Goal: Task Accomplishment & Management: Manage account settings

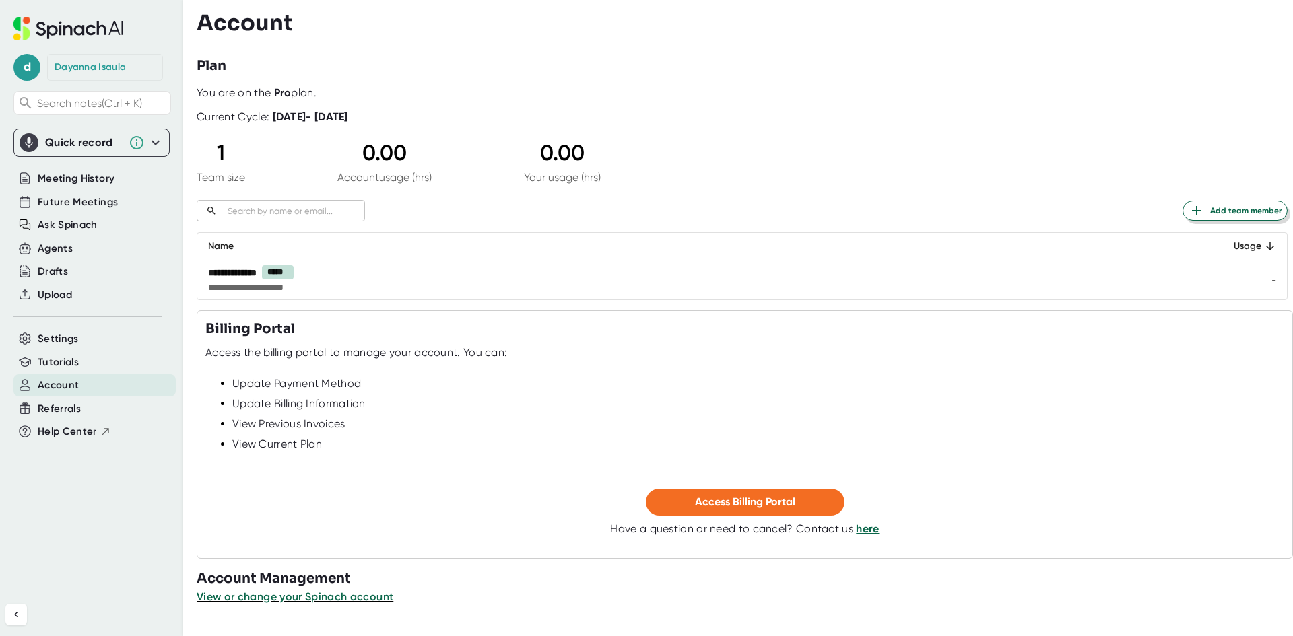
click at [1212, 212] on span "Add team member" at bounding box center [1234, 211] width 93 height 16
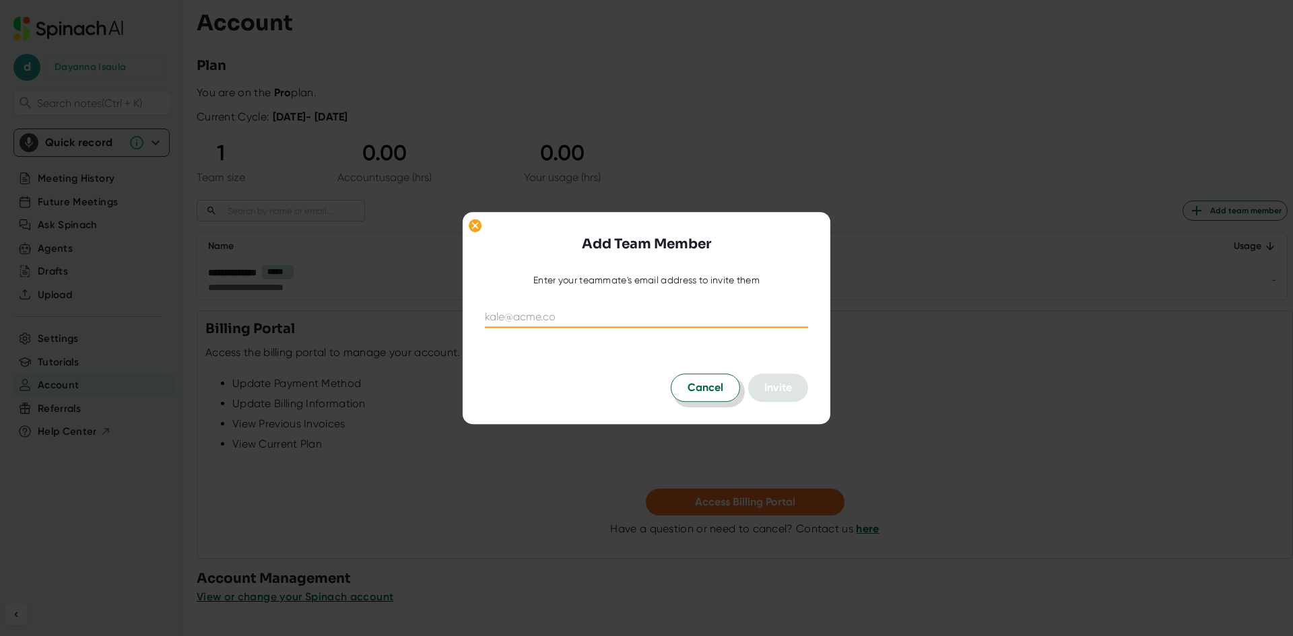
click at [687, 384] on span "Cancel" at bounding box center [705, 388] width 36 height 16
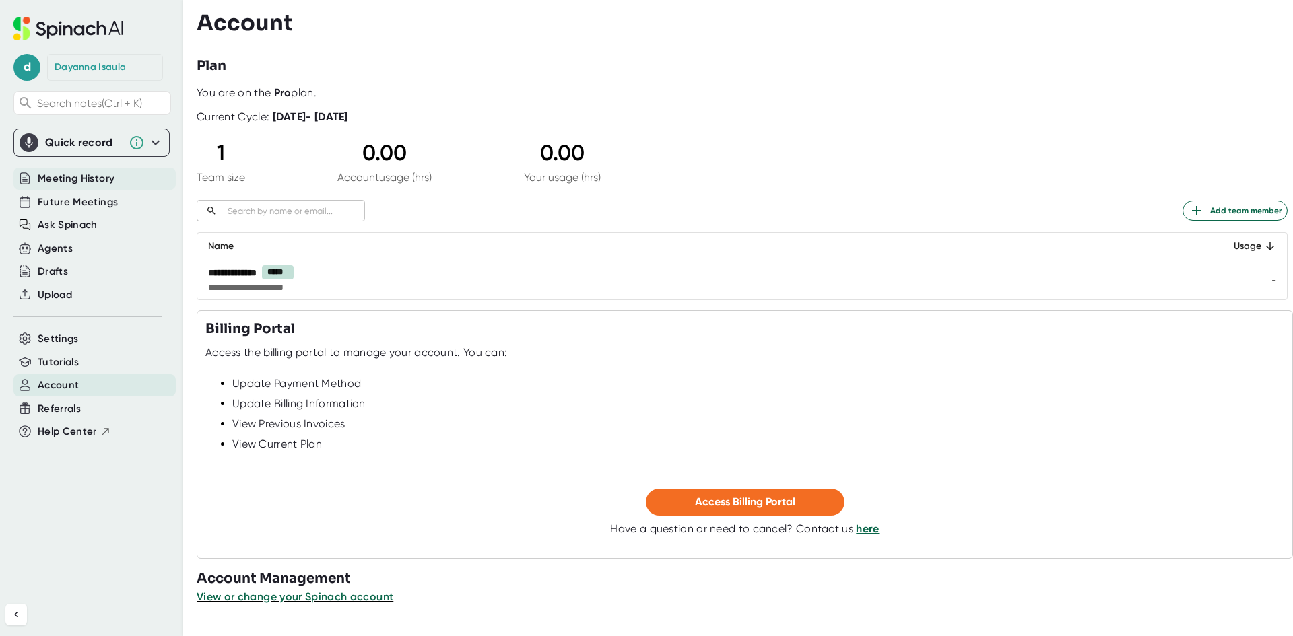
click at [97, 170] on div "Meeting History" at bounding box center [94, 179] width 162 height 22
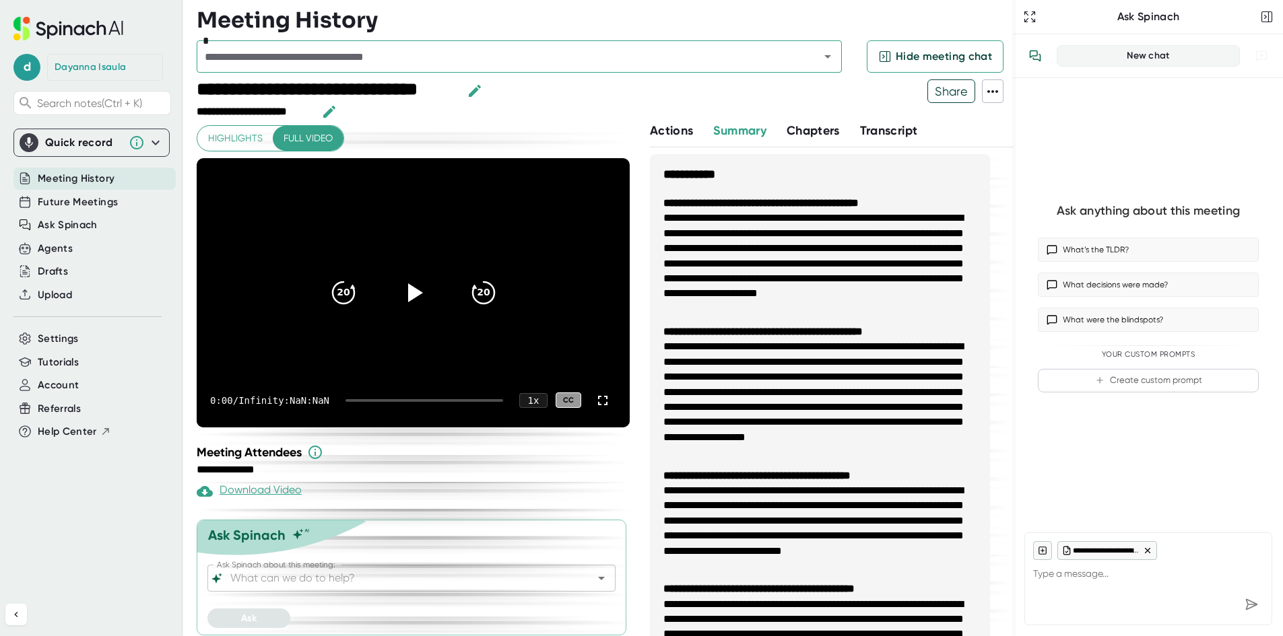
click at [810, 123] on span "Chapters" at bounding box center [812, 130] width 53 height 15
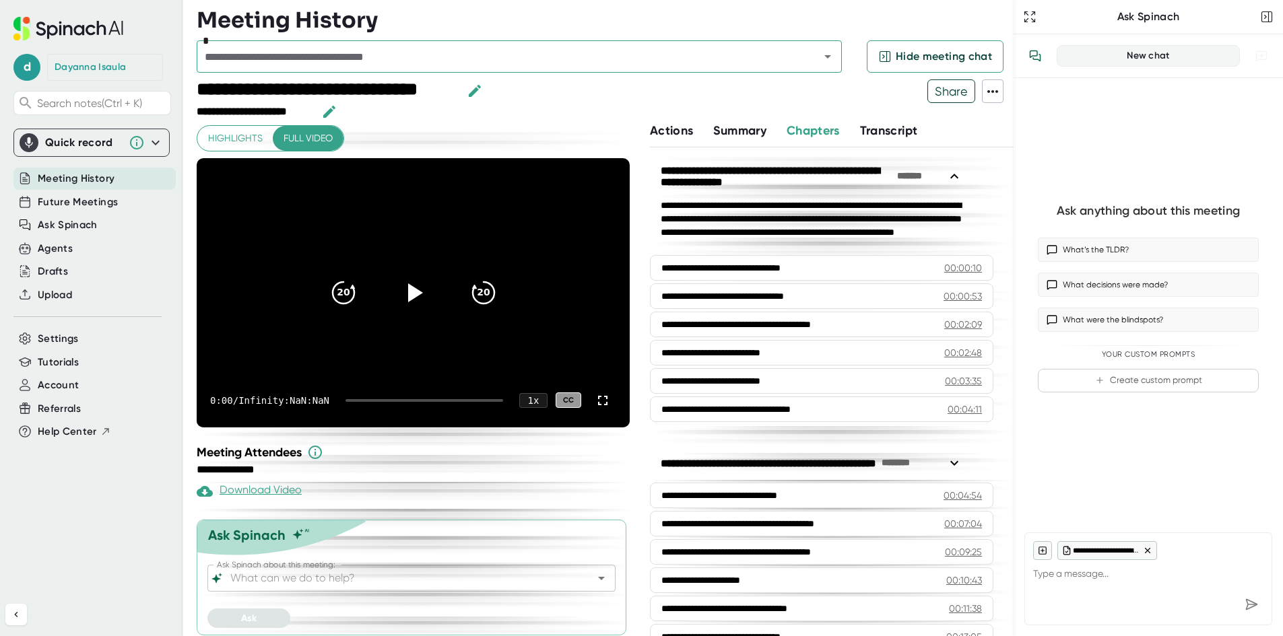
click at [248, 132] on span "Highlights" at bounding box center [235, 138] width 55 height 17
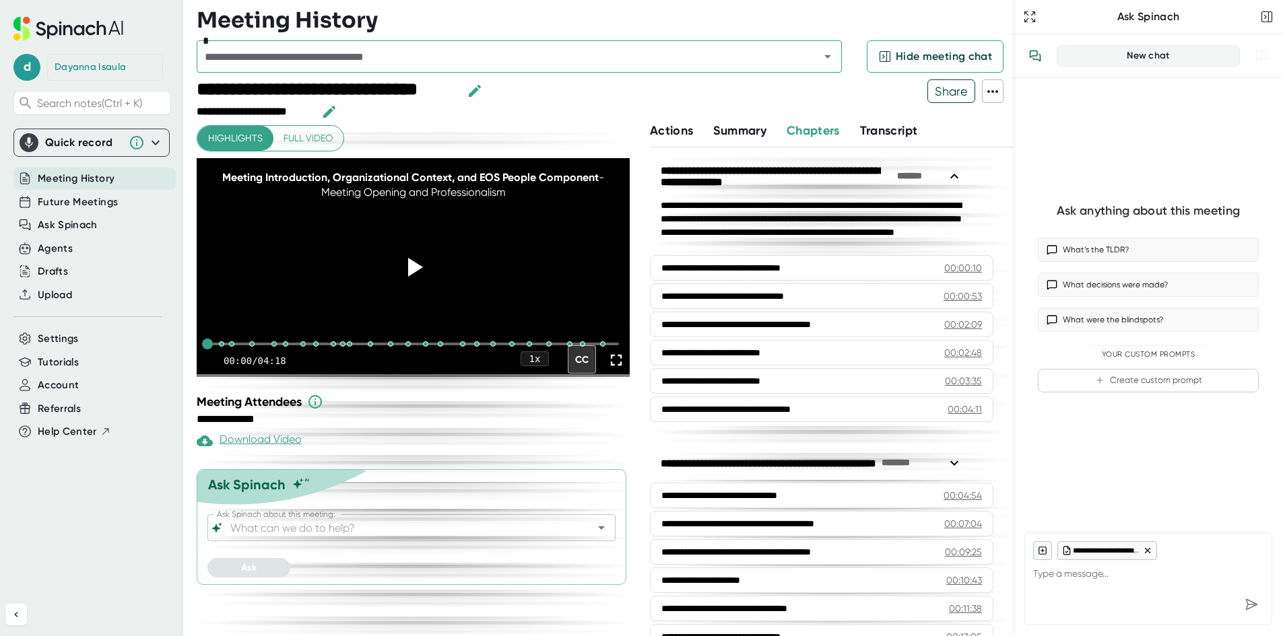
click at [990, 90] on icon at bounding box center [992, 91] width 16 height 16
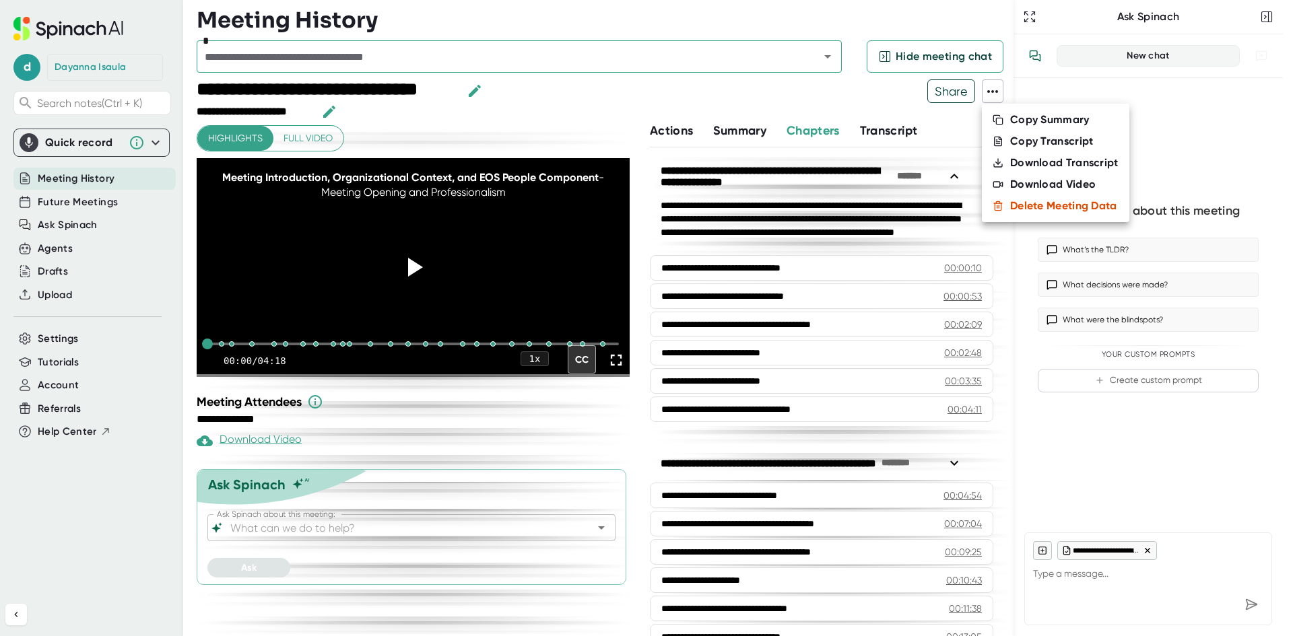
click at [117, 147] on div at bounding box center [646, 318] width 1293 height 636
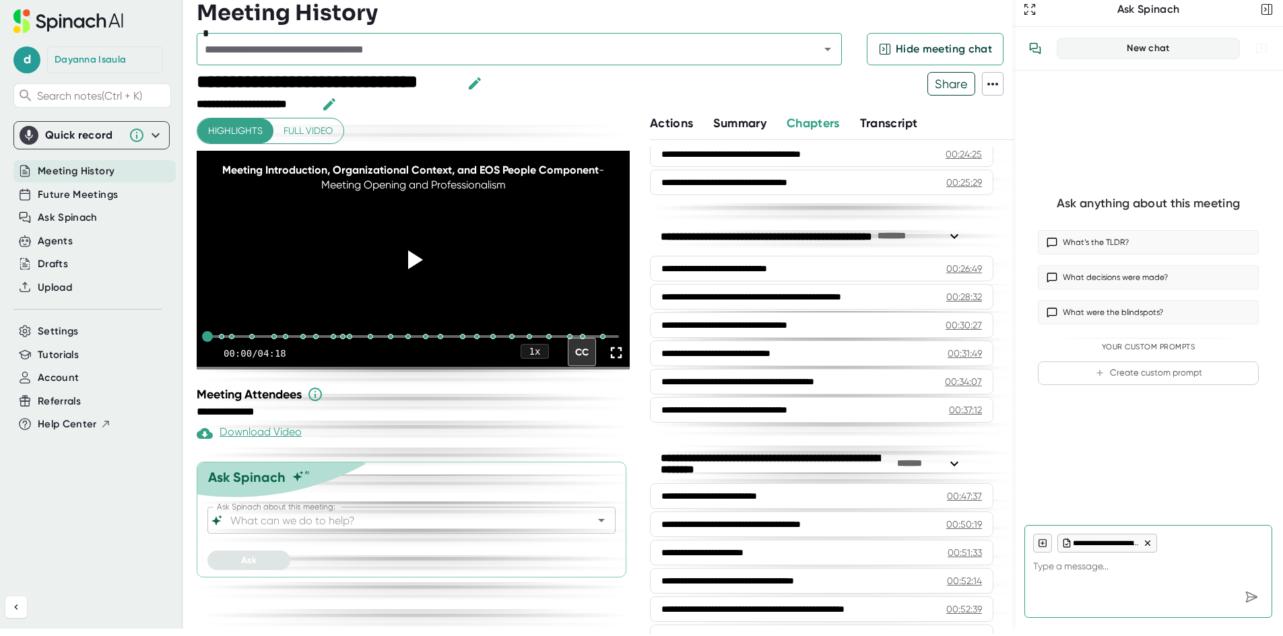
scroll to position [1127, 0]
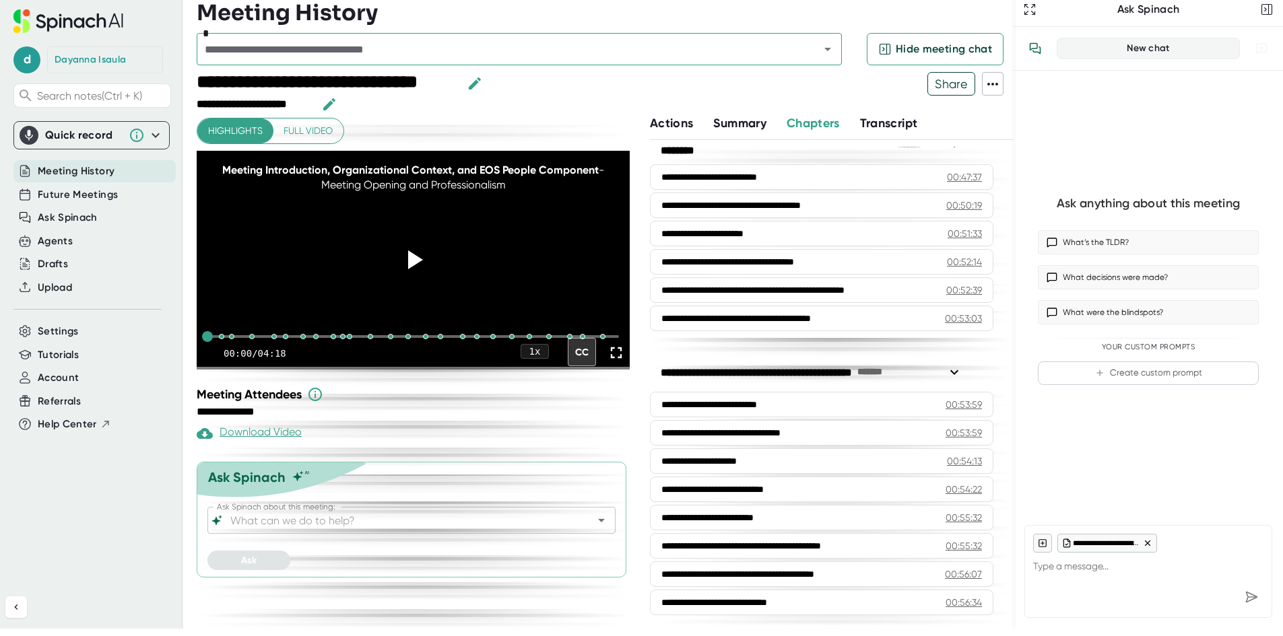
click at [879, 119] on span "Transcript" at bounding box center [889, 123] width 58 height 15
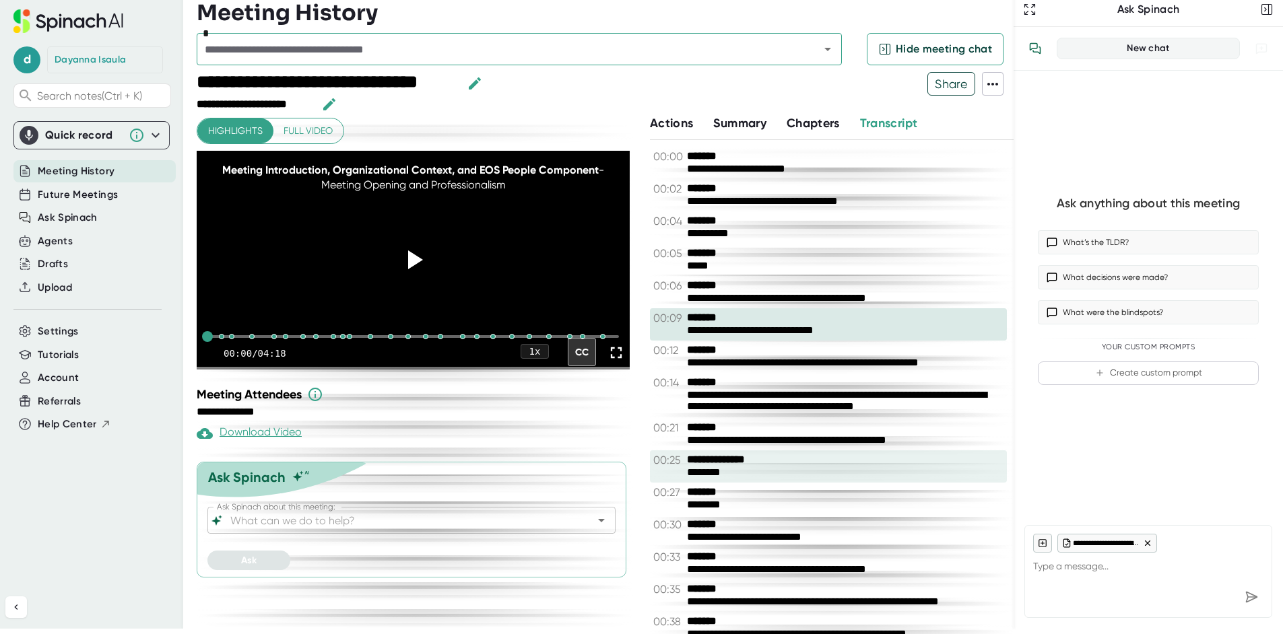
click at [759, 463] on b "**********" at bounding box center [737, 460] width 101 height 13
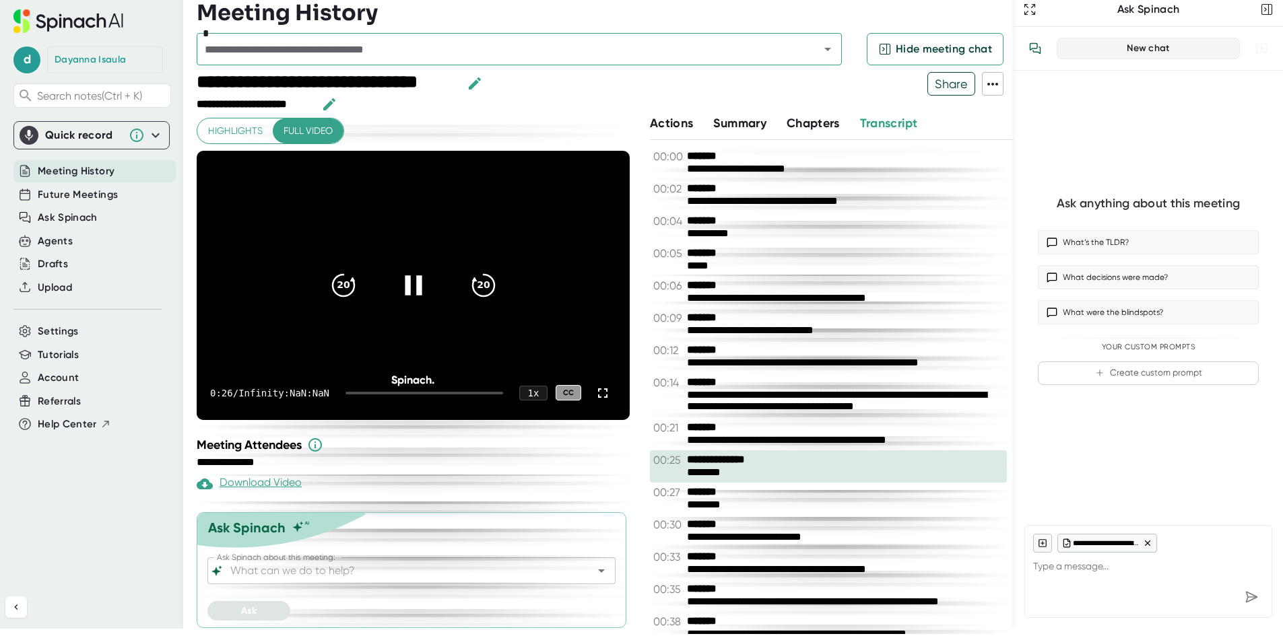
click at [418, 280] on icon at bounding box center [413, 285] width 17 height 20
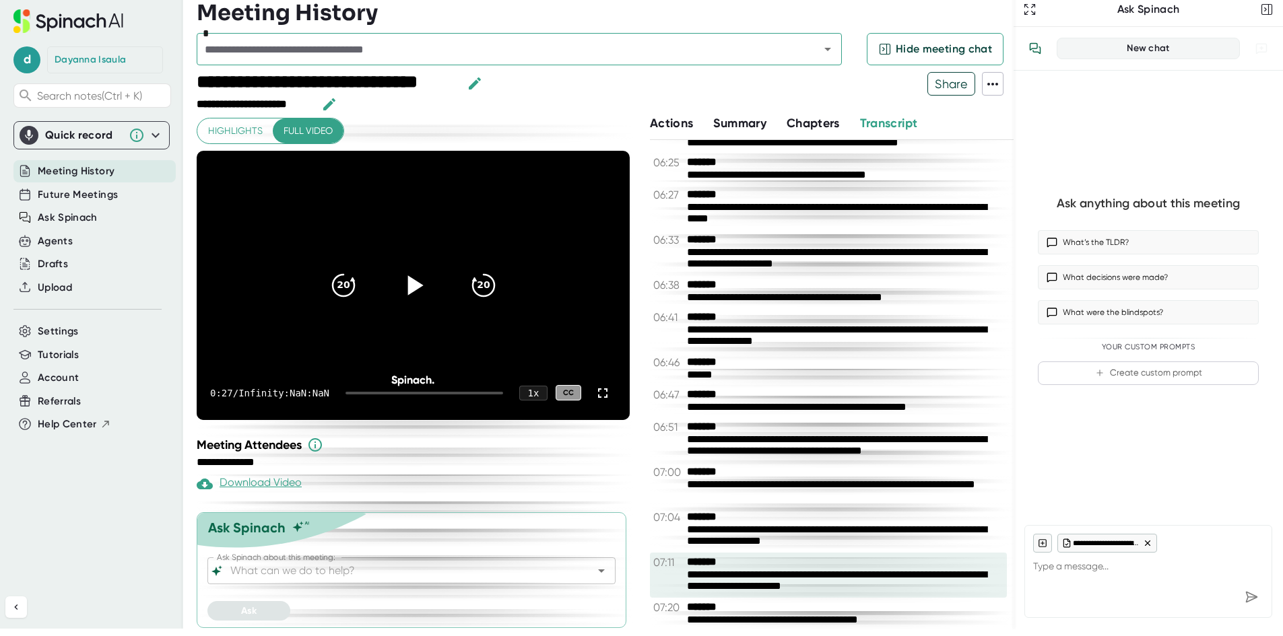
scroll to position [3636, 0]
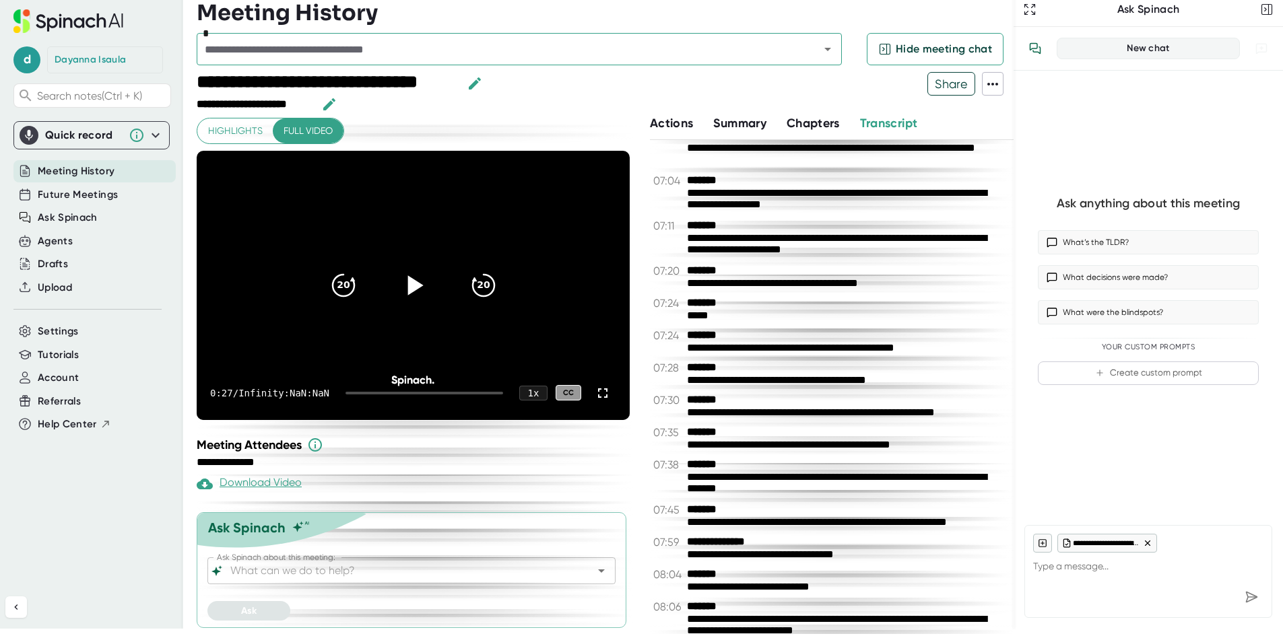
click at [59, 61] on div "[PERSON_NAME]" at bounding box center [90, 60] width 71 height 12
click at [30, 61] on span "d" at bounding box center [26, 59] width 27 height 27
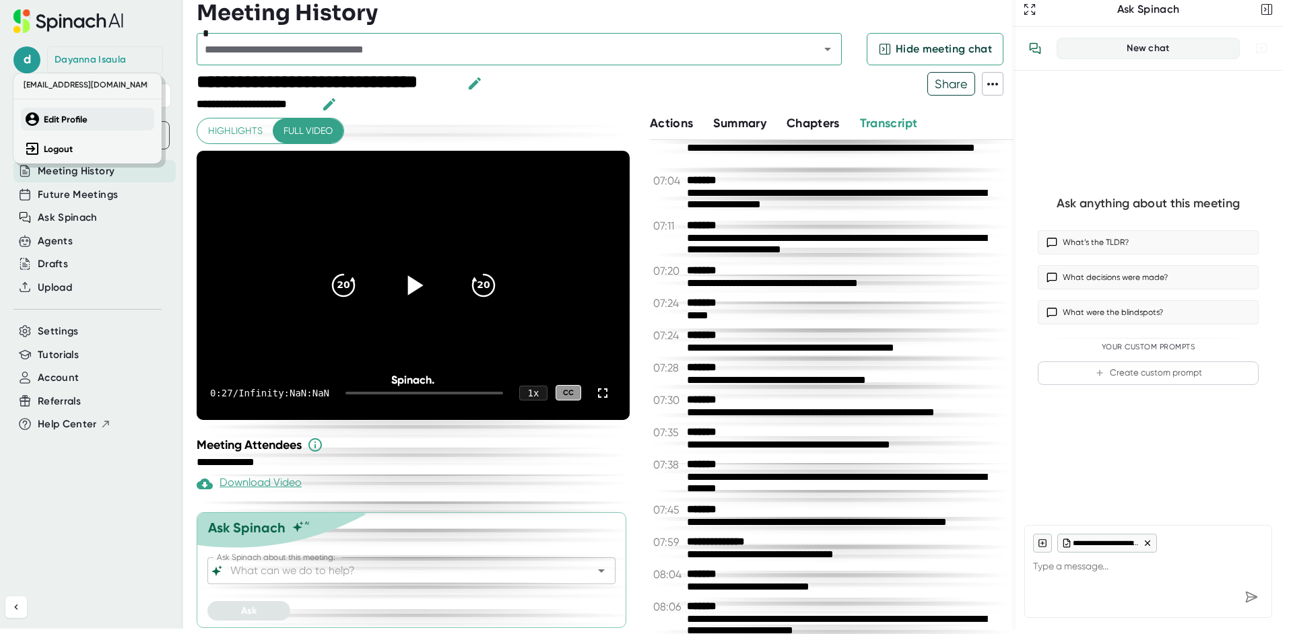
click at [75, 121] on b "Edit Profile" at bounding box center [66, 119] width 44 height 11
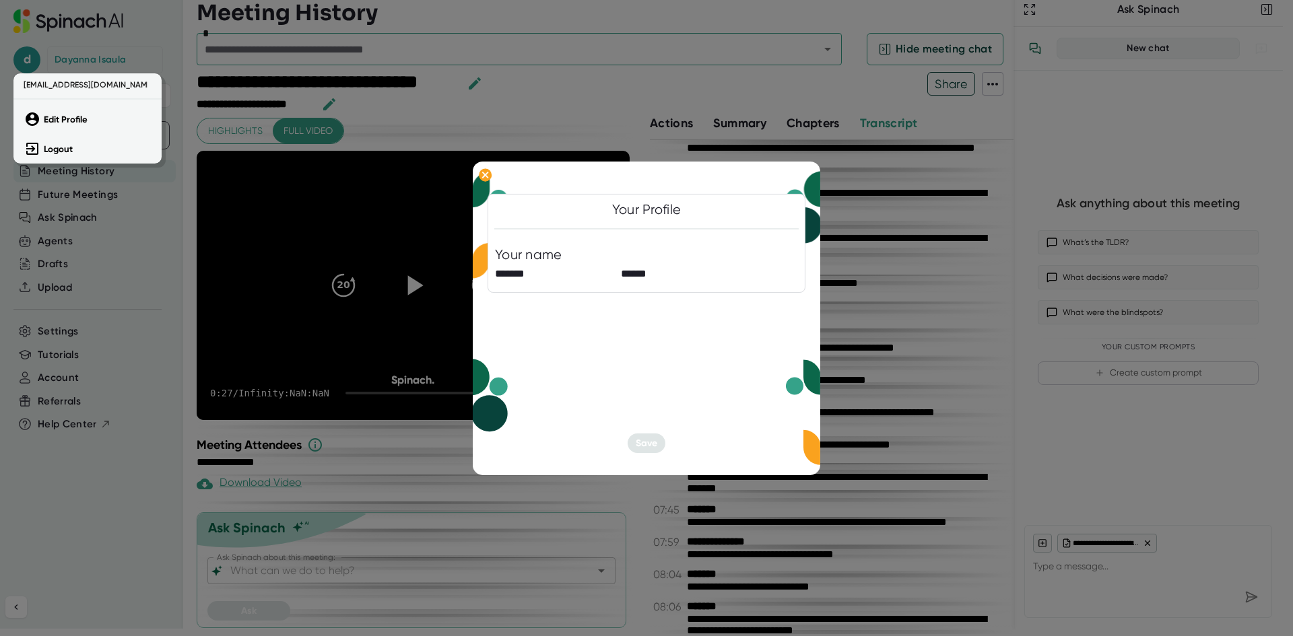
click at [628, 274] on div at bounding box center [646, 318] width 1293 height 636
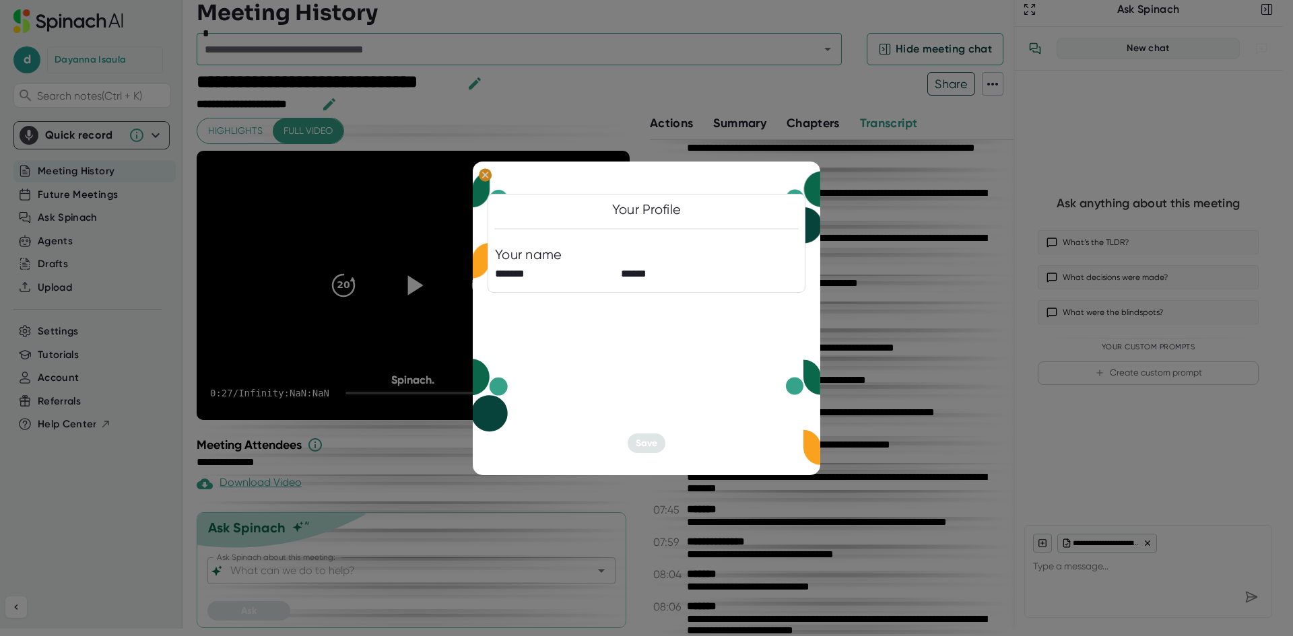
click at [483, 178] on icon at bounding box center [485, 175] width 6 height 6
type textarea "x"
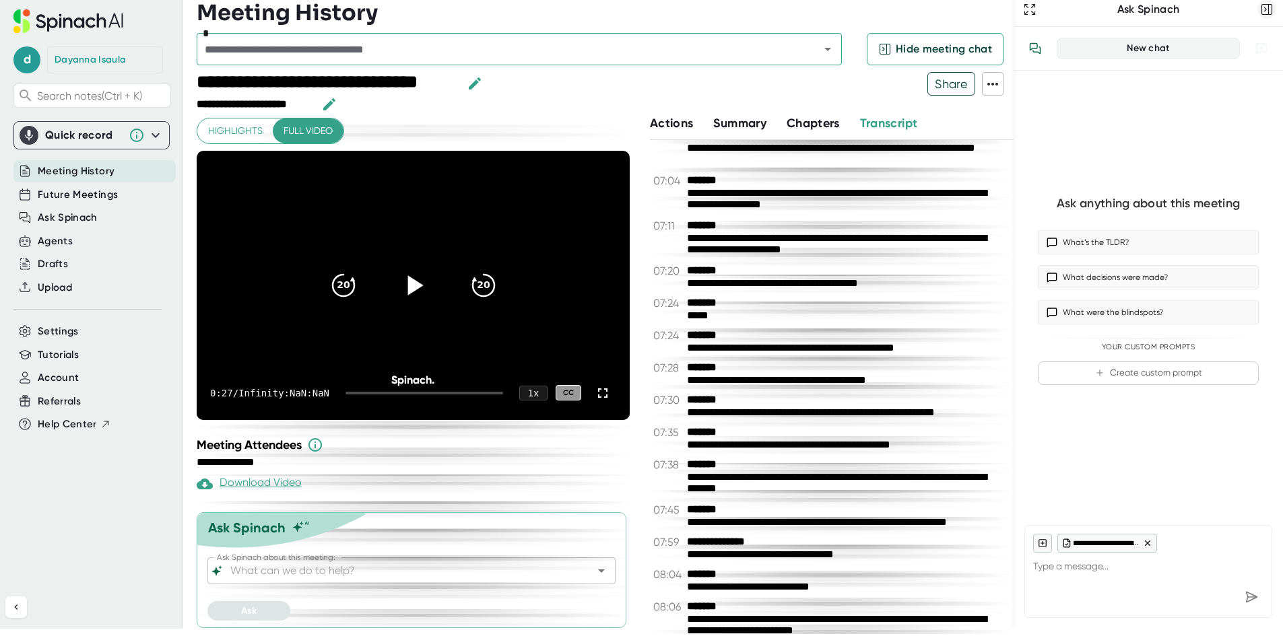
click at [1262, 6] on icon "button" at bounding box center [1266, 9] width 13 height 13
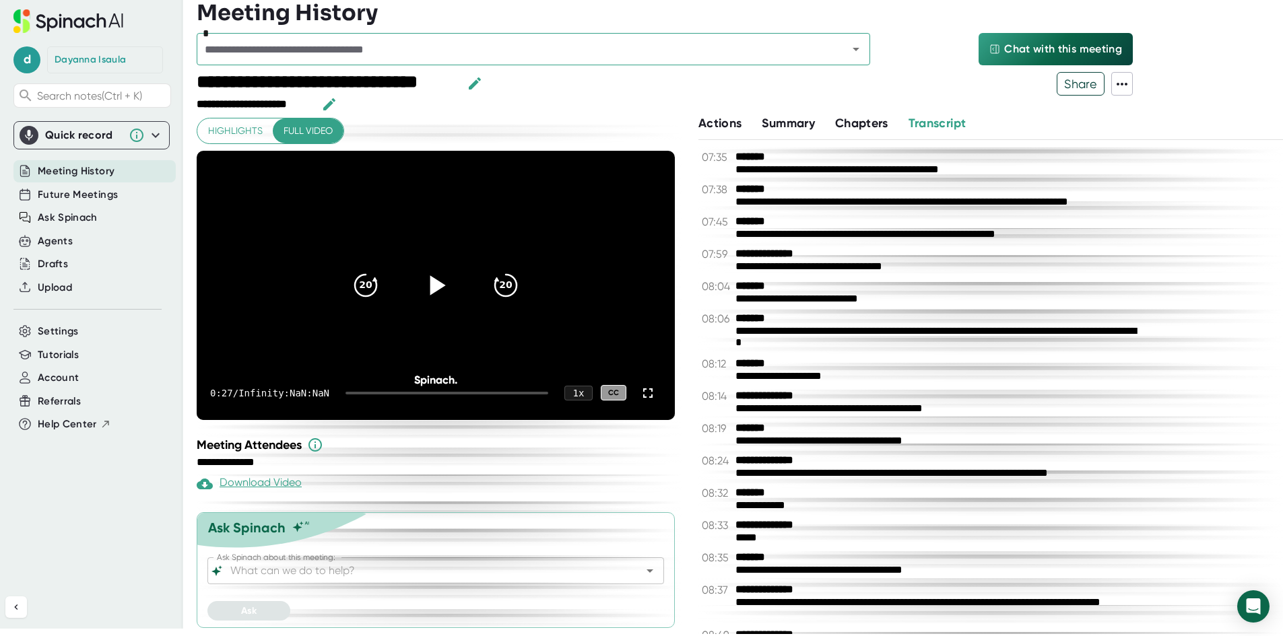
scroll to position [3649, 0]
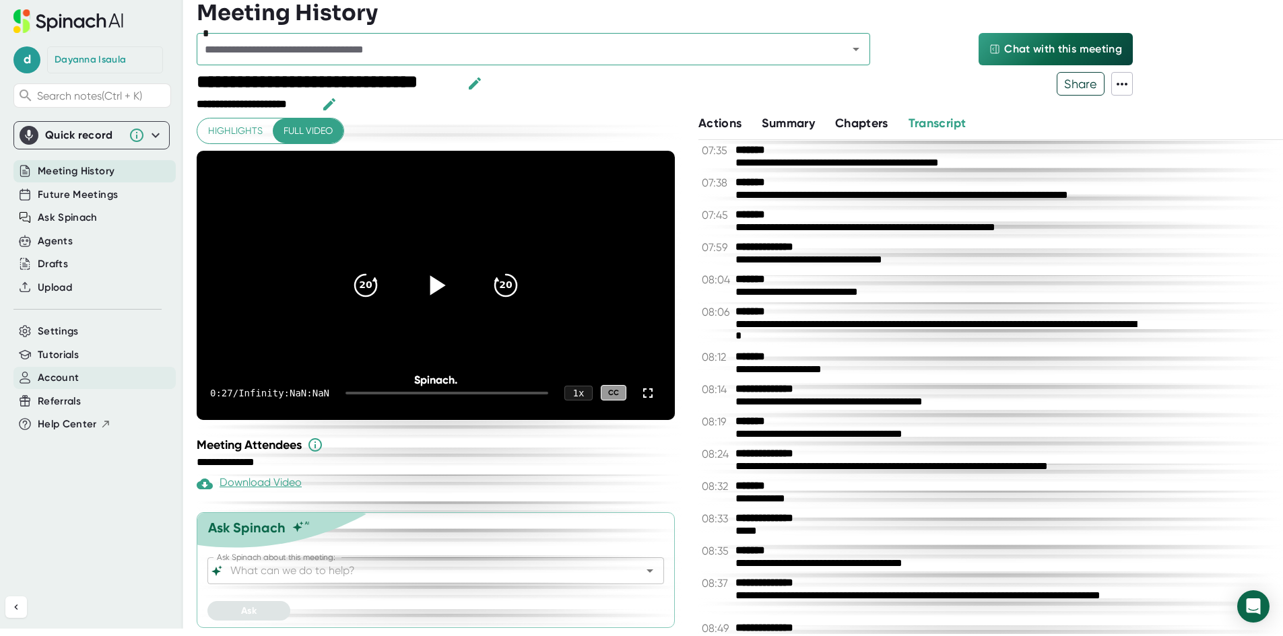
click at [88, 380] on div "Account" at bounding box center [94, 378] width 162 height 22
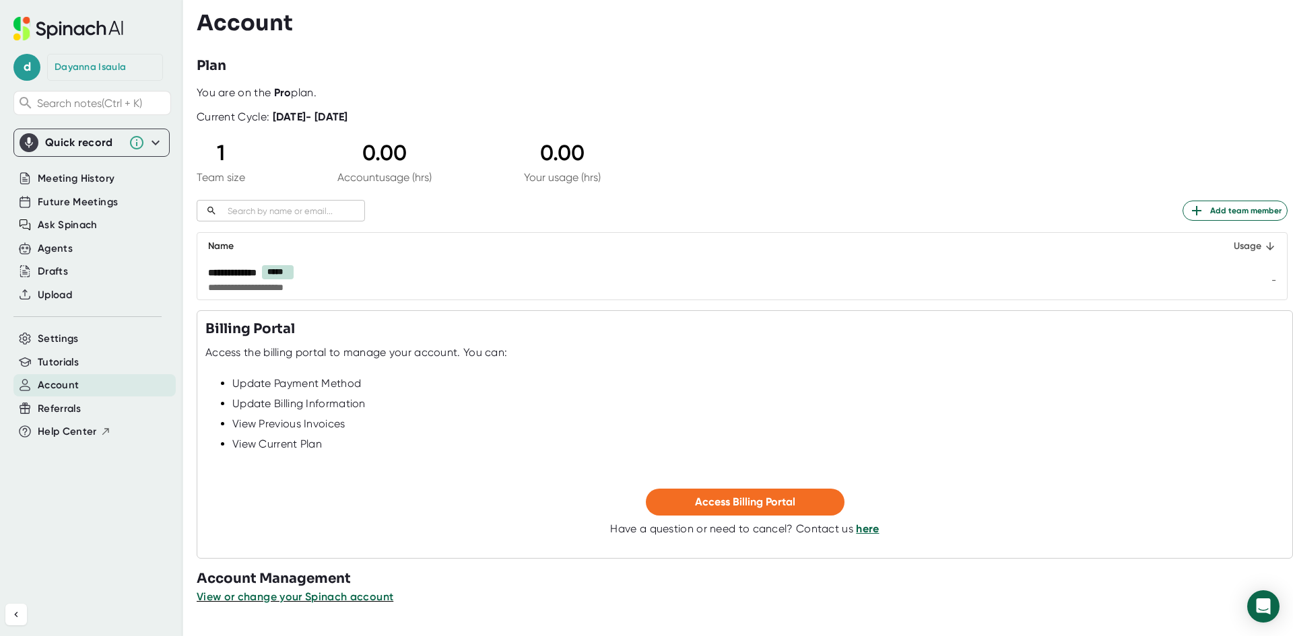
click at [1242, 250] on div "Usage" at bounding box center [1242, 246] width 67 height 16
click at [372, 600] on span "View or change your Spinach account" at bounding box center [296, 596] width 198 height 13
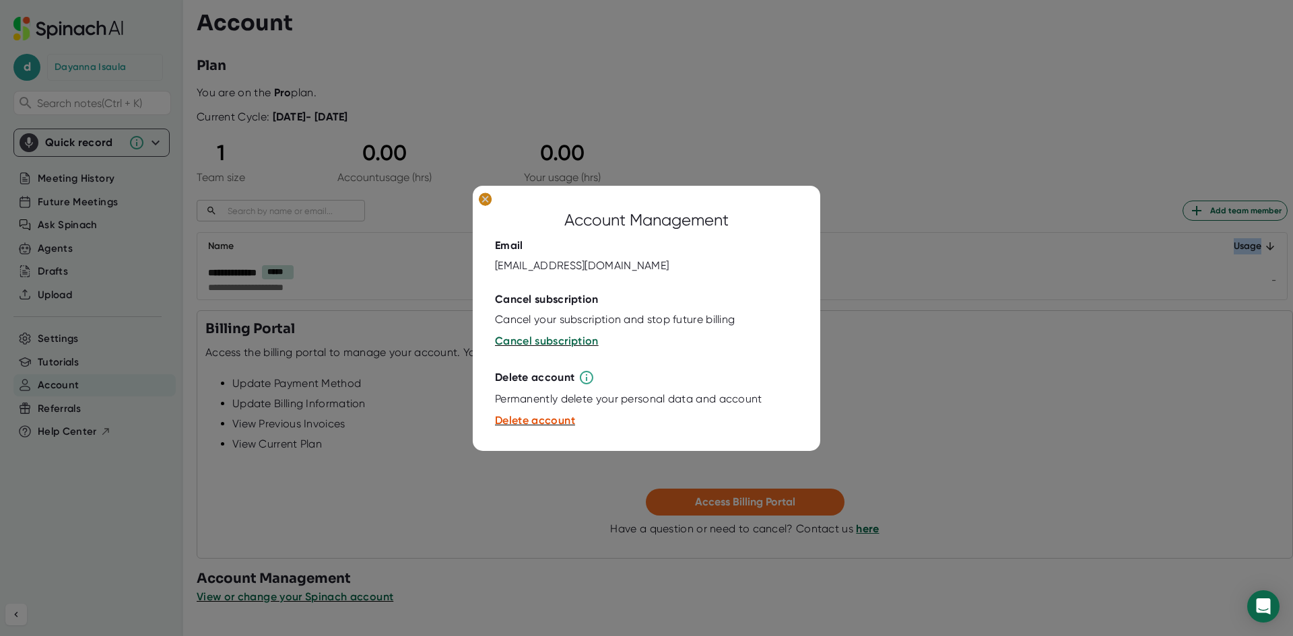
click at [485, 199] on icon at bounding box center [485, 199] width 6 height 6
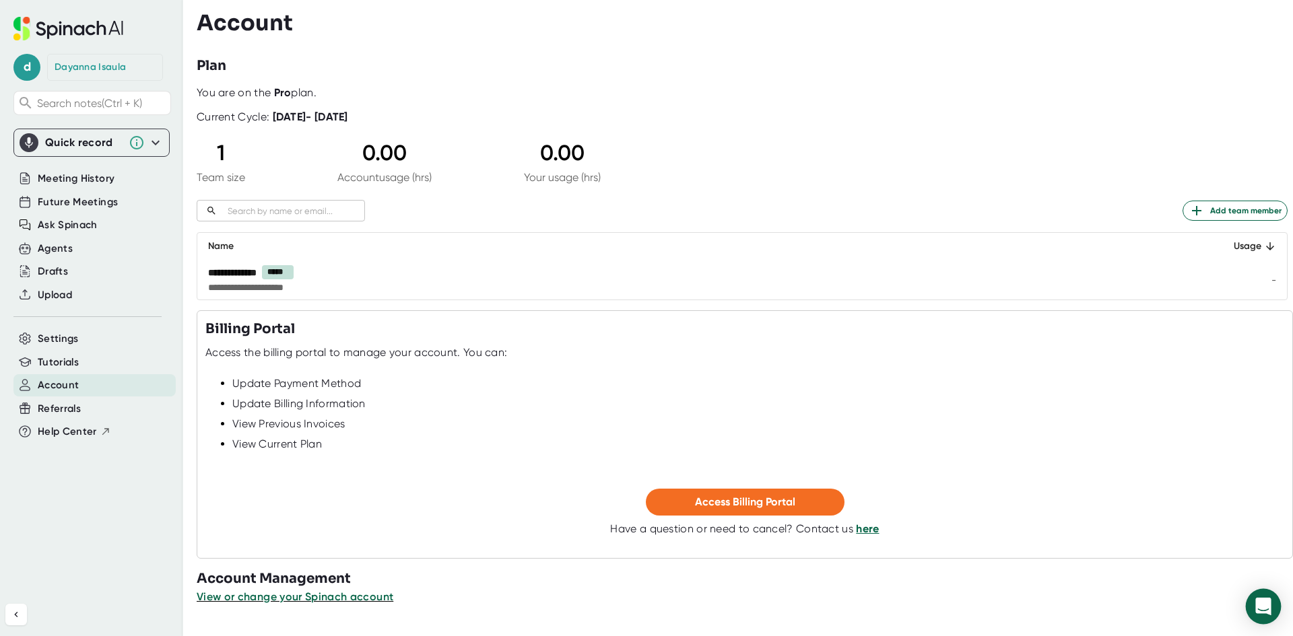
click at [1261, 607] on icon "Open Intercom Messenger" at bounding box center [1262, 607] width 15 height 18
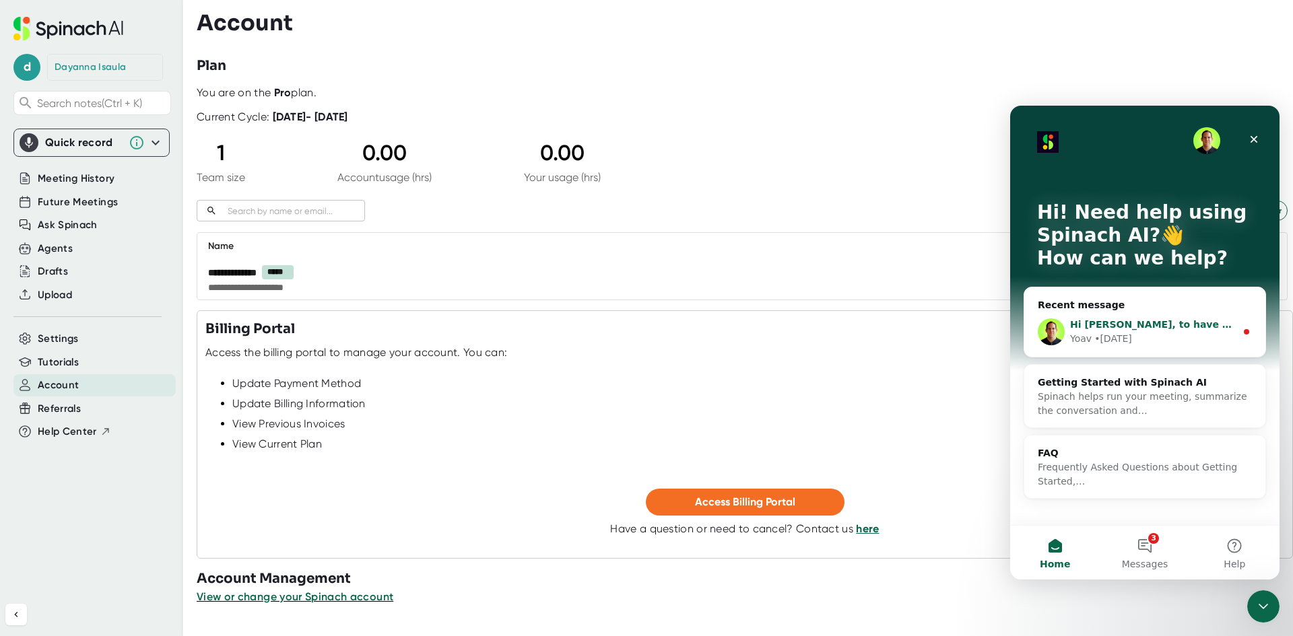
click at [1143, 335] on div "Yoav • [DATE]" at bounding box center [1153, 339] width 166 height 14
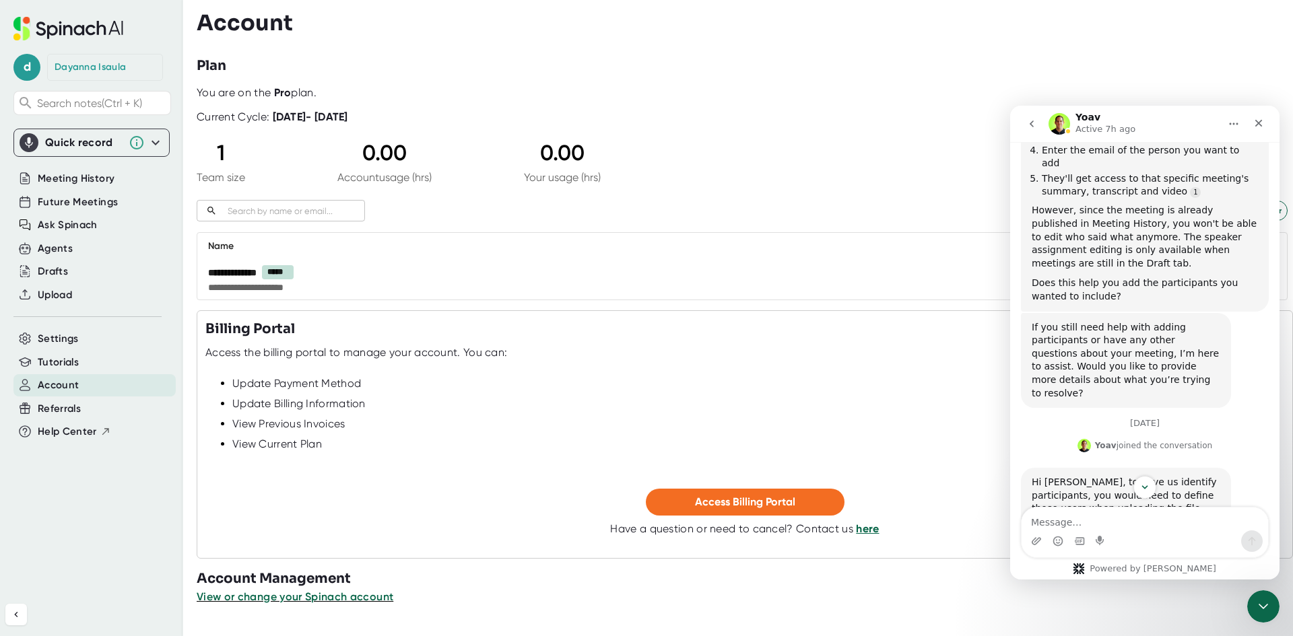
scroll to position [1200, 0]
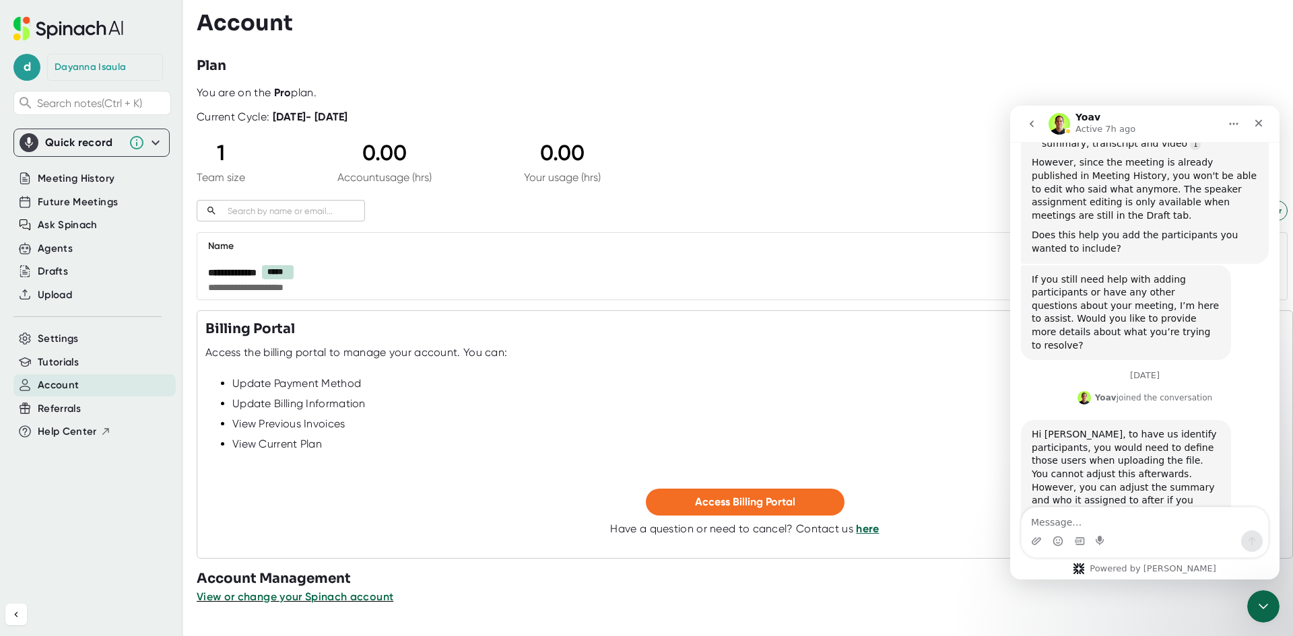
click at [1025, 121] on button "go back" at bounding box center [1032, 124] width 26 height 26
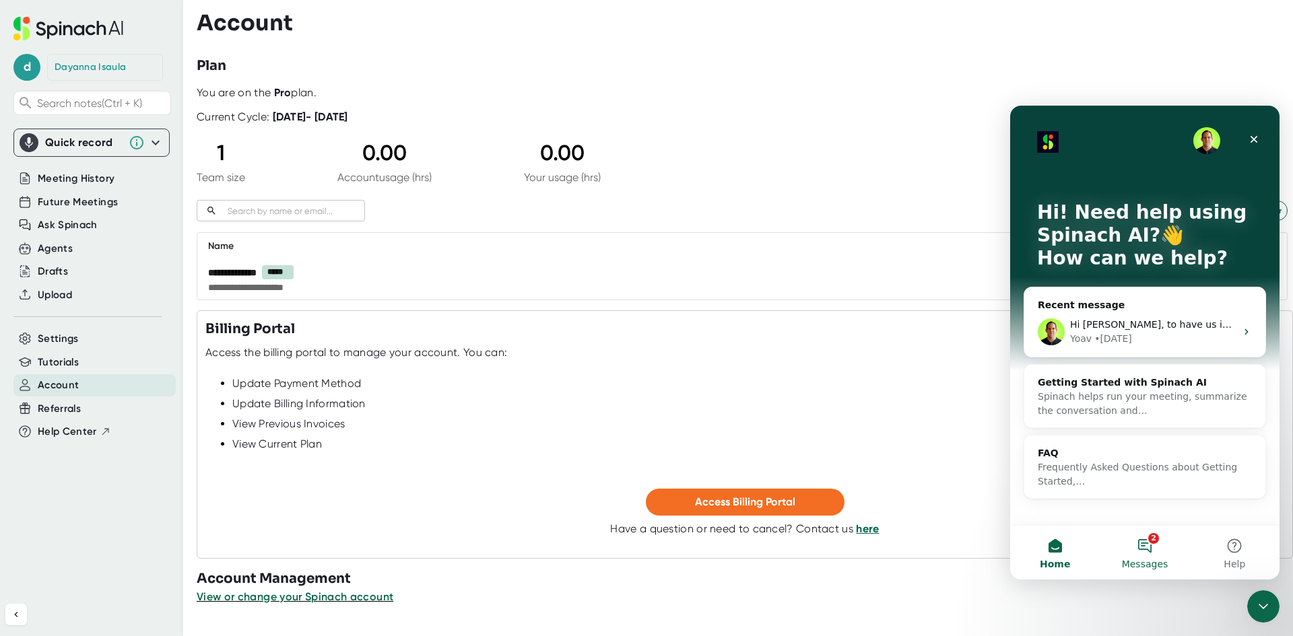
click at [1147, 544] on button "2 Messages" at bounding box center [1144, 553] width 90 height 54
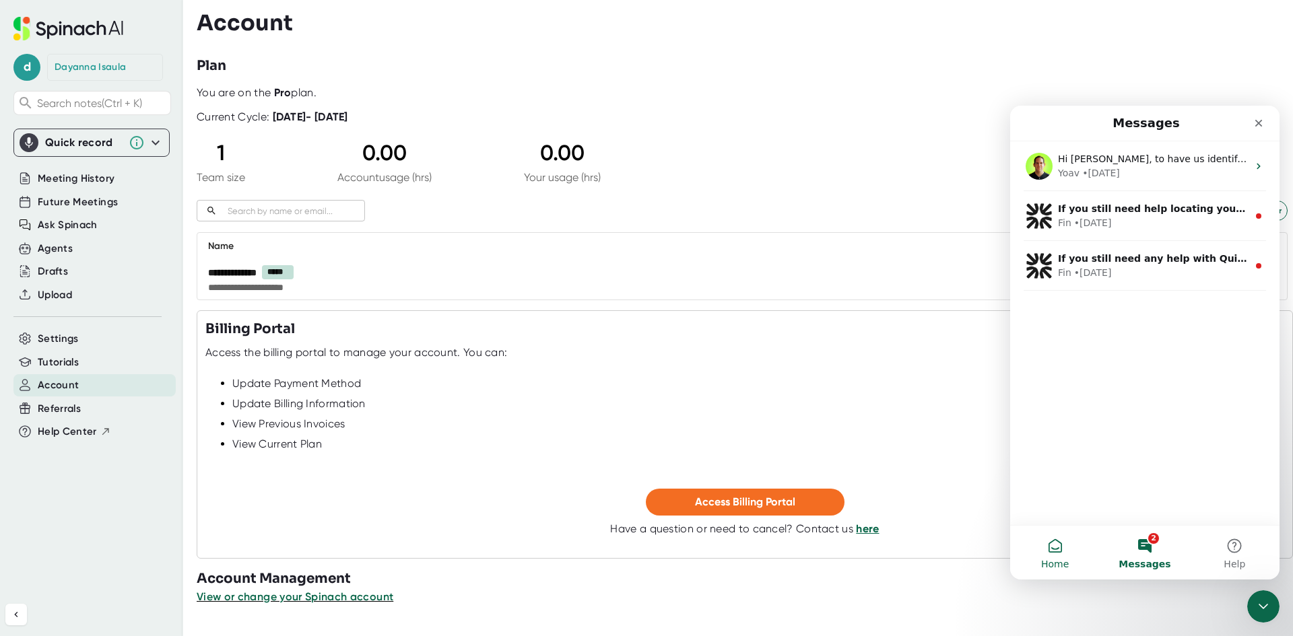
click at [1063, 548] on button "Home" at bounding box center [1055, 553] width 90 height 54
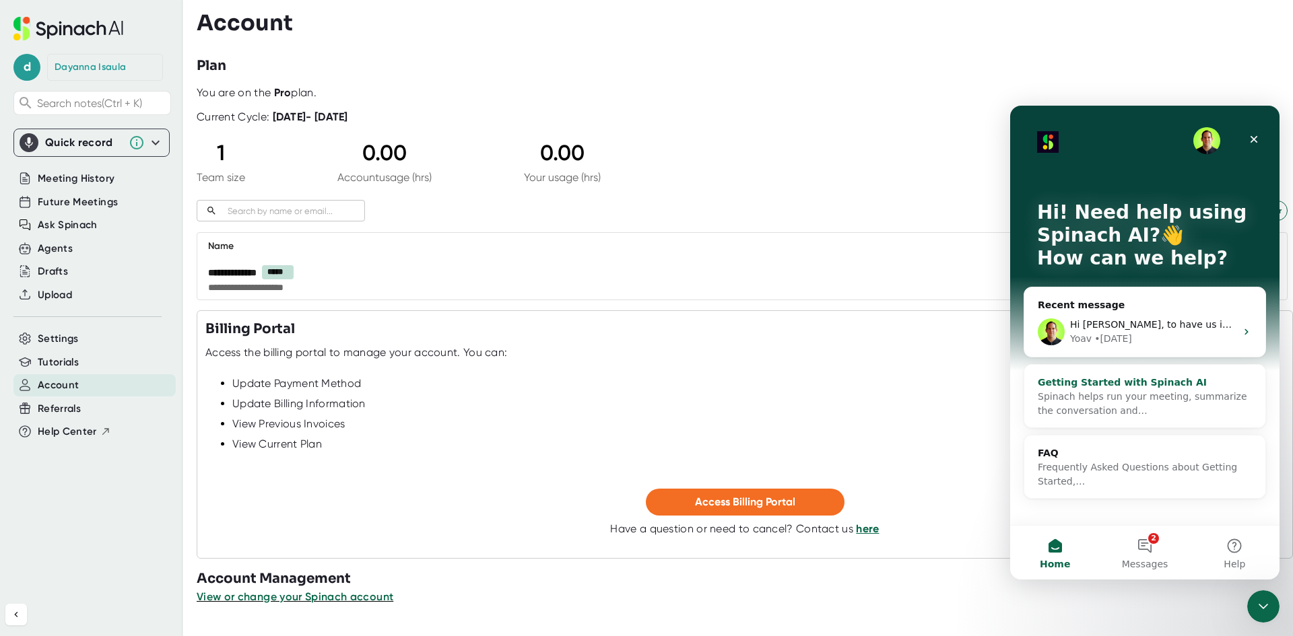
click at [1157, 392] on span "Spinach helps run your meeting, summarize the conversation and…" at bounding box center [1142, 403] width 209 height 25
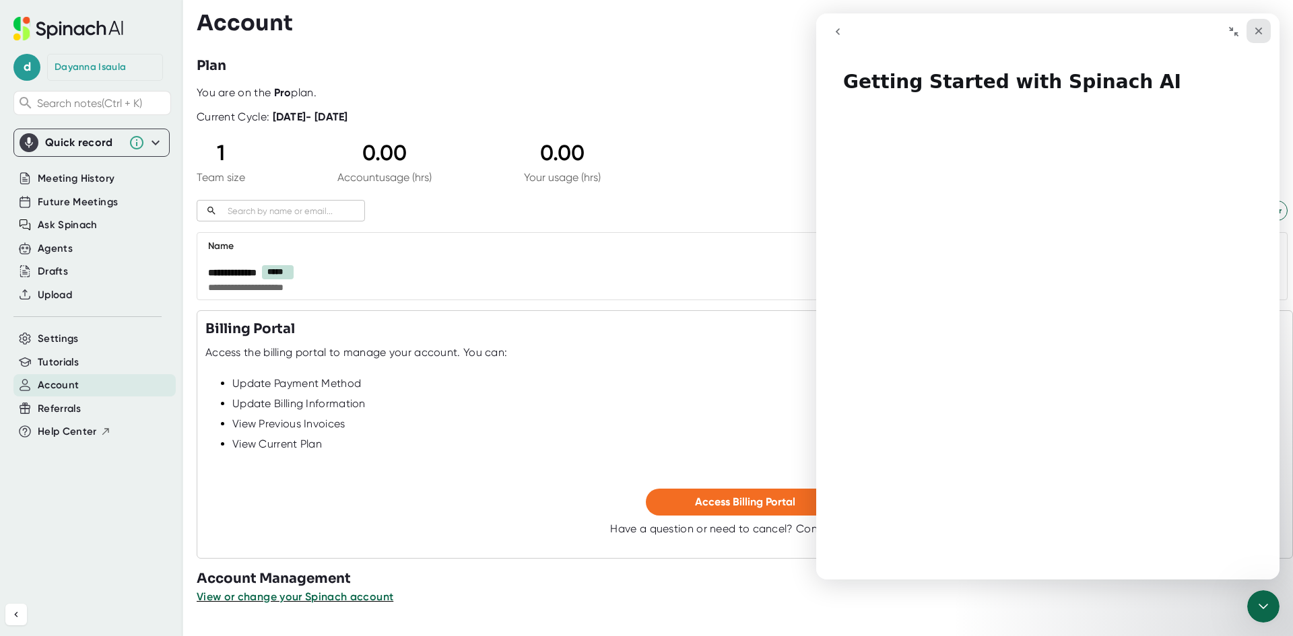
click at [1263, 32] on icon "Close" at bounding box center [1258, 31] width 11 height 11
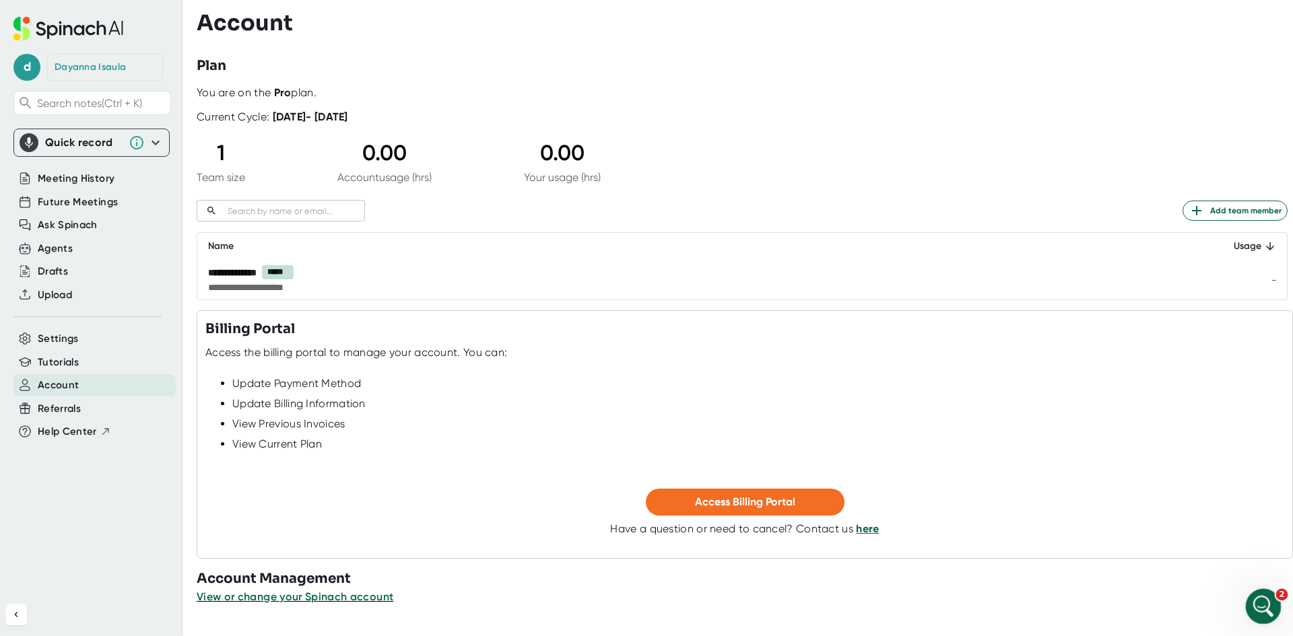
click at [1261, 597] on icon "Open Intercom Messenger" at bounding box center [1261, 605] width 22 height 22
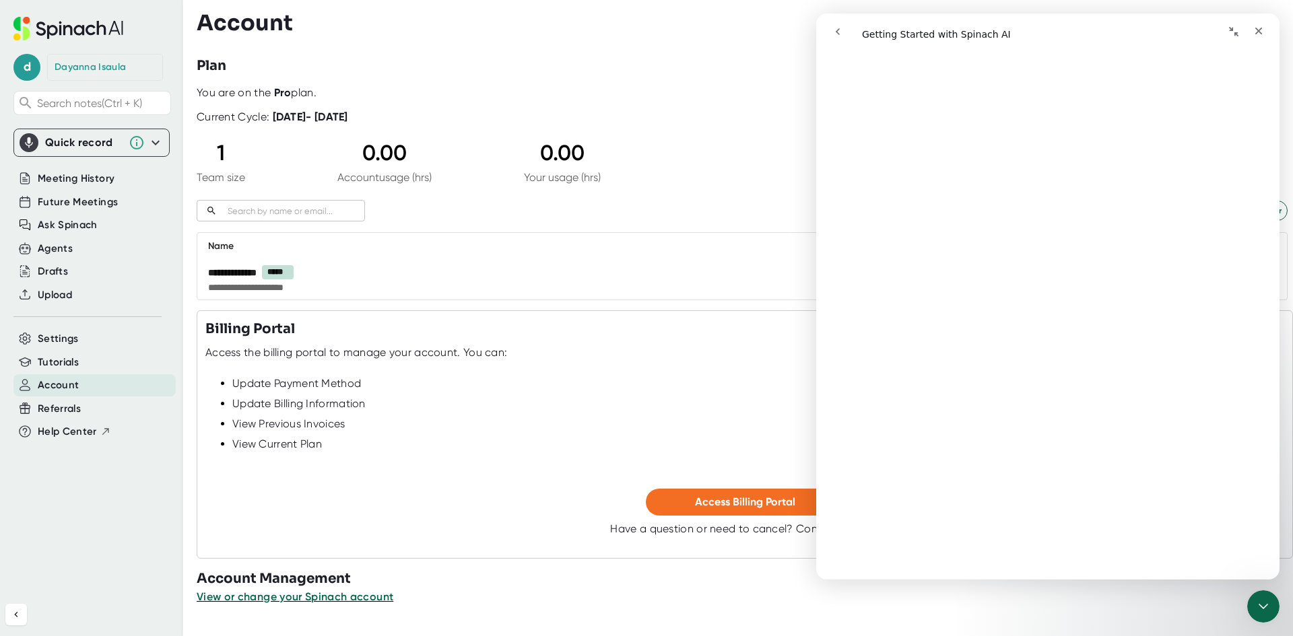
scroll to position [807, 0]
click at [839, 41] on button "go back" at bounding box center [838, 32] width 26 height 26
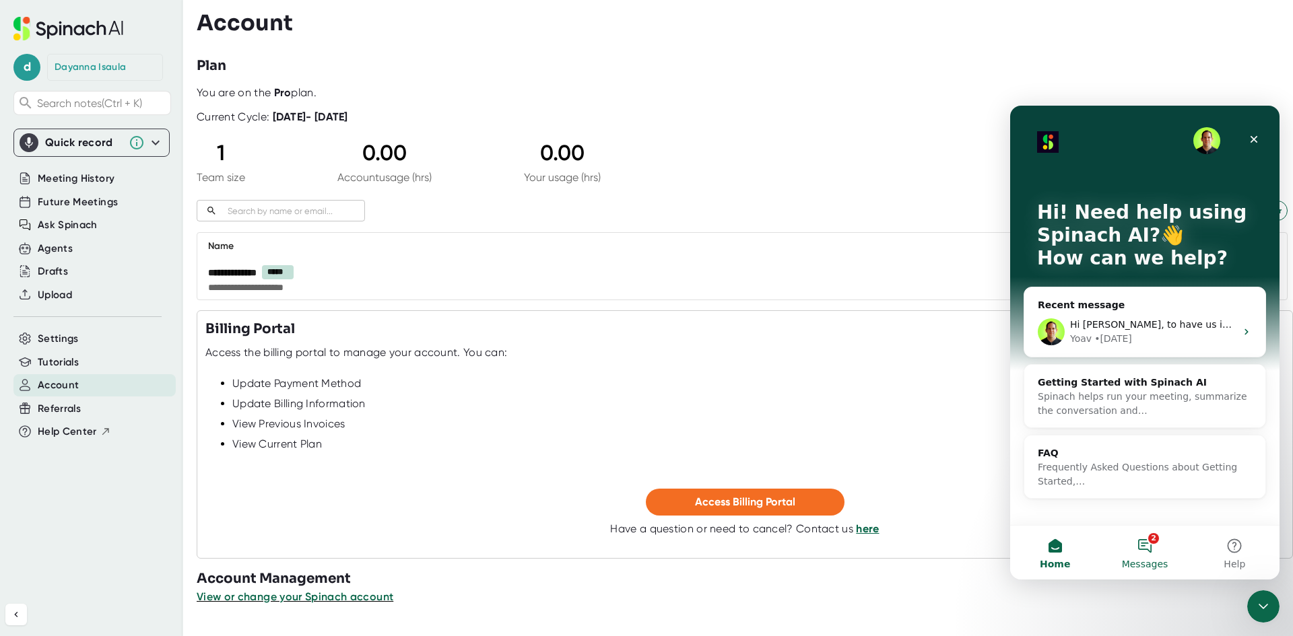
click at [1149, 543] on button "2 Messages" at bounding box center [1144, 553] width 90 height 54
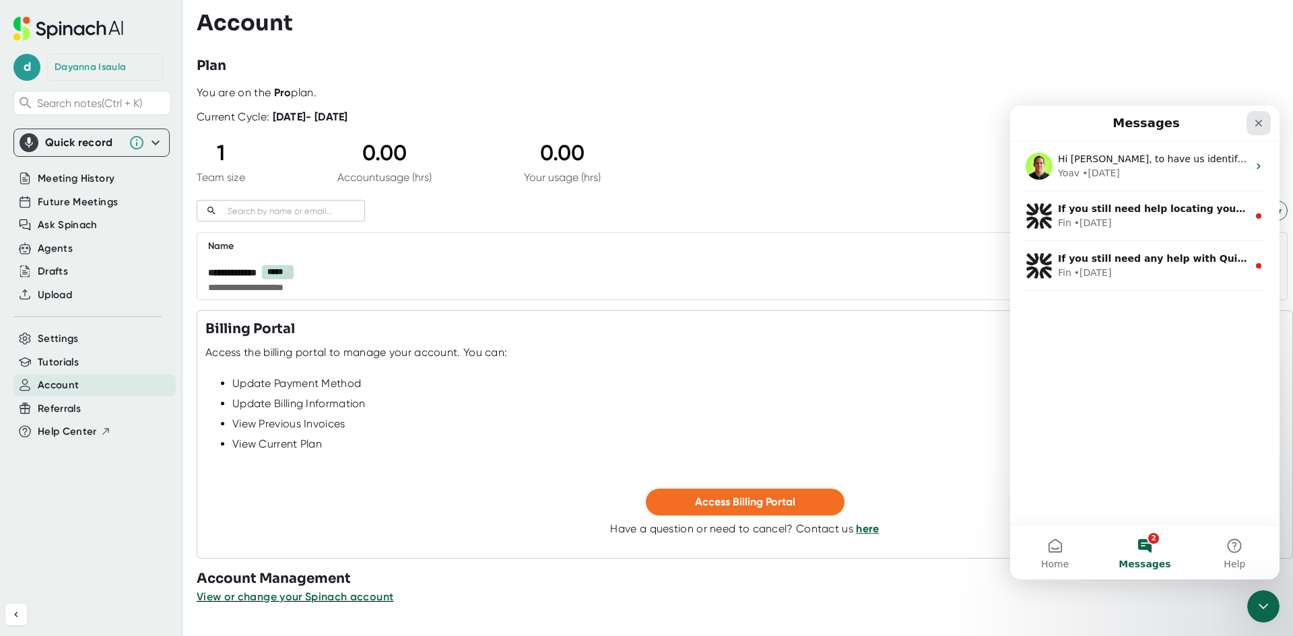
click at [1254, 124] on icon "Close" at bounding box center [1258, 123] width 11 height 11
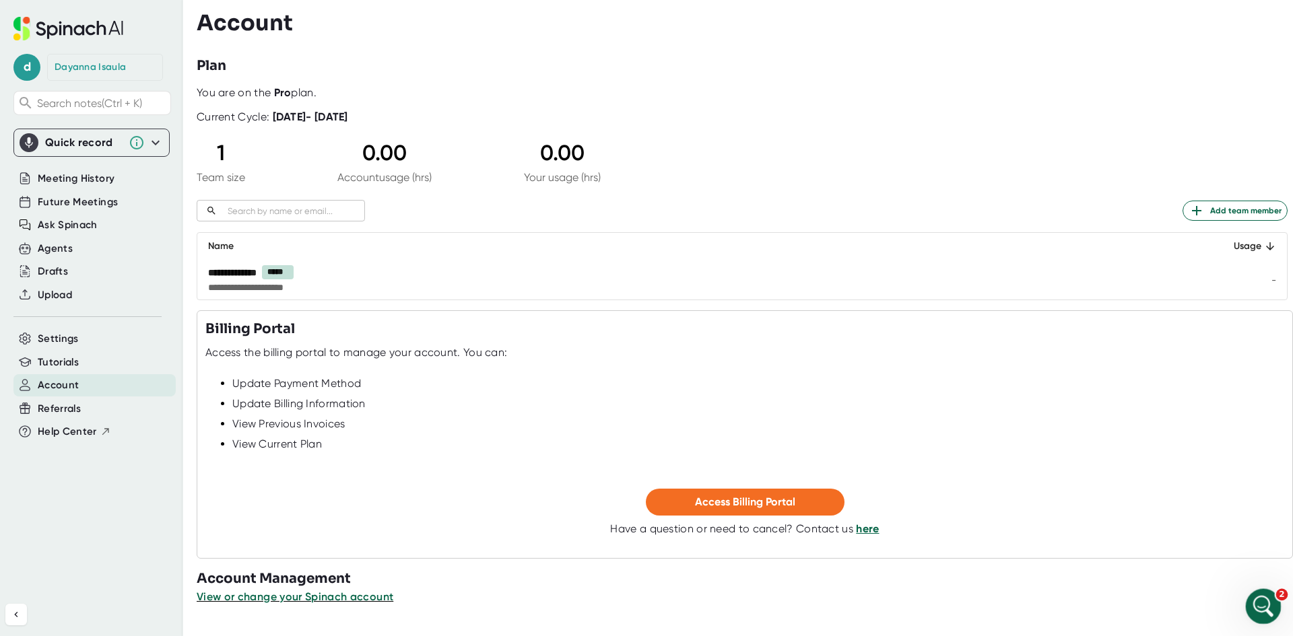
click at [1257, 592] on div "Open Intercom Messenger" at bounding box center [1261, 604] width 44 height 44
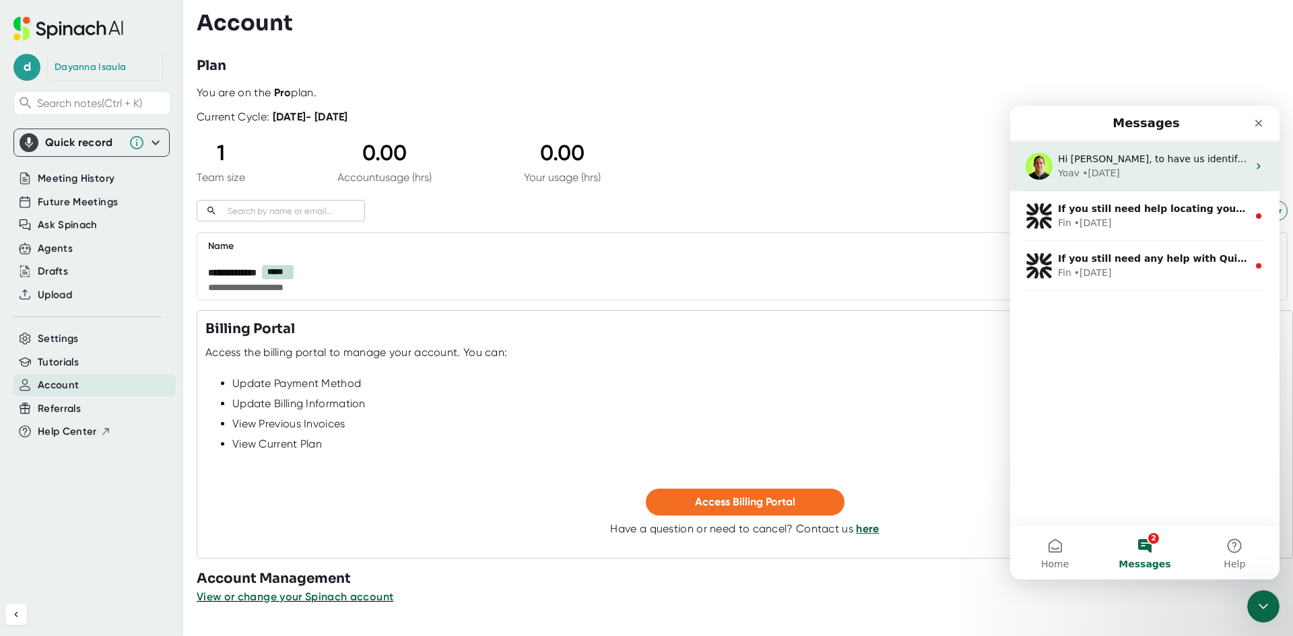
click at [1127, 175] on div "Yoav • [DATE]" at bounding box center [1153, 173] width 190 height 14
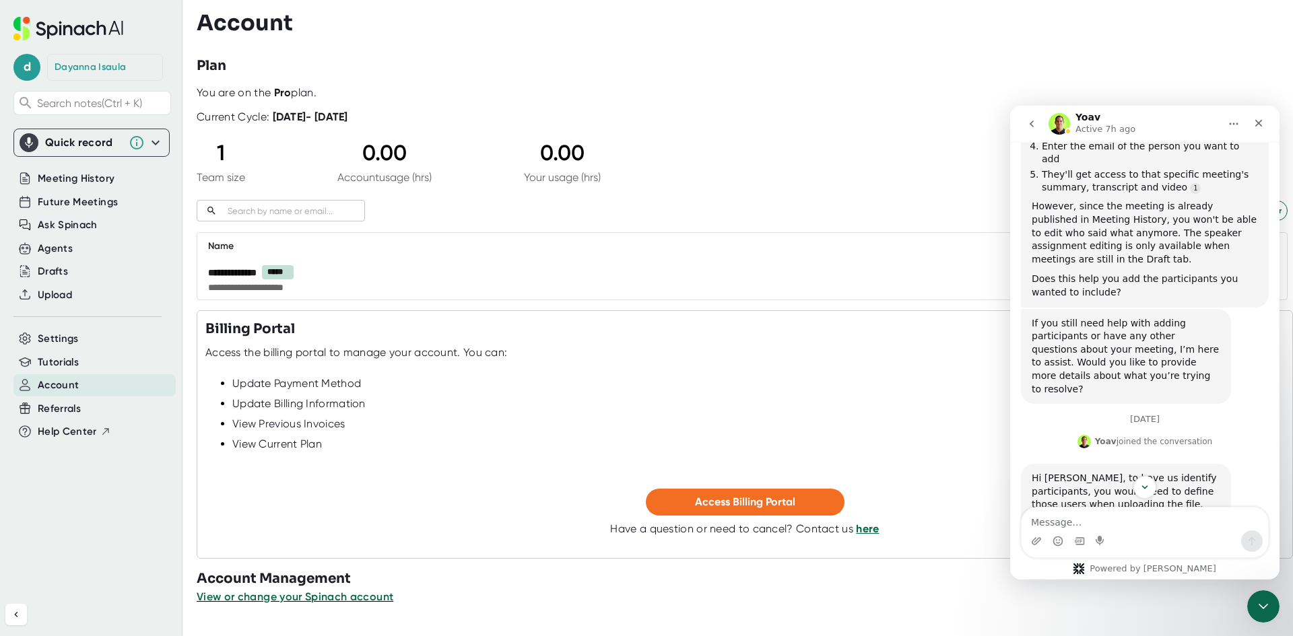
scroll to position [1200, 0]
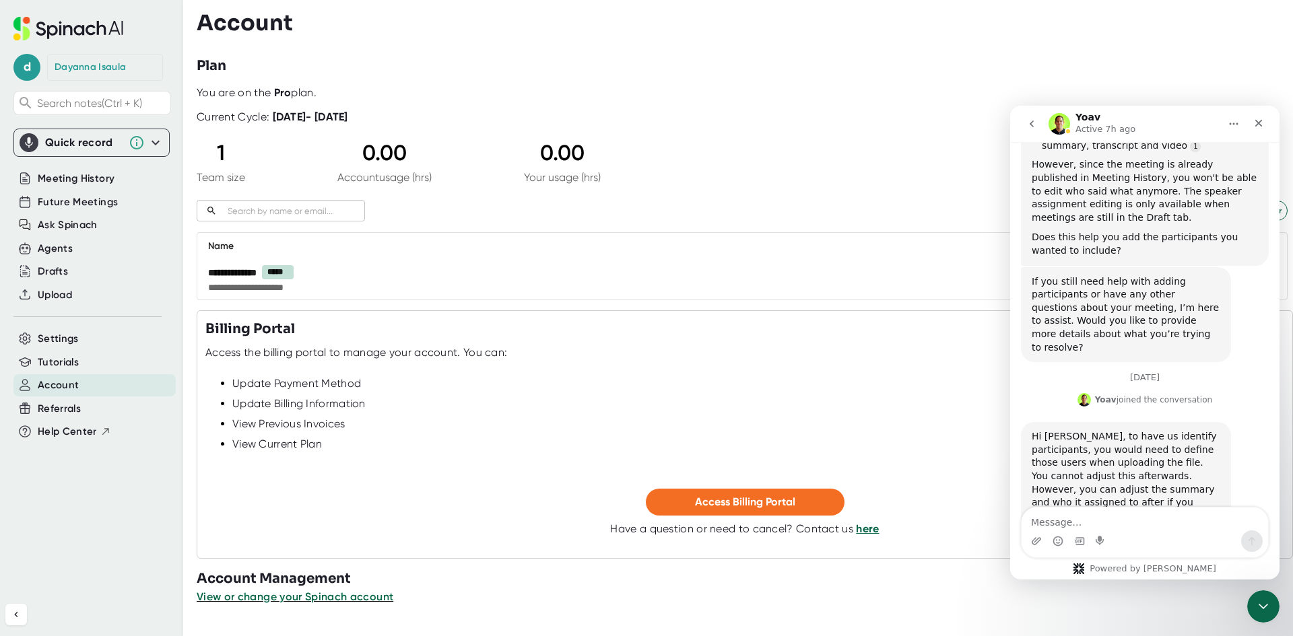
click at [1091, 393] on img "Yoav says…" at bounding box center [1083, 399] width 13 height 13
click at [1039, 131] on button "go back" at bounding box center [1032, 124] width 26 height 26
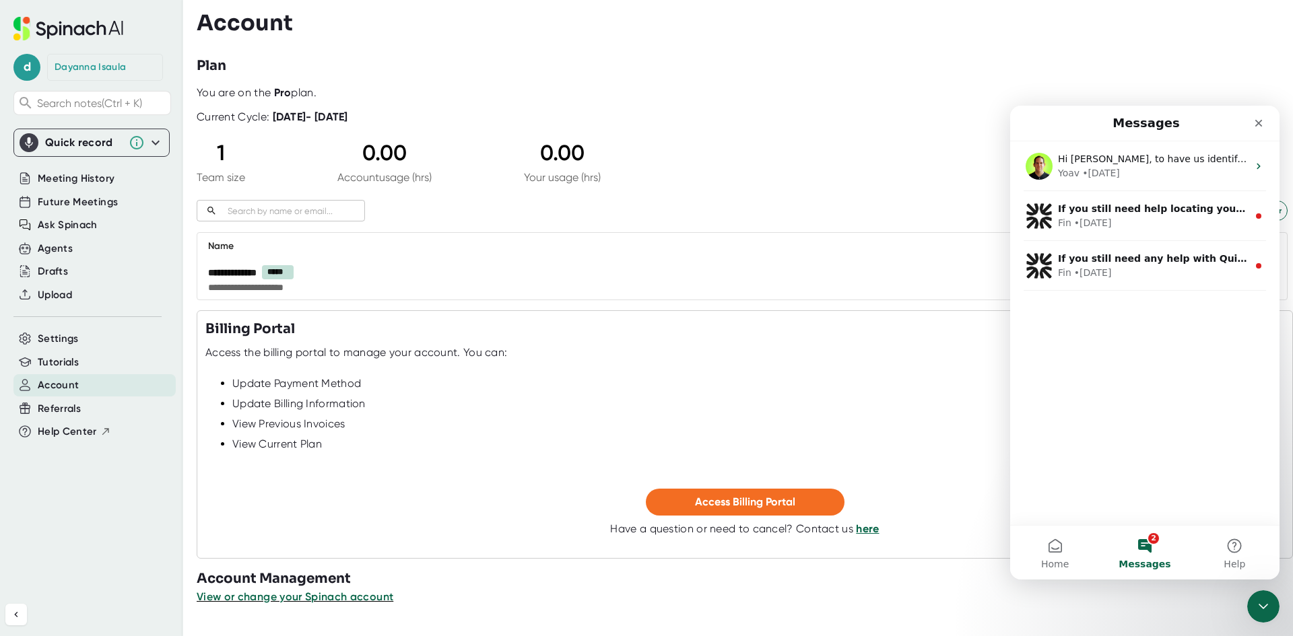
scroll to position [0, 0]
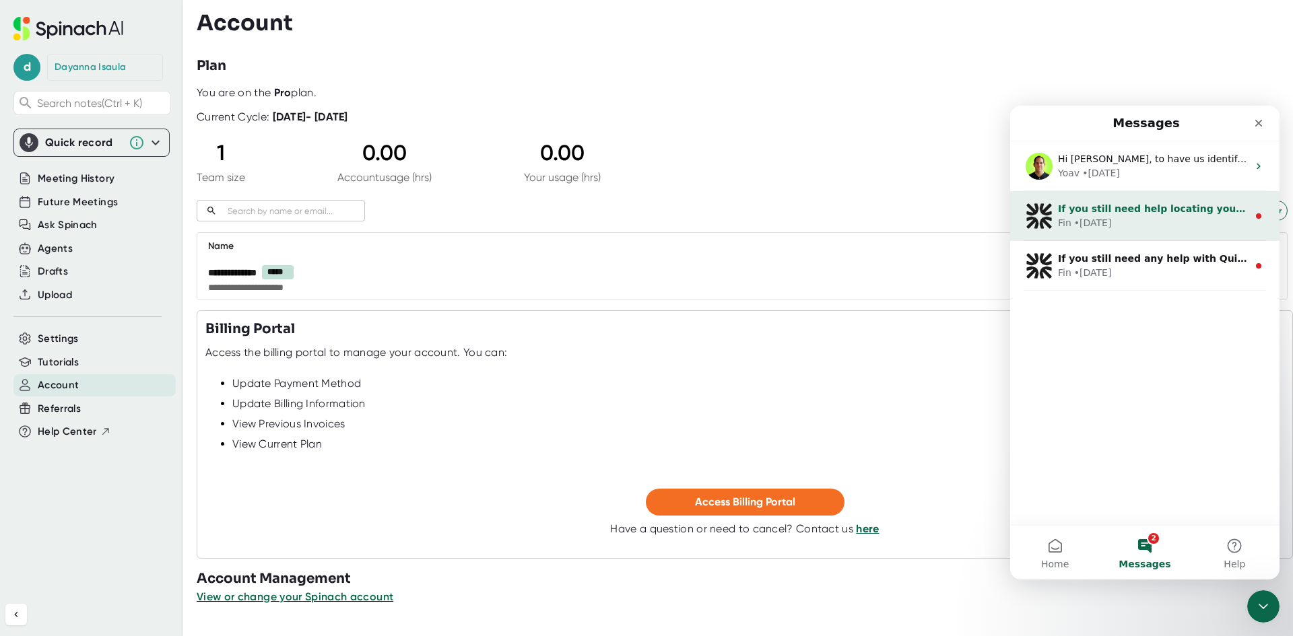
click at [1141, 227] on div "Fin • [DATE]" at bounding box center [1153, 223] width 190 height 14
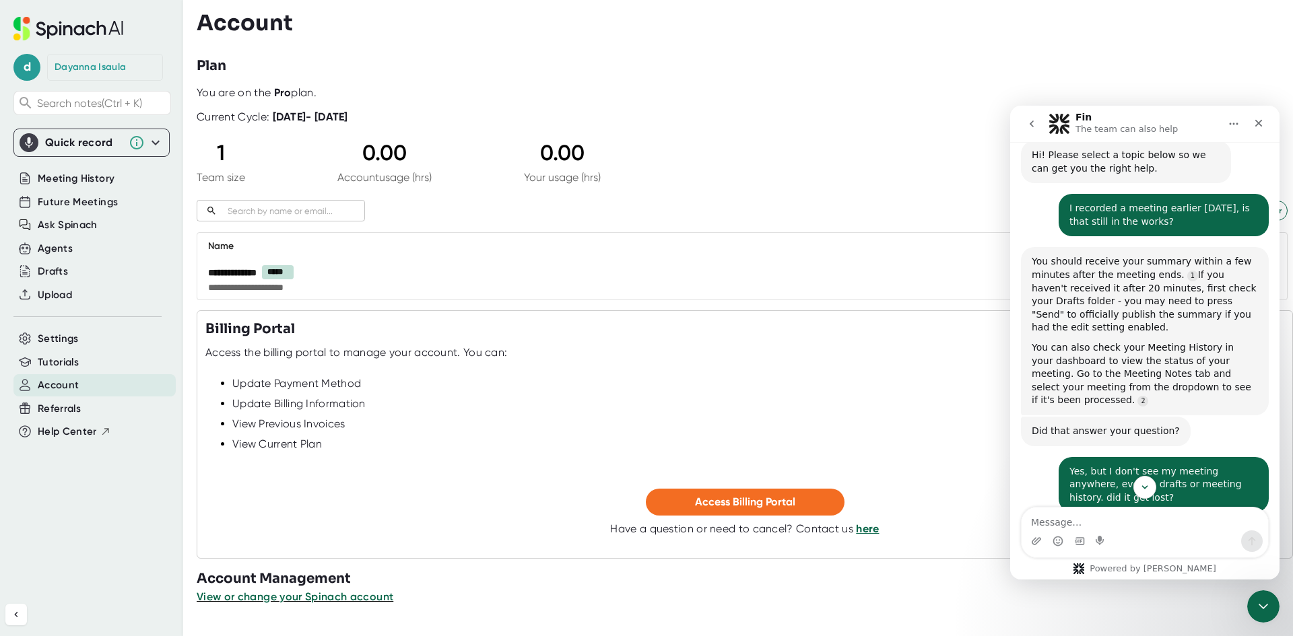
scroll to position [353, 0]
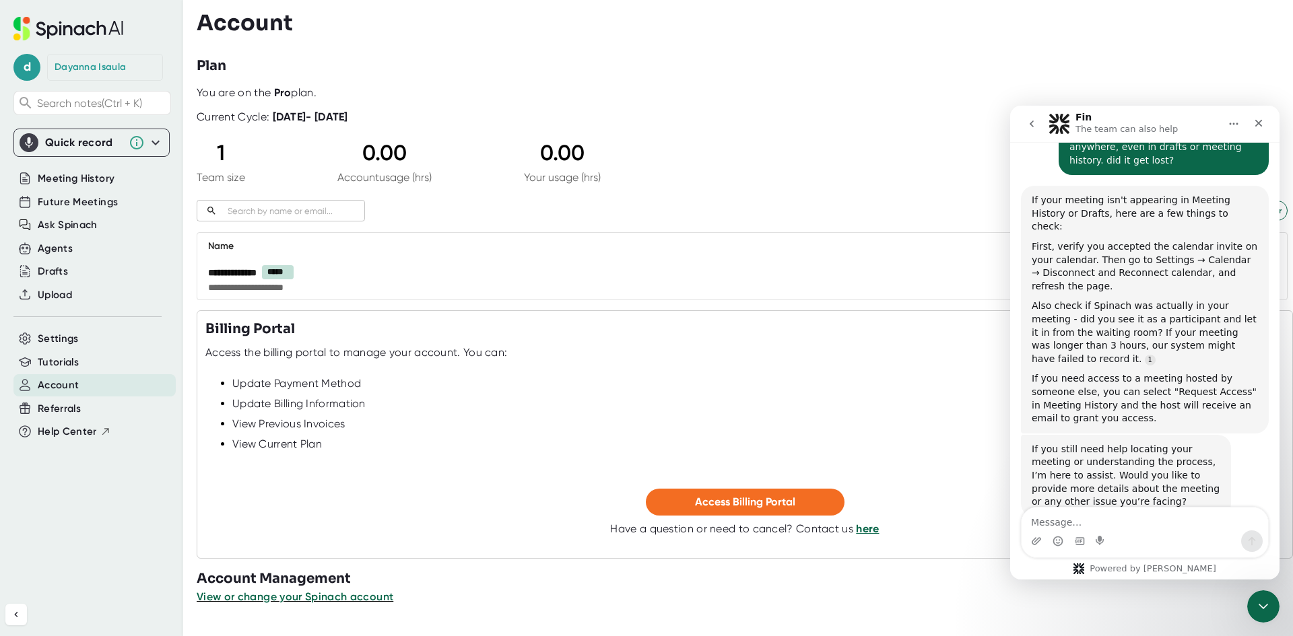
click at [1120, 517] on textarea "Message…" at bounding box center [1144, 519] width 246 height 23
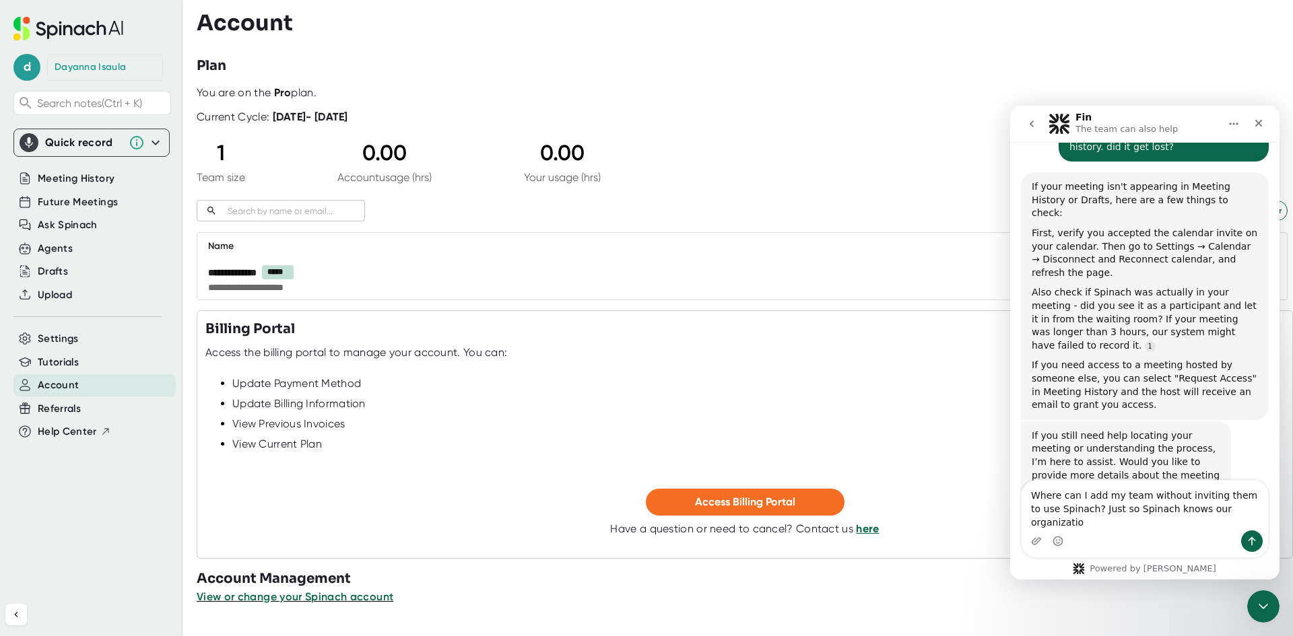
type textarea "Where can I add my team without inviting them to use Spinach? Just so Spinach k…"
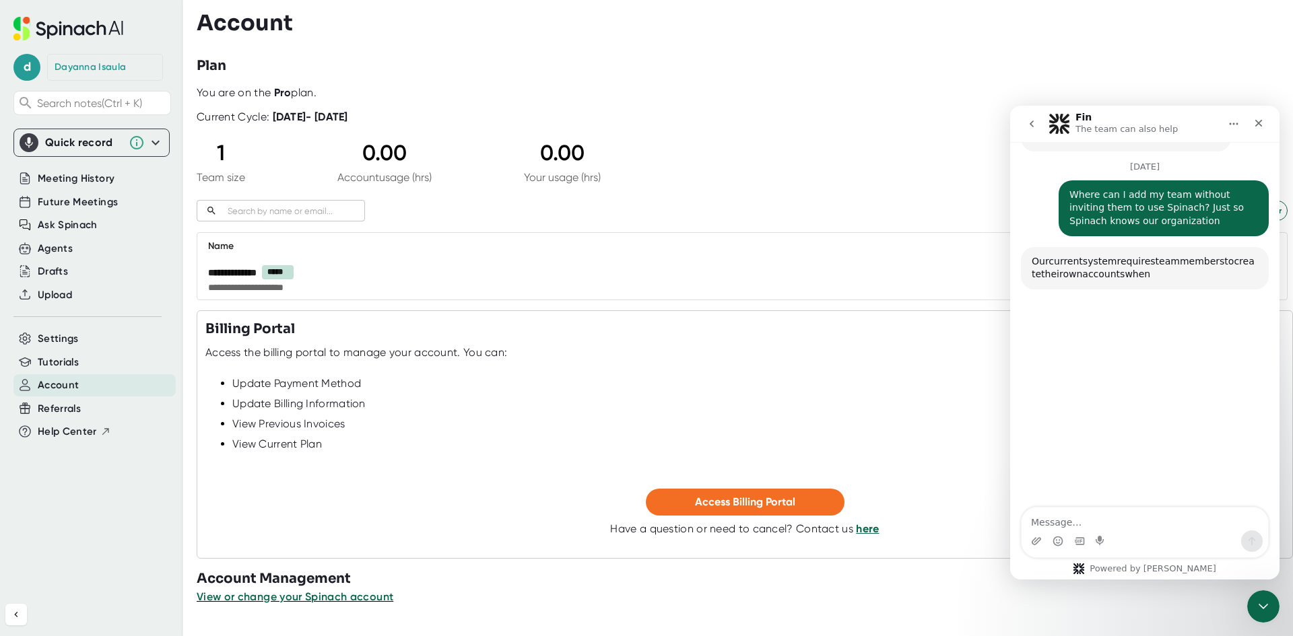
scroll to position [741, 0]
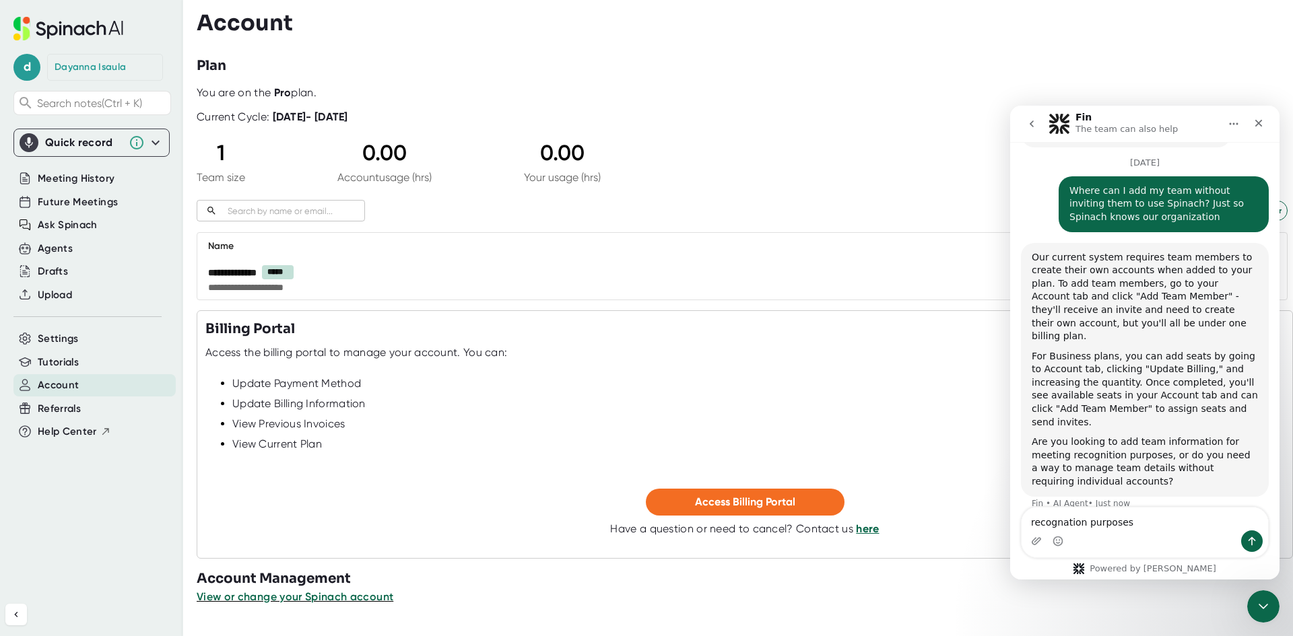
type textarea "recognition purposes"
click at [1134, 524] on textarea "recognition purposes" at bounding box center [1144, 519] width 246 height 23
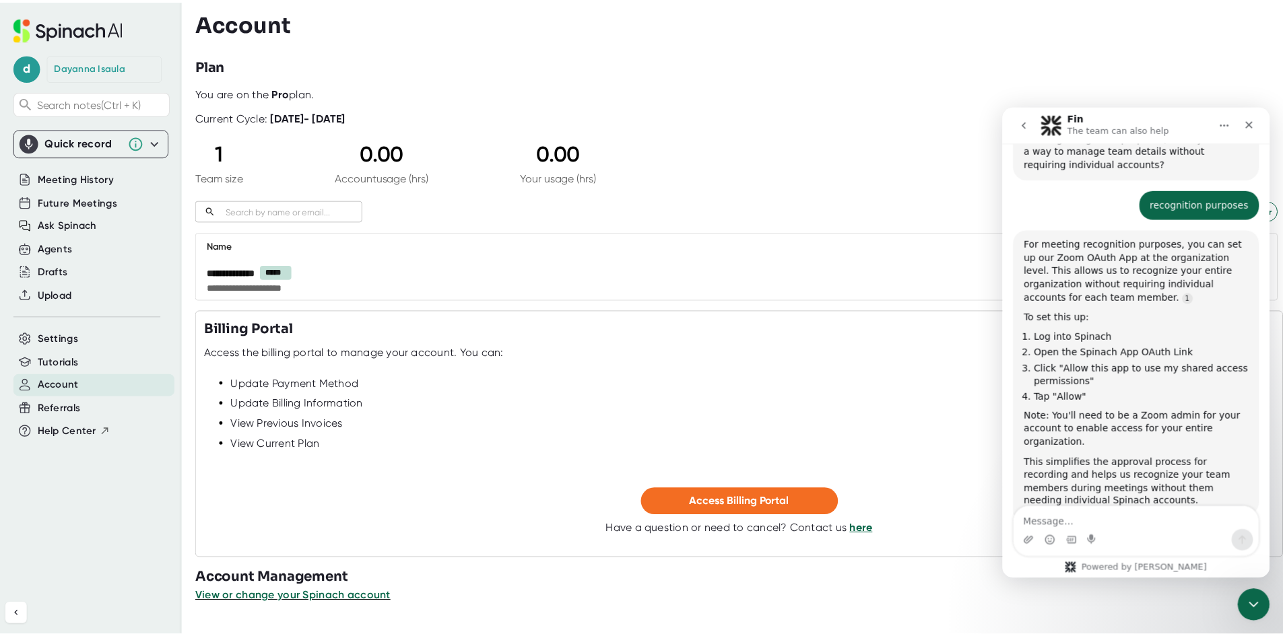
scroll to position [1076, 0]
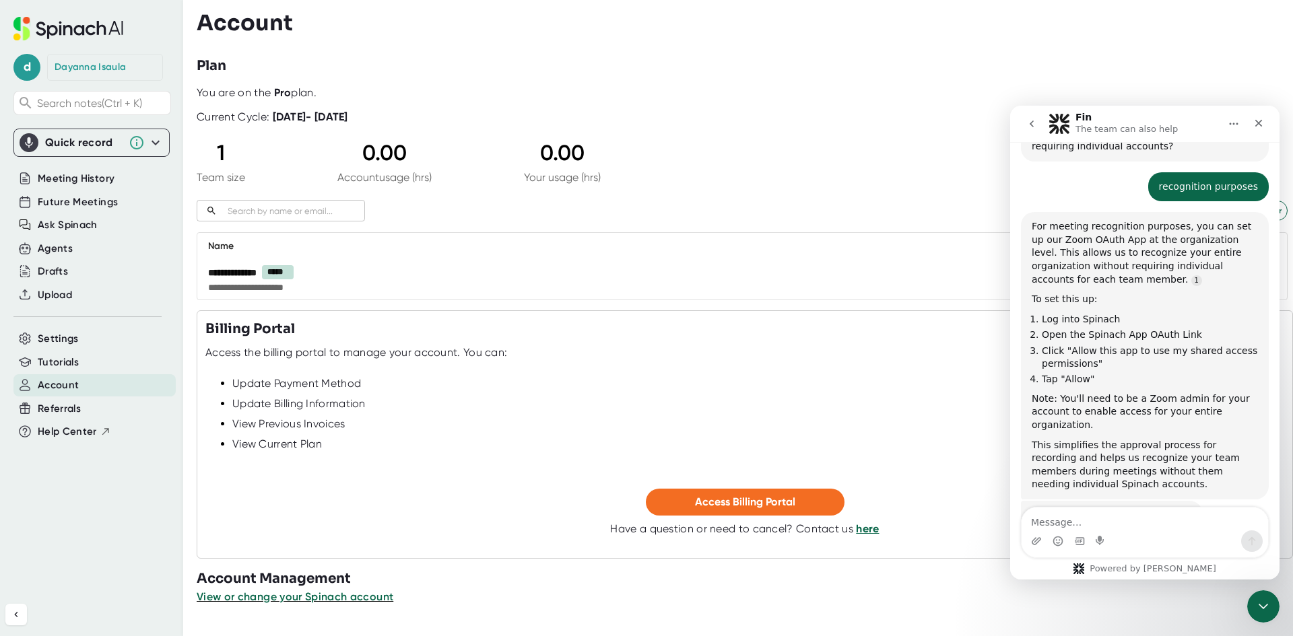
click at [96, 33] on icon at bounding box center [68, 29] width 110 height 24
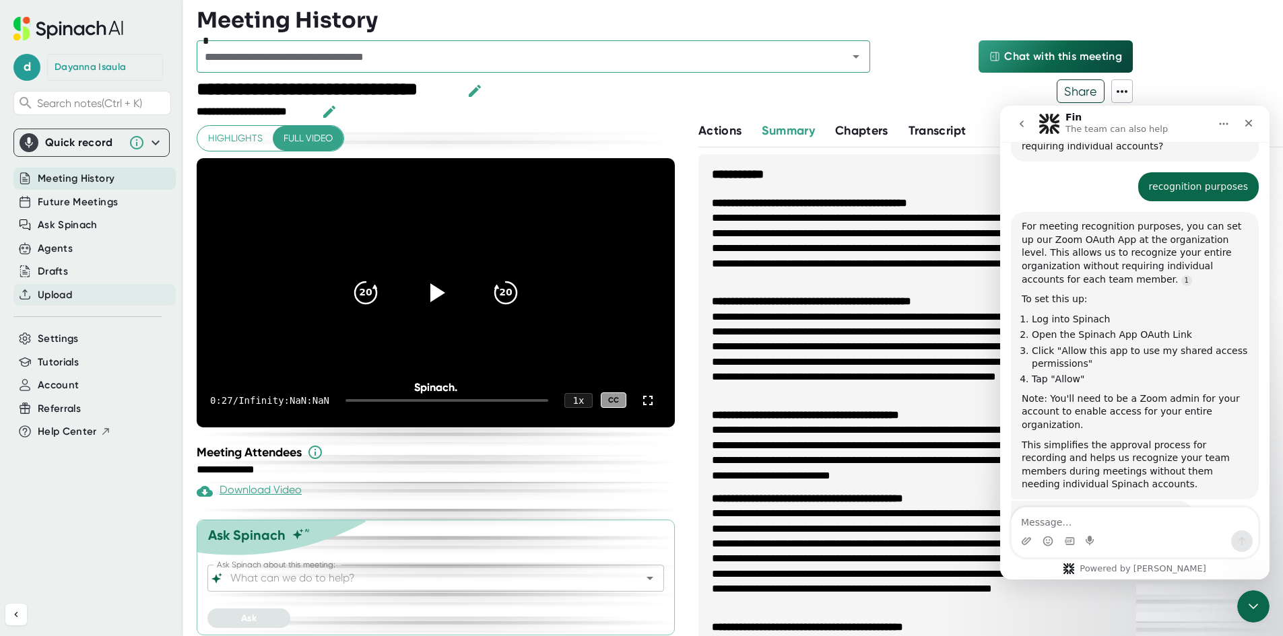
scroll to position [7, 0]
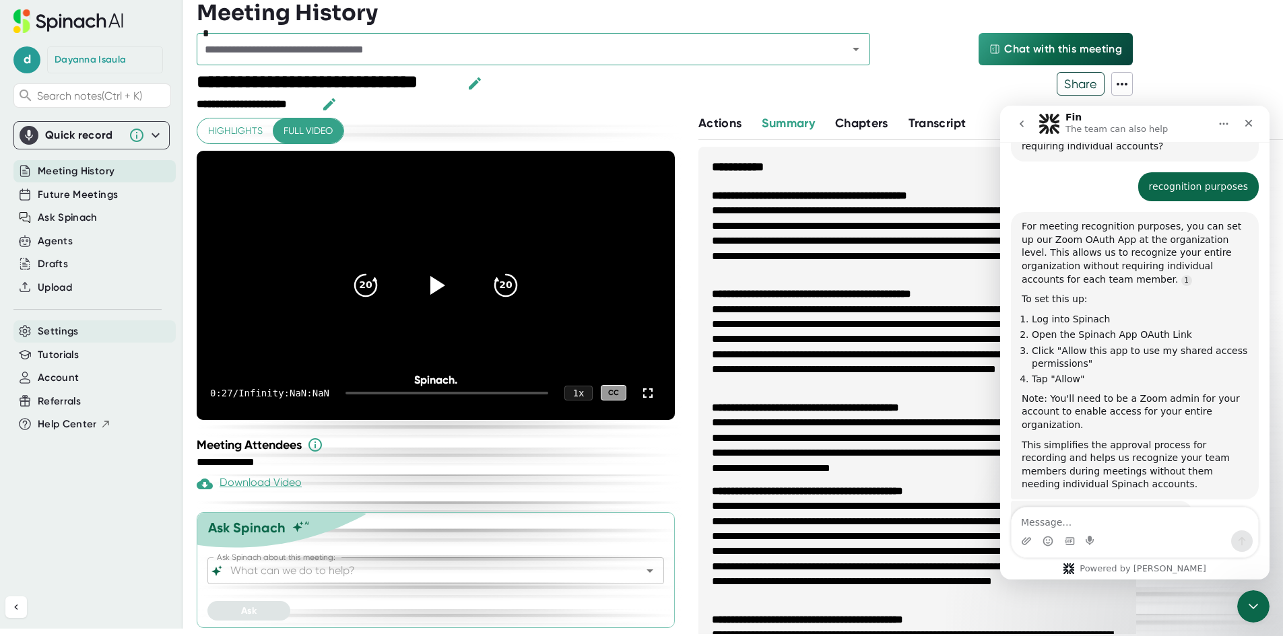
click at [53, 328] on span "Settings" at bounding box center [58, 331] width 41 height 15
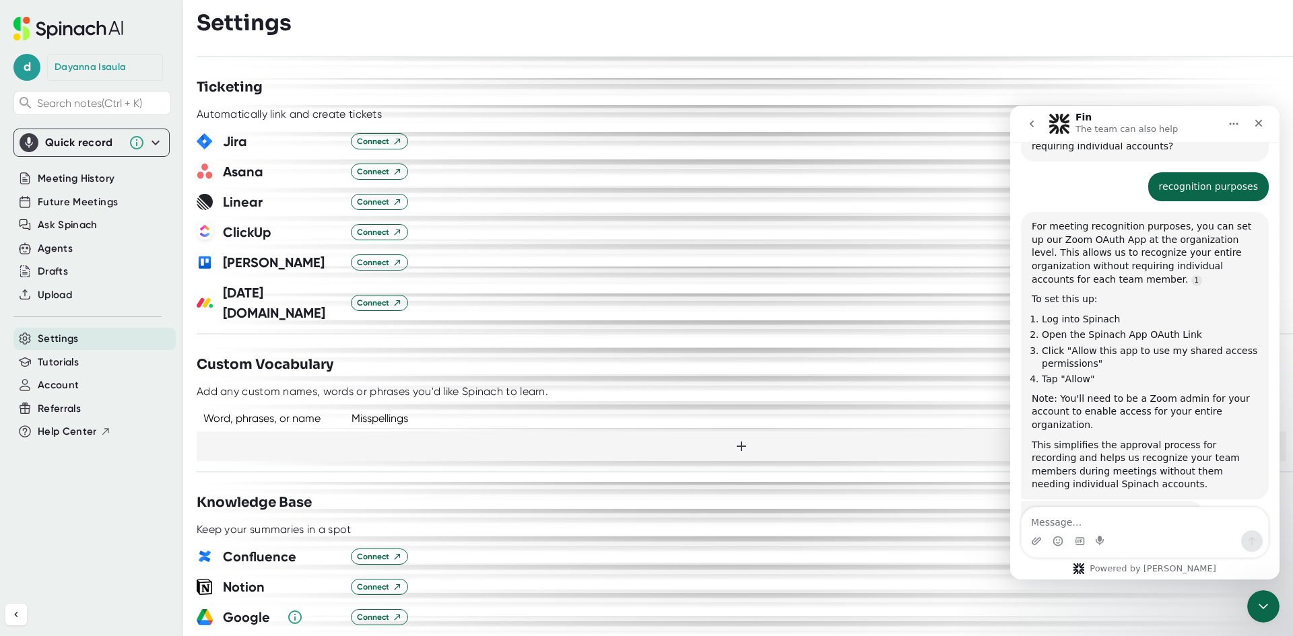
scroll to position [875, 0]
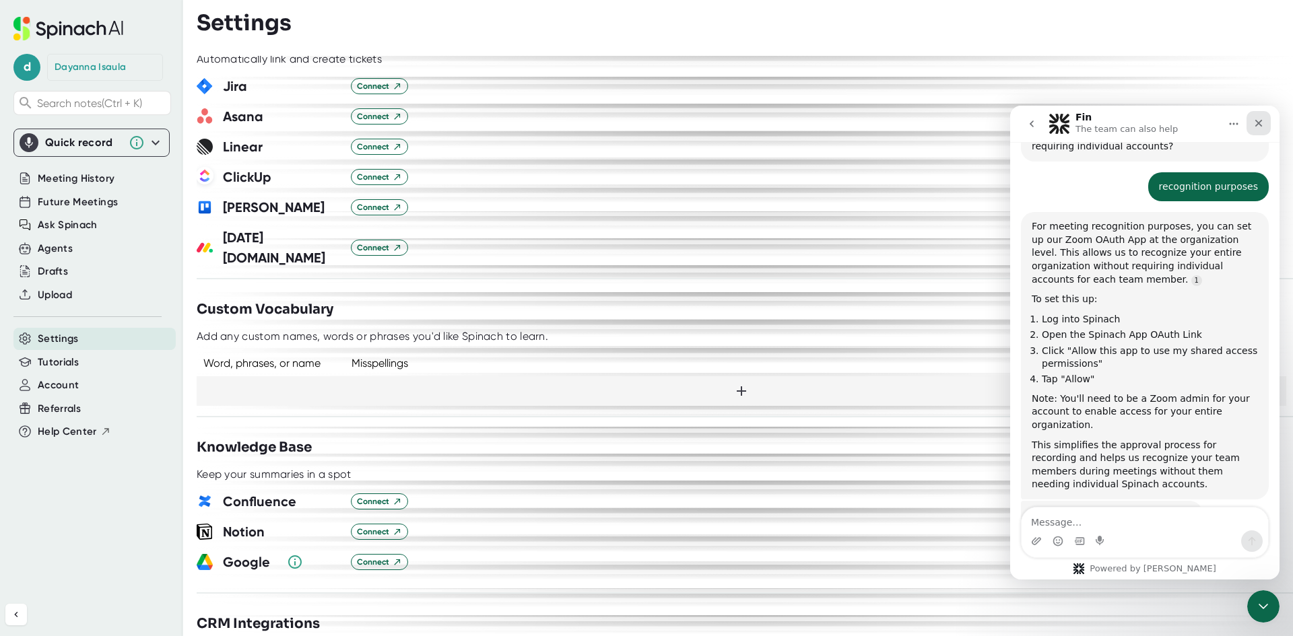
click at [1260, 126] on icon "Close" at bounding box center [1258, 123] width 11 height 11
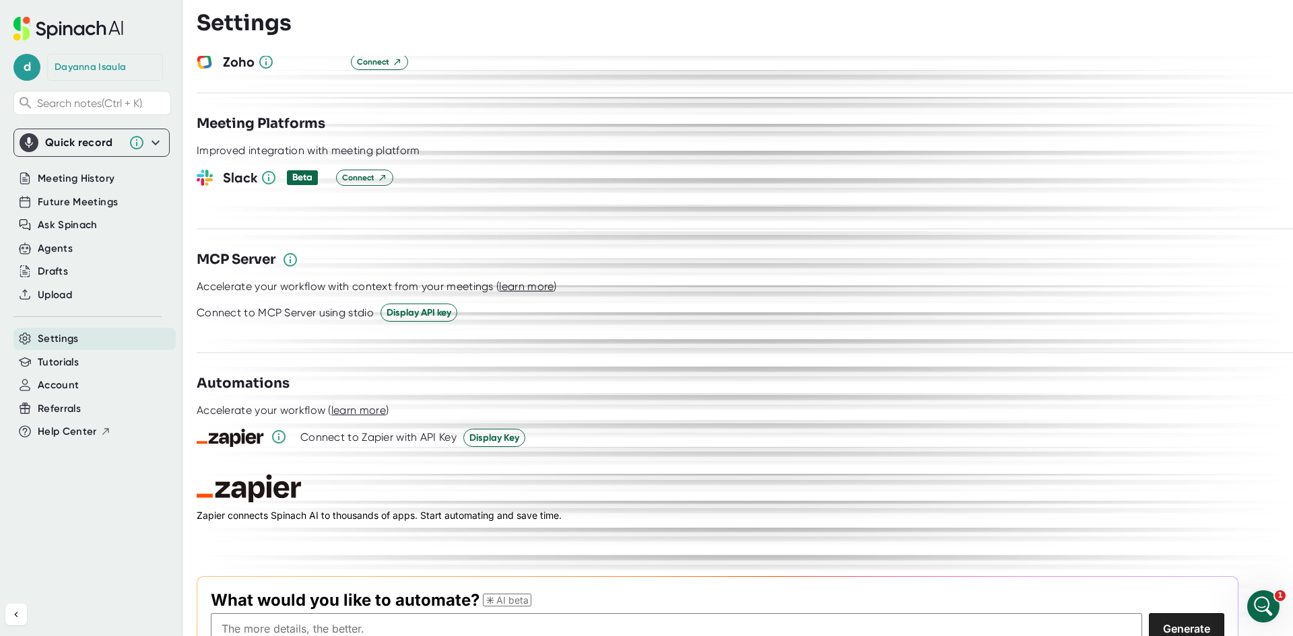
scroll to position [1616, 0]
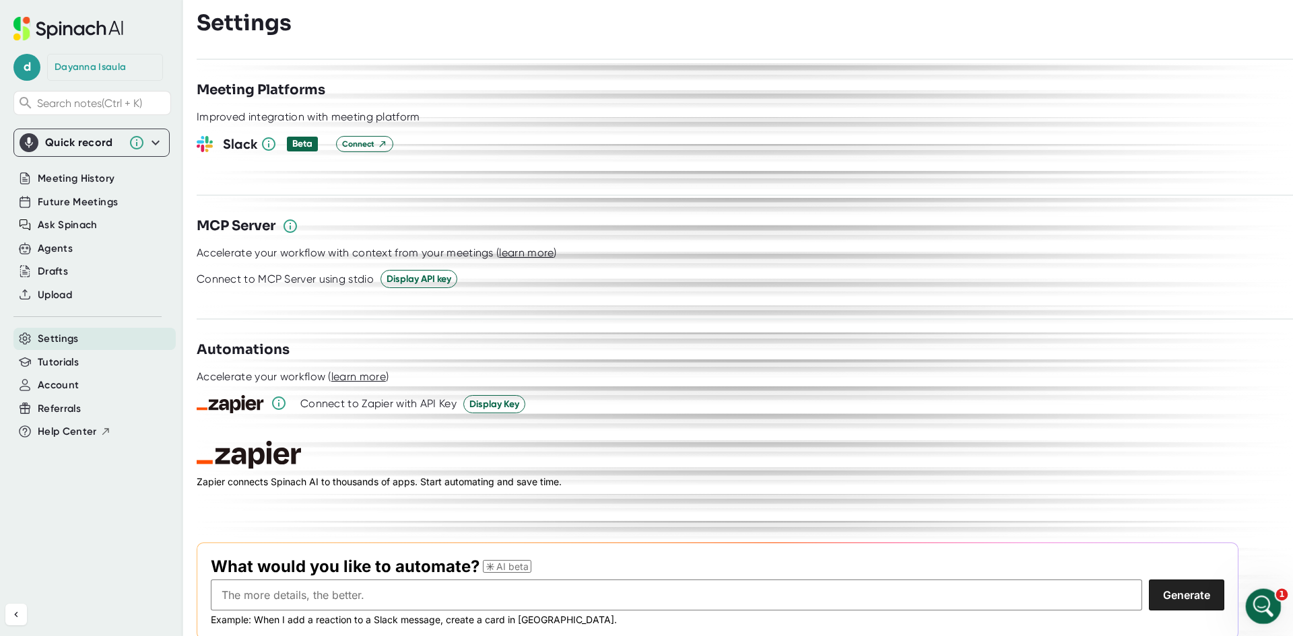
click at [1264, 592] on div "Open Intercom Messenger" at bounding box center [1261, 604] width 44 height 44
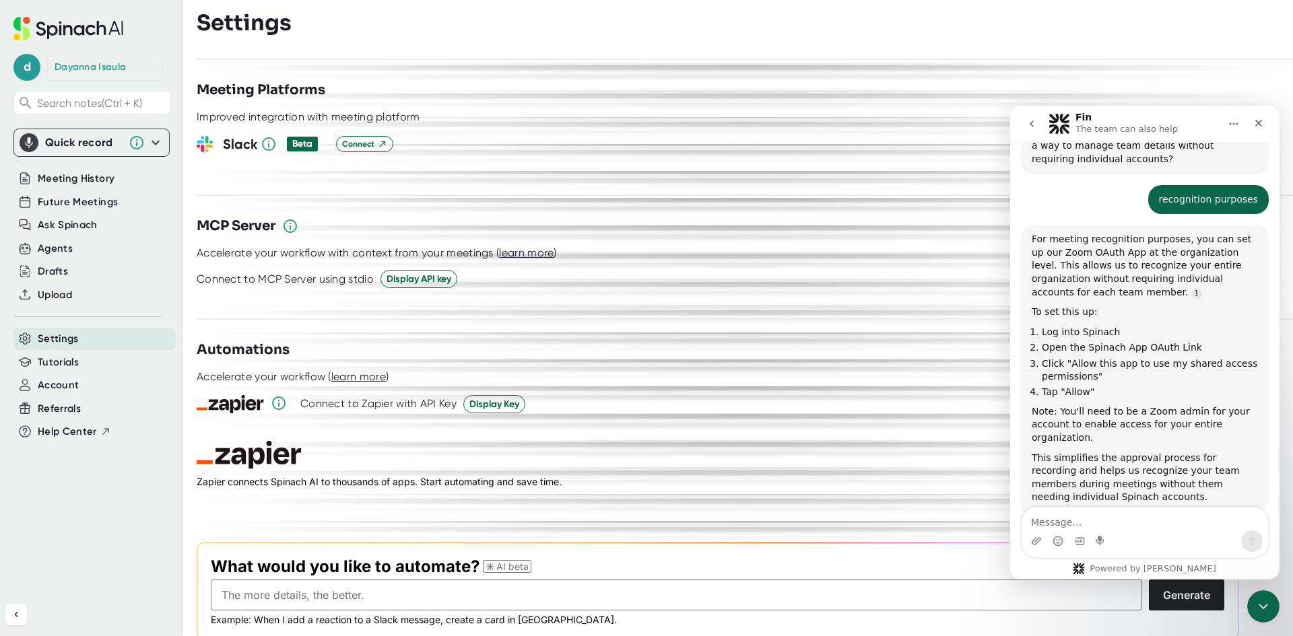
scroll to position [1076, 0]
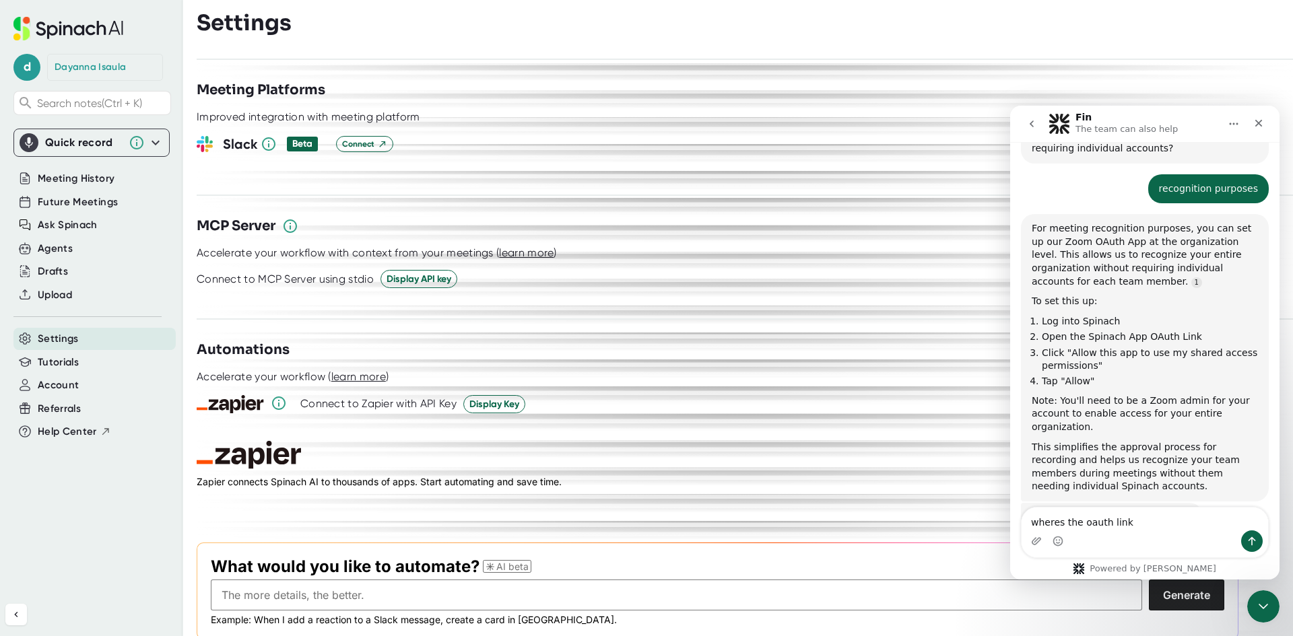
type textarea "wheres the oauth link?"
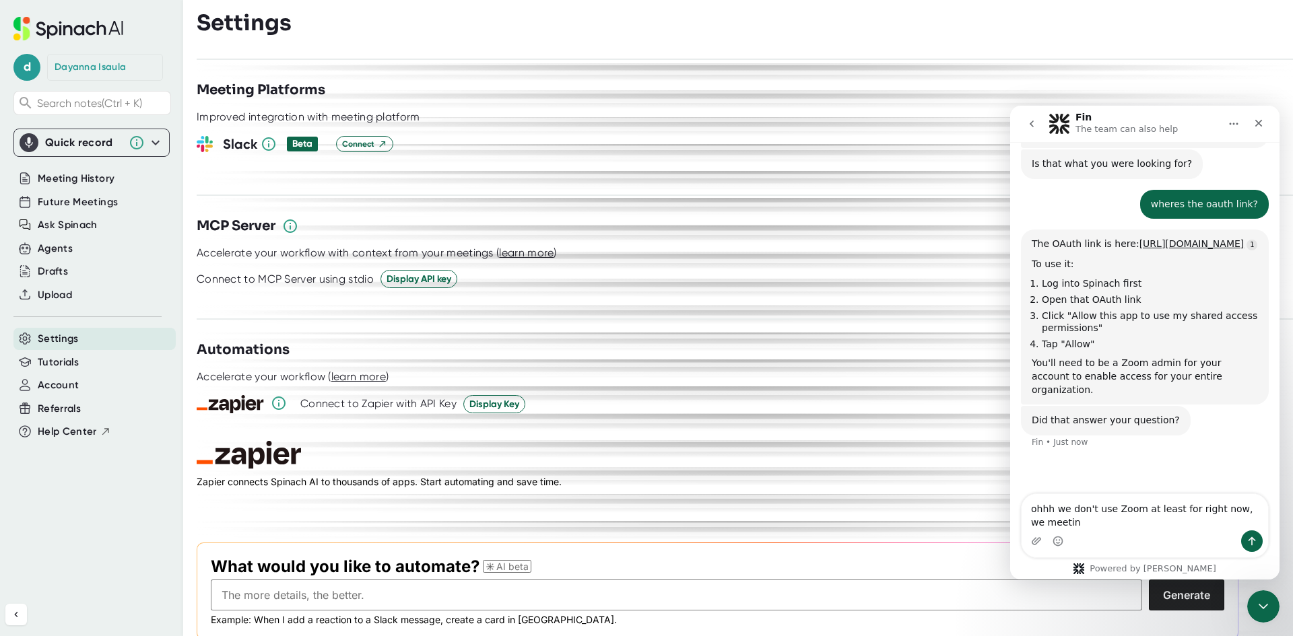
scroll to position [1414, 0]
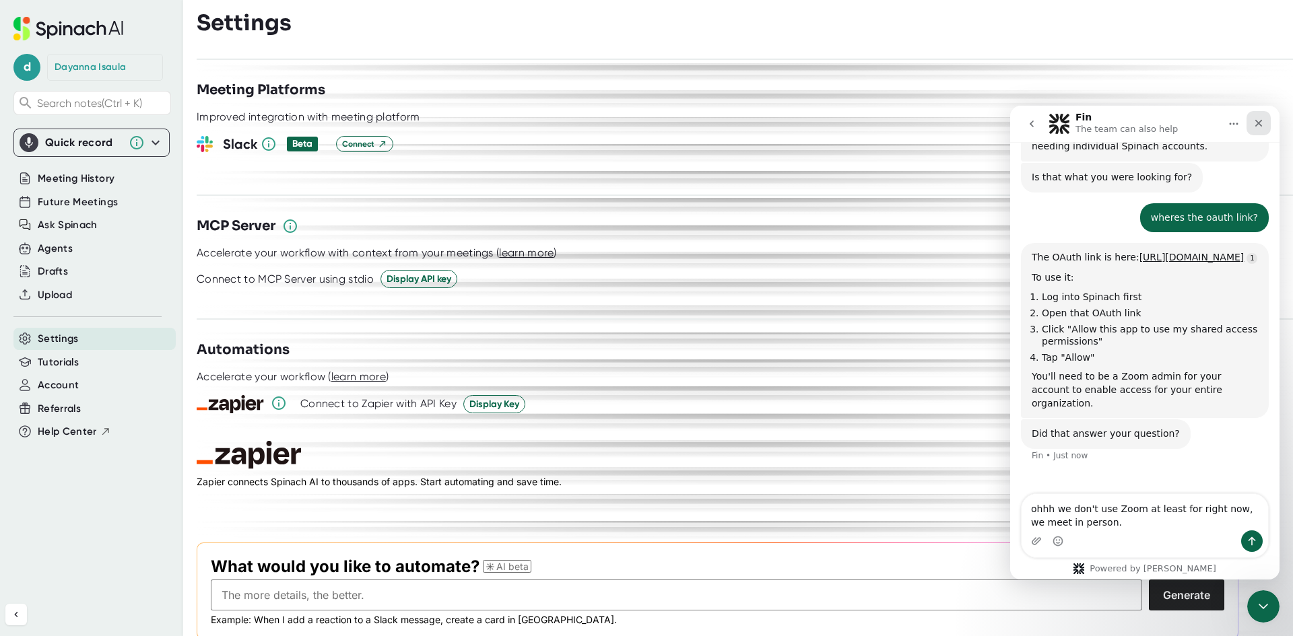
type textarea "ohhh we don't use Zoom at least for right now, we meet in person."
click at [1260, 128] on icon "Close" at bounding box center [1258, 123] width 11 height 11
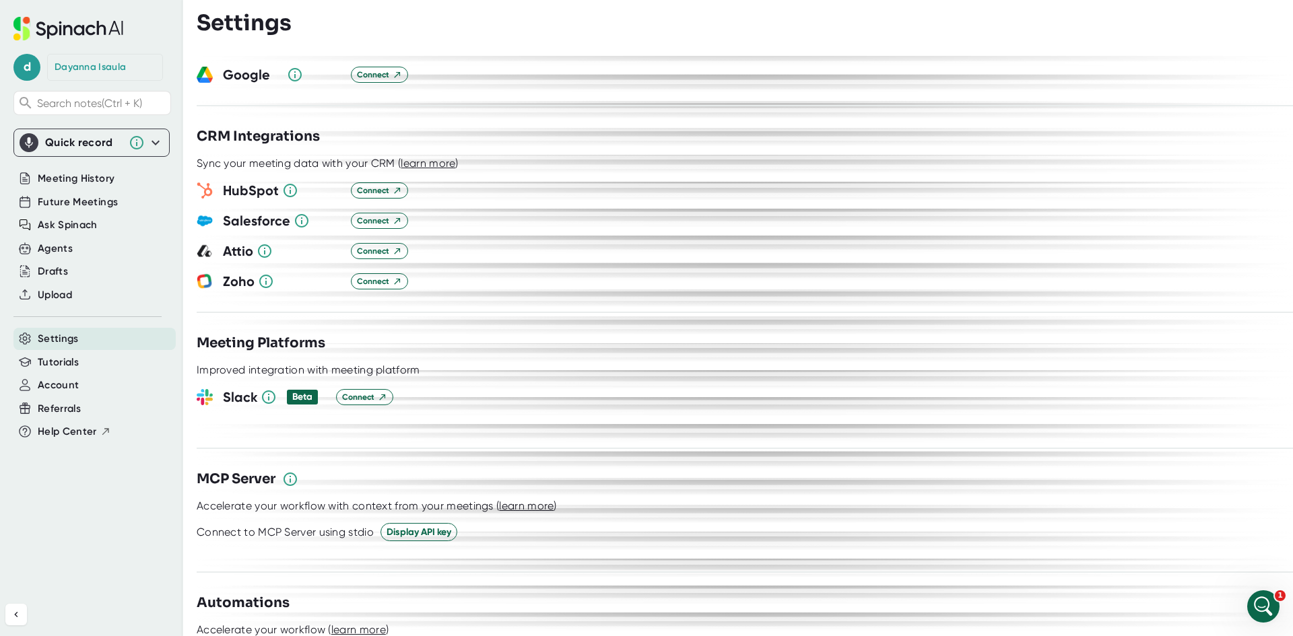
scroll to position [1359, 0]
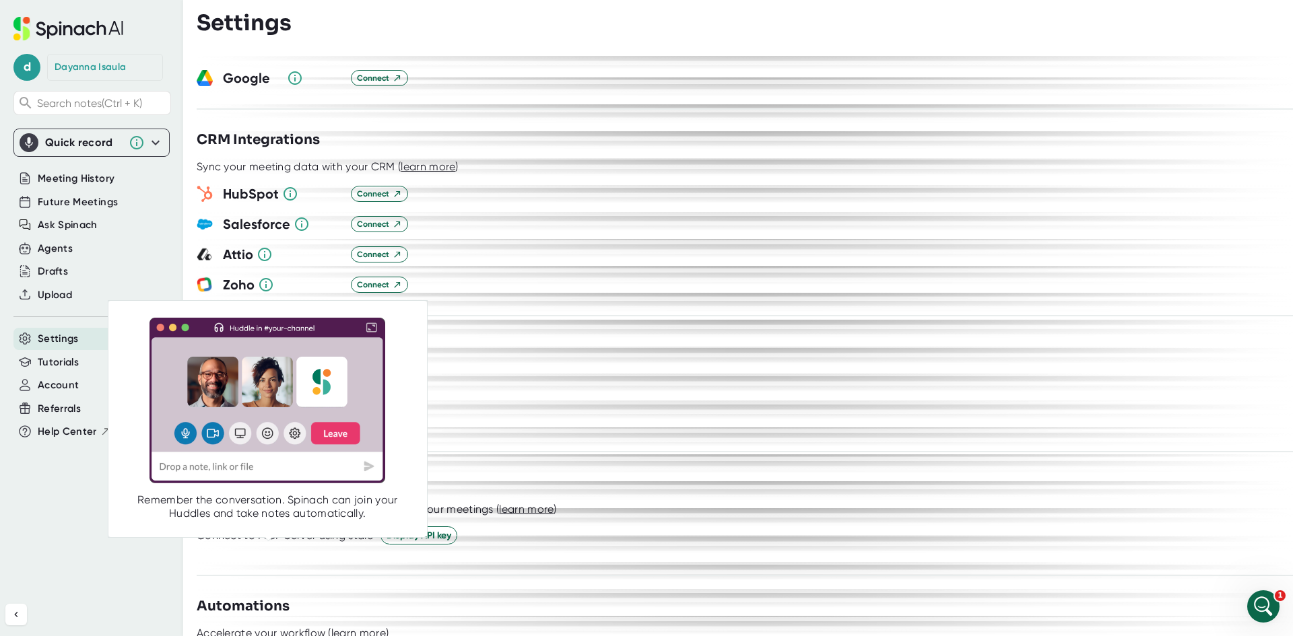
click at [273, 381] on body "**********" at bounding box center [646, 318] width 1293 height 636
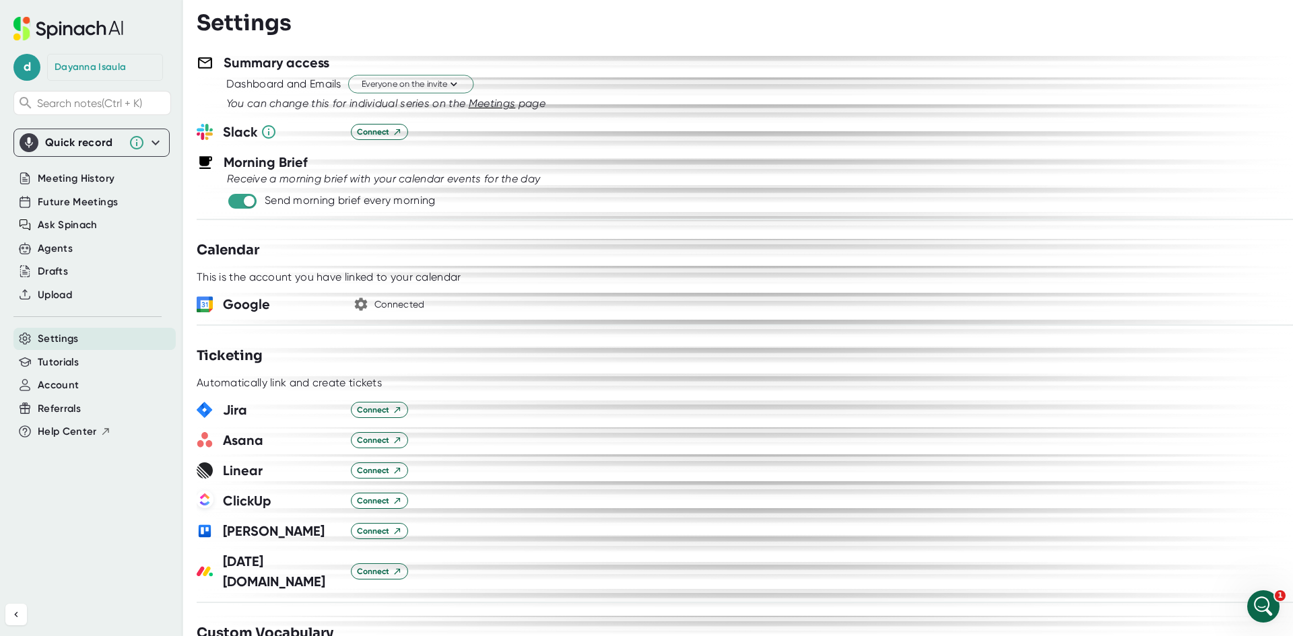
scroll to position [484, 0]
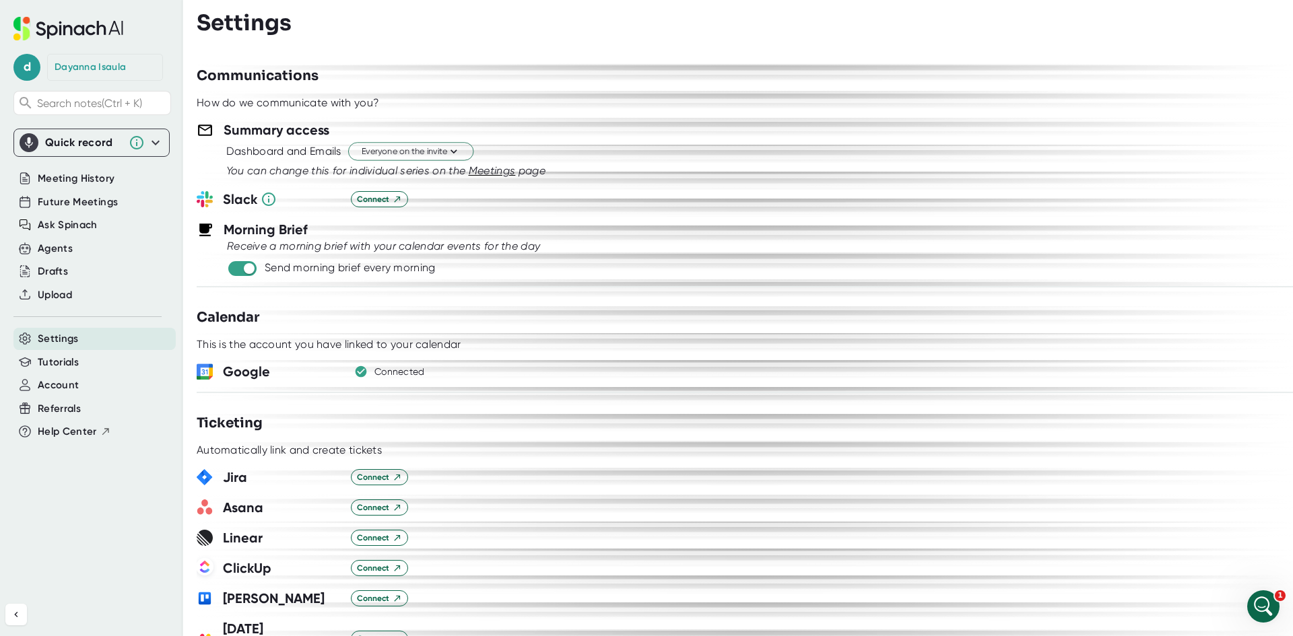
click at [485, 172] on span "Meetings" at bounding box center [492, 170] width 47 height 13
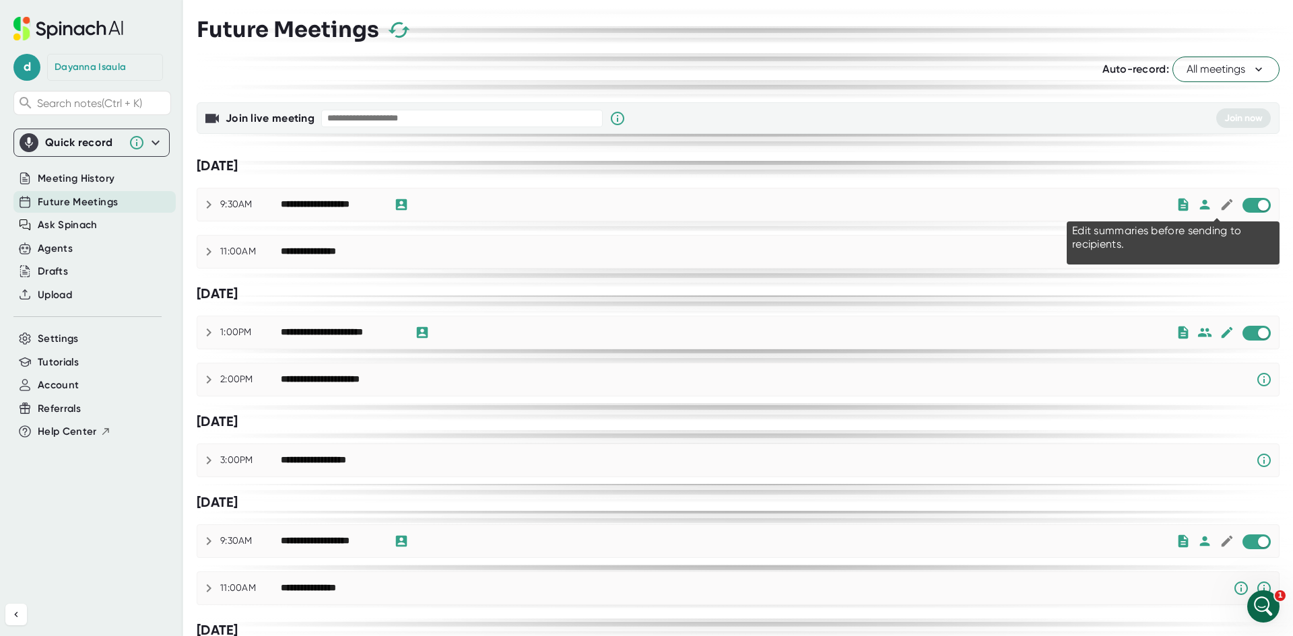
click at [1219, 207] on icon at bounding box center [1226, 204] width 15 height 15
checkbox input "true"
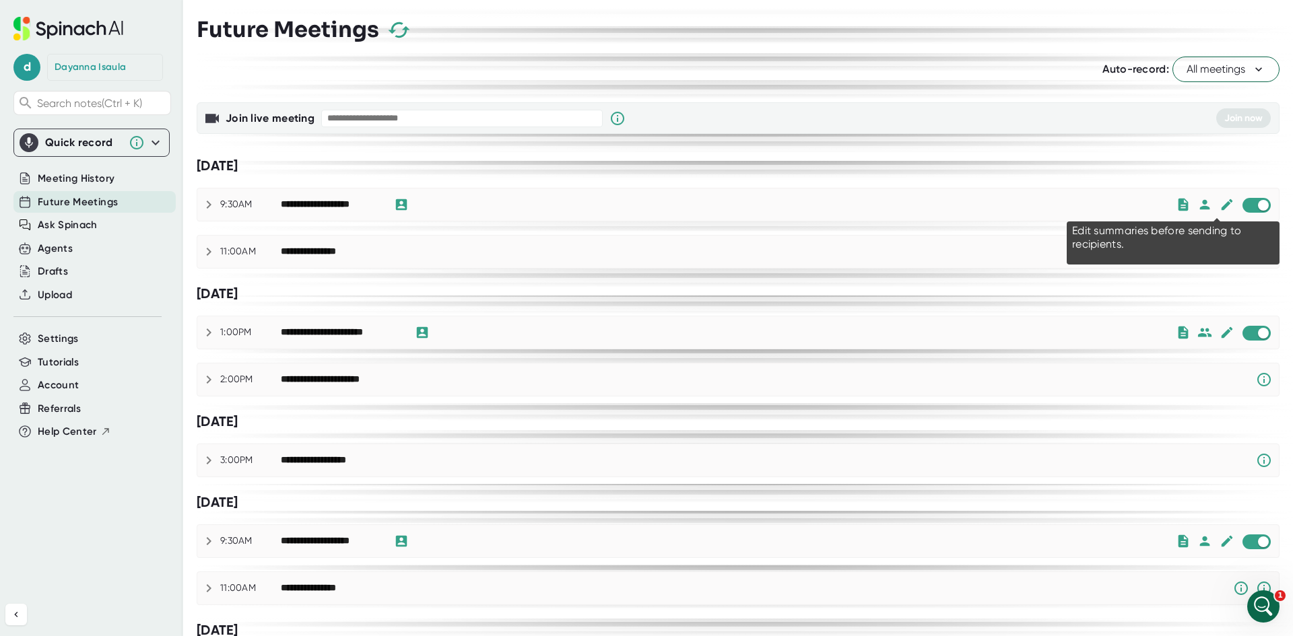
click at [1219, 205] on icon at bounding box center [1226, 204] width 15 height 15
checkbox input "false"
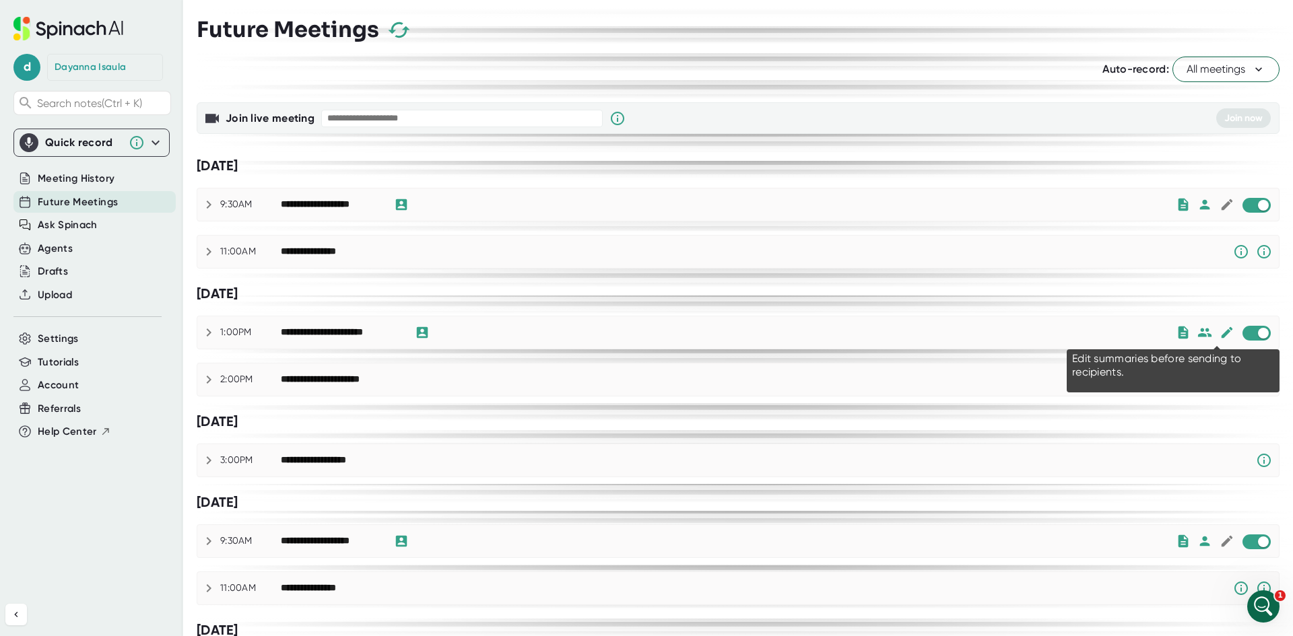
click at [1221, 335] on icon at bounding box center [1226, 332] width 11 height 11
checkbox input "false"
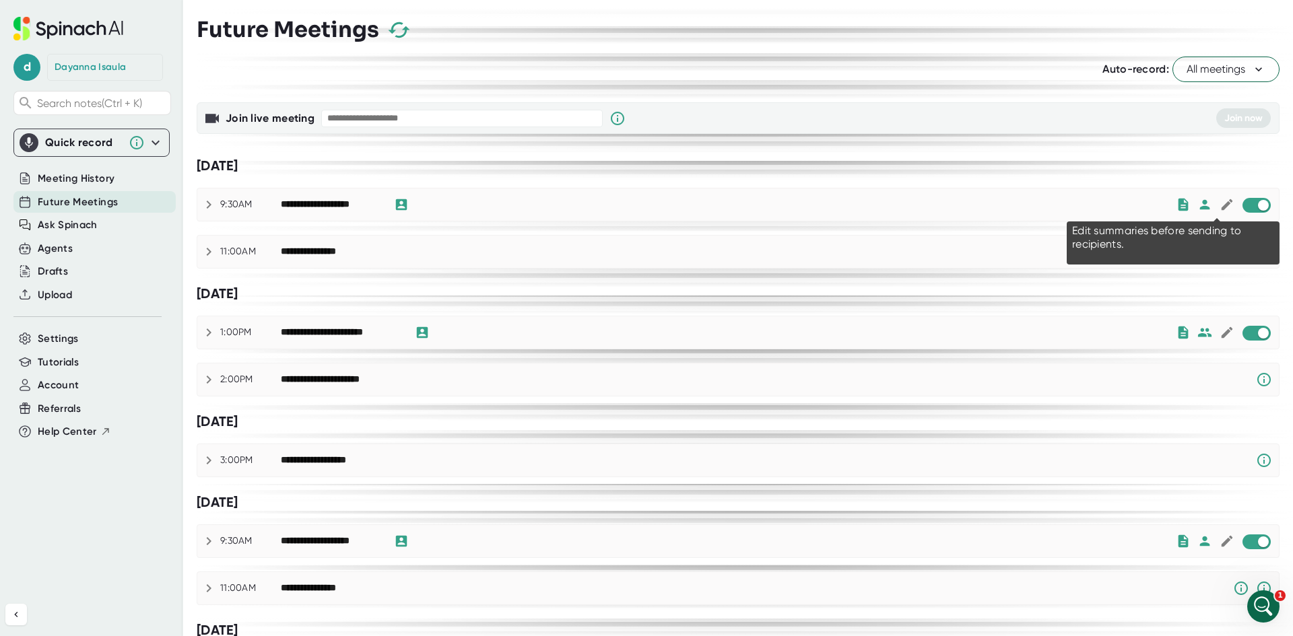
click at [1221, 204] on icon at bounding box center [1226, 204] width 11 height 11
checkbox input "true"
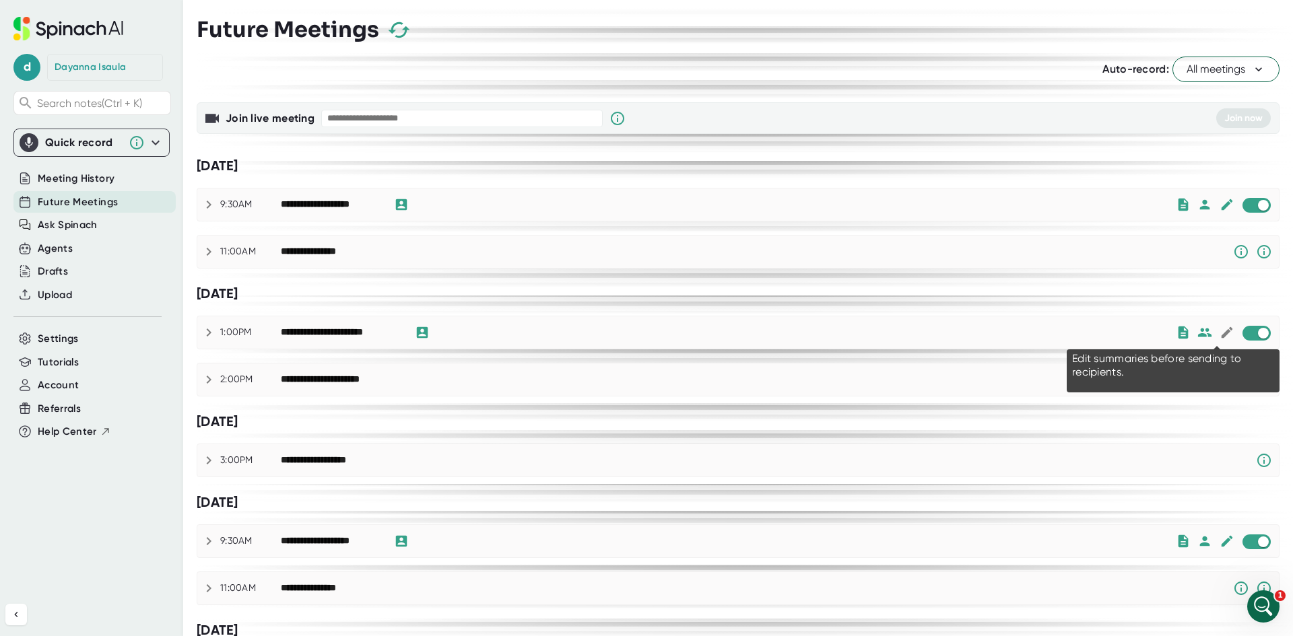
click at [1219, 333] on icon at bounding box center [1226, 332] width 15 height 15
checkbox input "true"
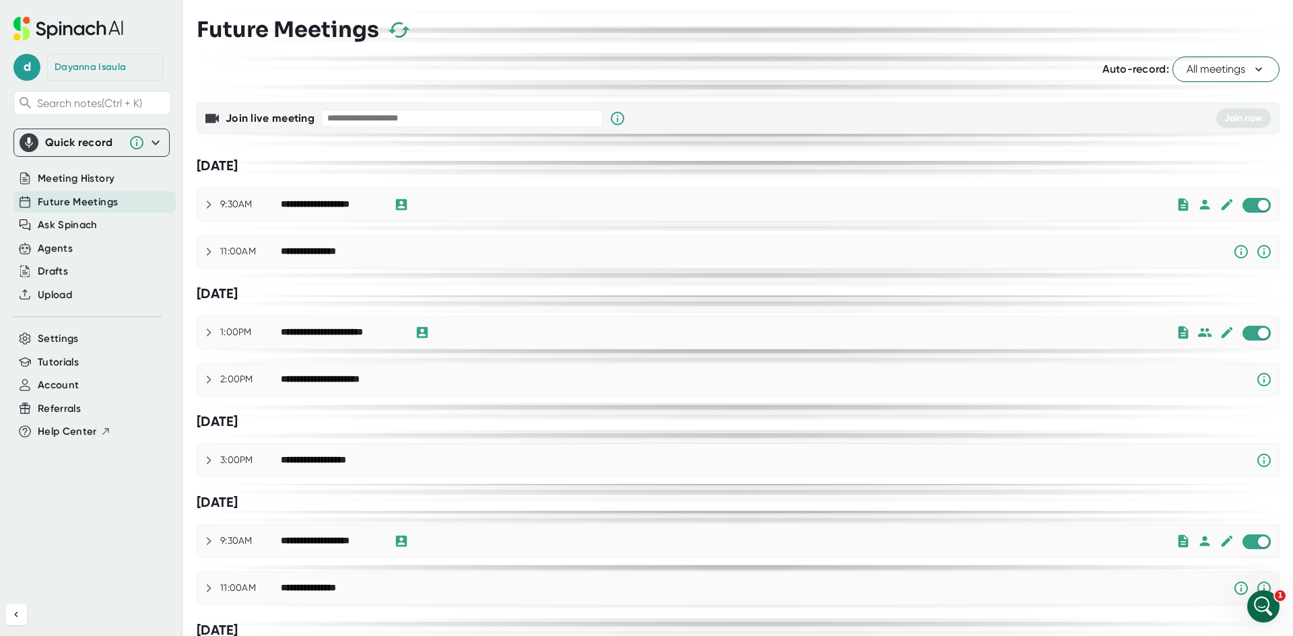
click at [405, 204] on icon at bounding box center [400, 204] width 11 height 11
click at [215, 205] on icon at bounding box center [209, 205] width 16 height 16
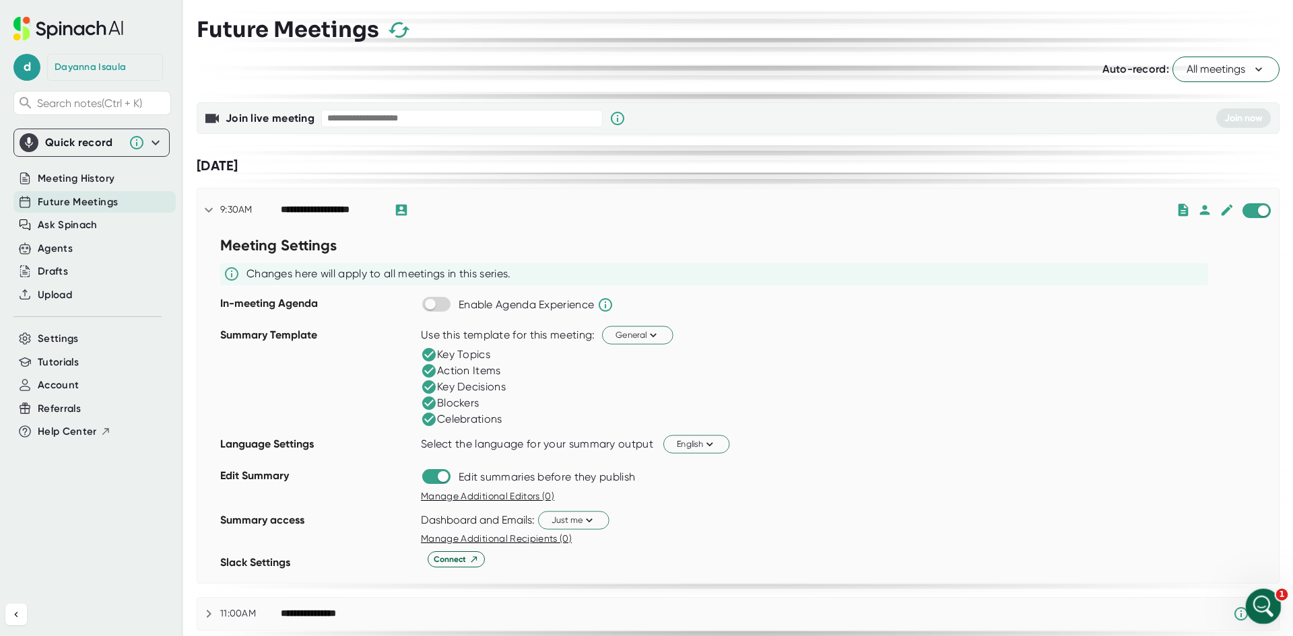
click at [1254, 601] on icon "Open Intercom Messenger" at bounding box center [1261, 605] width 22 height 22
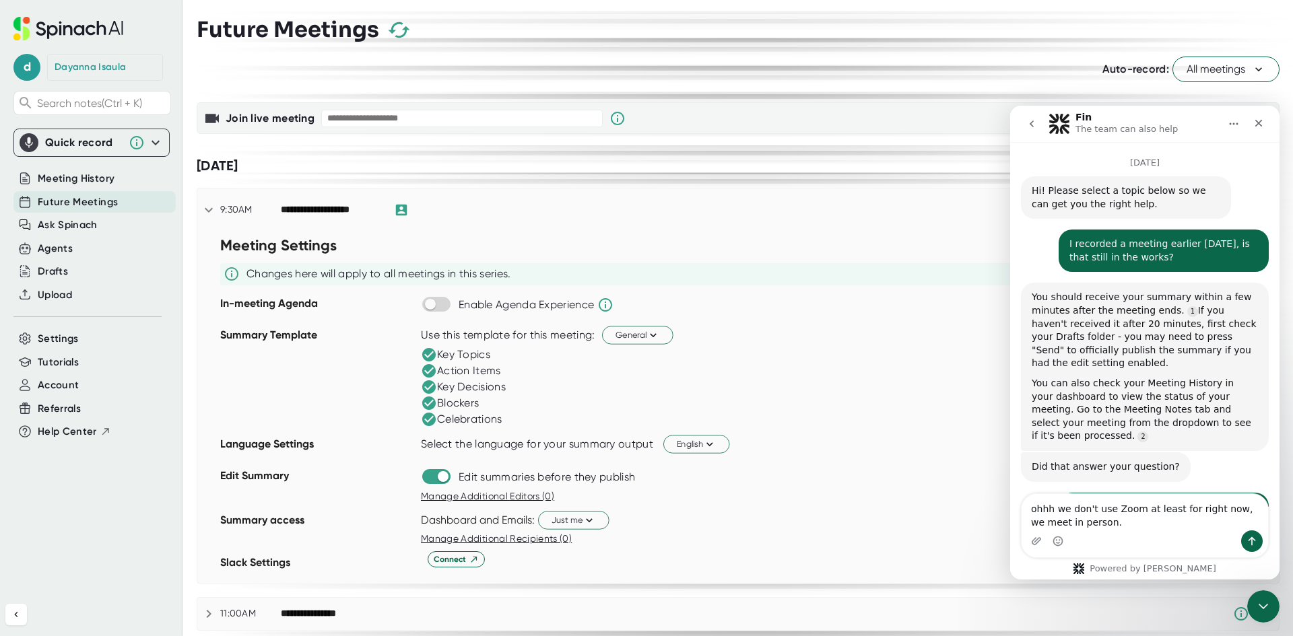
scroll to position [1359, 0]
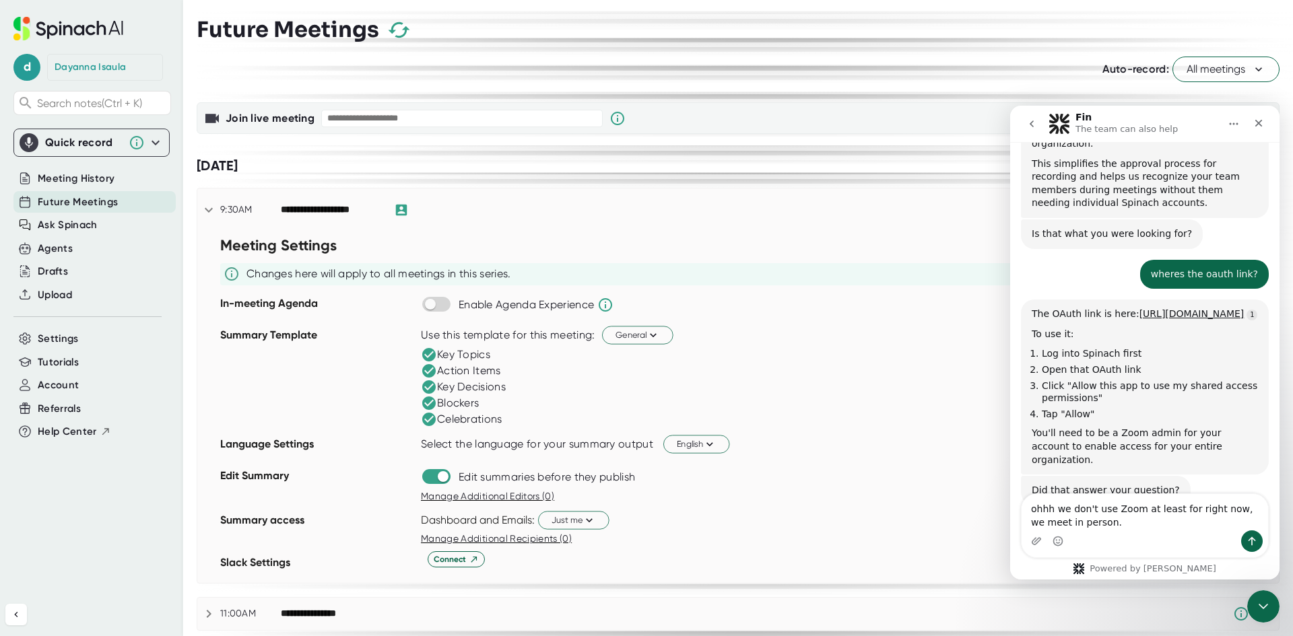
type textarea "ohhh we don't use Zoom at least for right now, we meet in person"
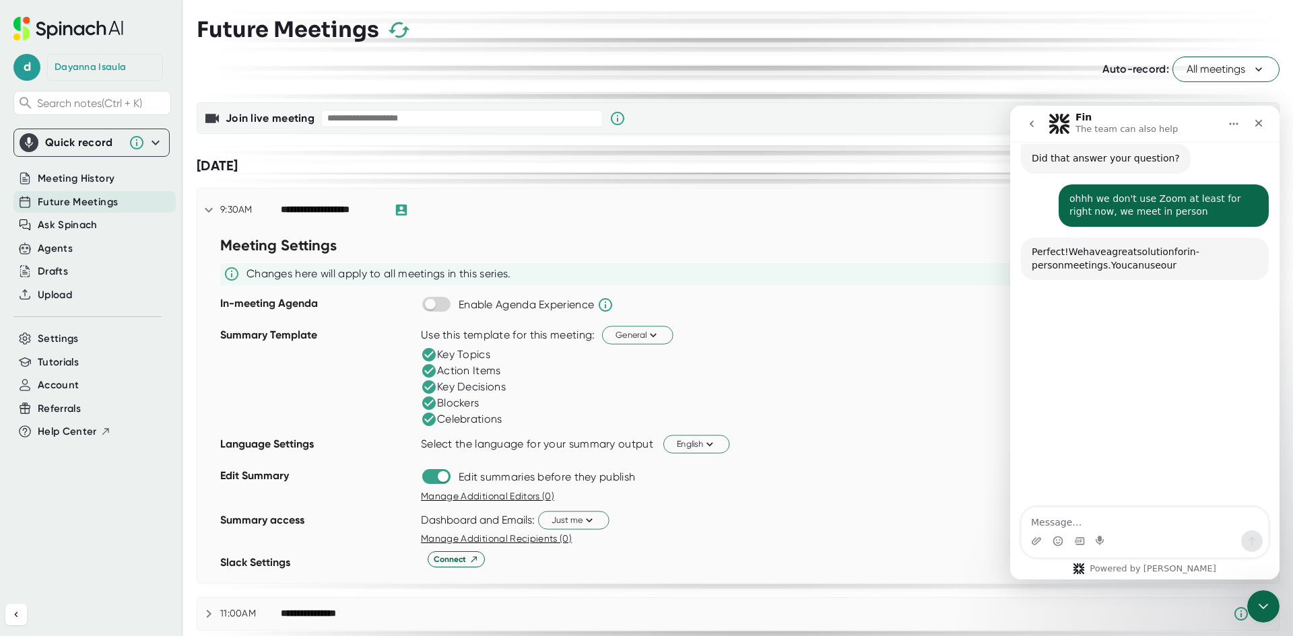
scroll to position [1697, 0]
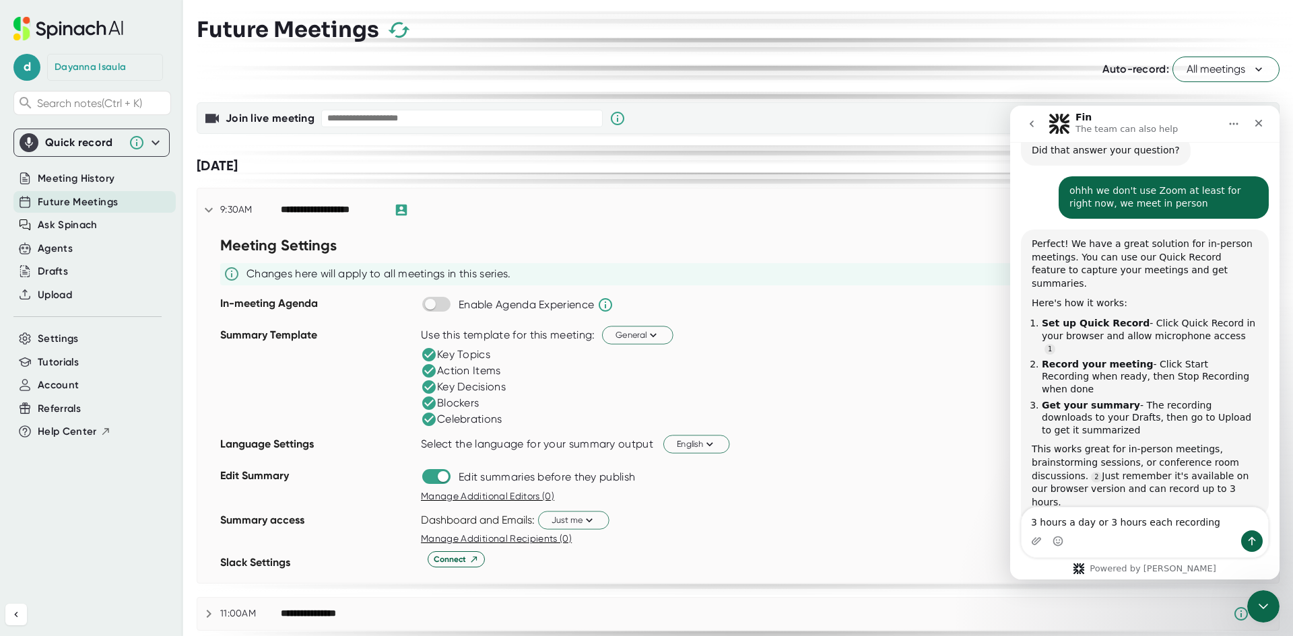
type textarea "3 hours a day or 3 hours each recording?"
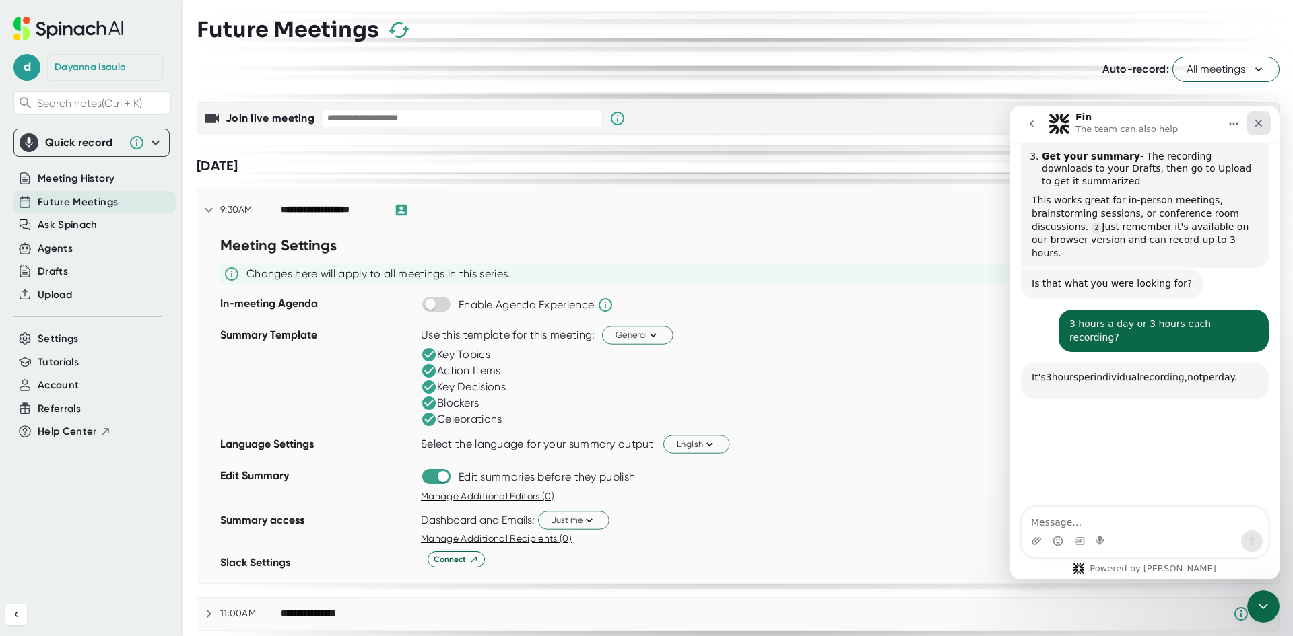
scroll to position [2029, 0]
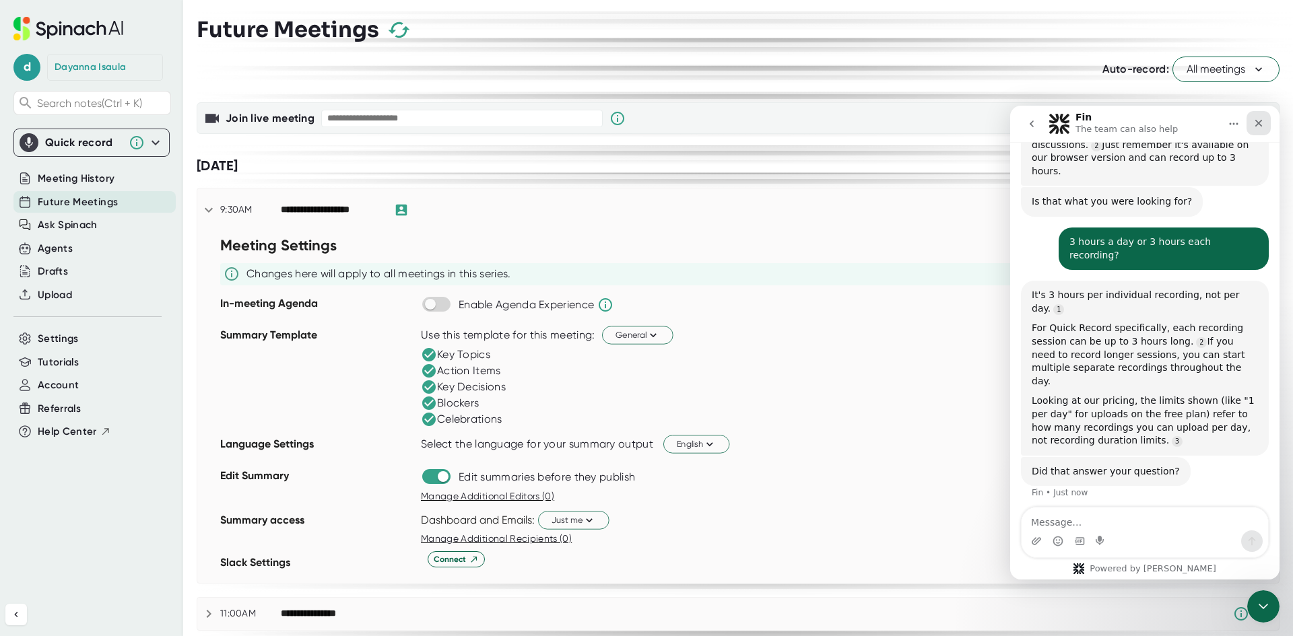
click at [1248, 118] on div "Close" at bounding box center [1258, 123] width 24 height 24
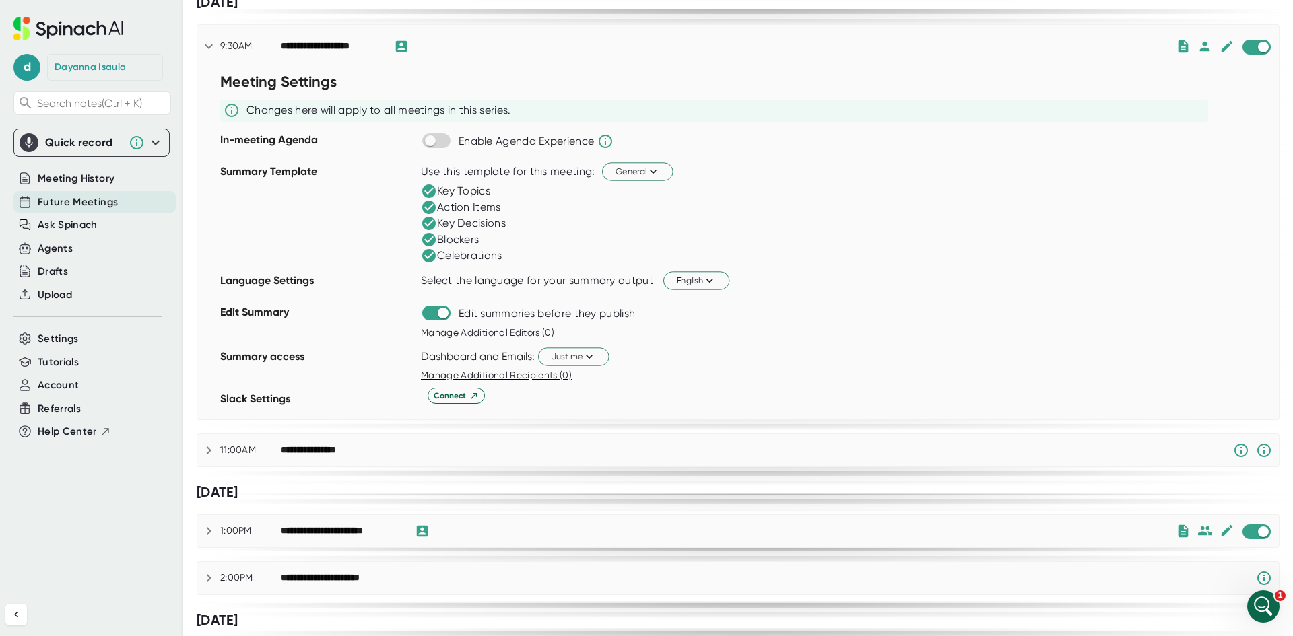
scroll to position [0, 0]
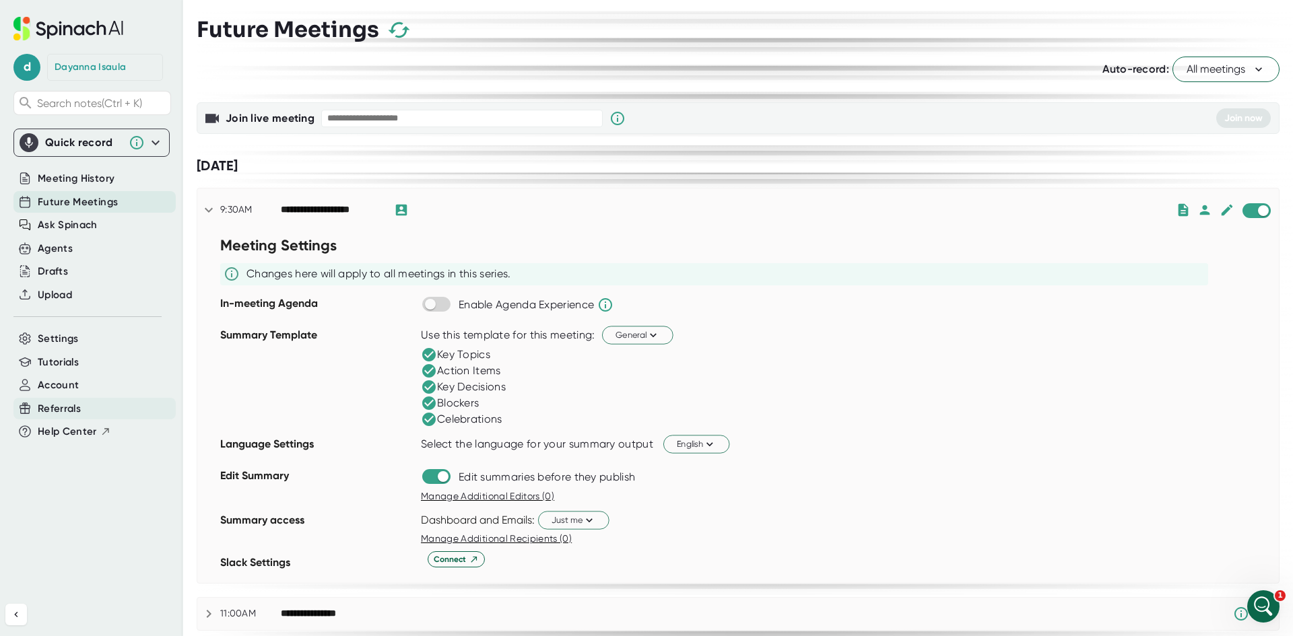
click at [114, 390] on div "Account" at bounding box center [94, 385] width 162 height 22
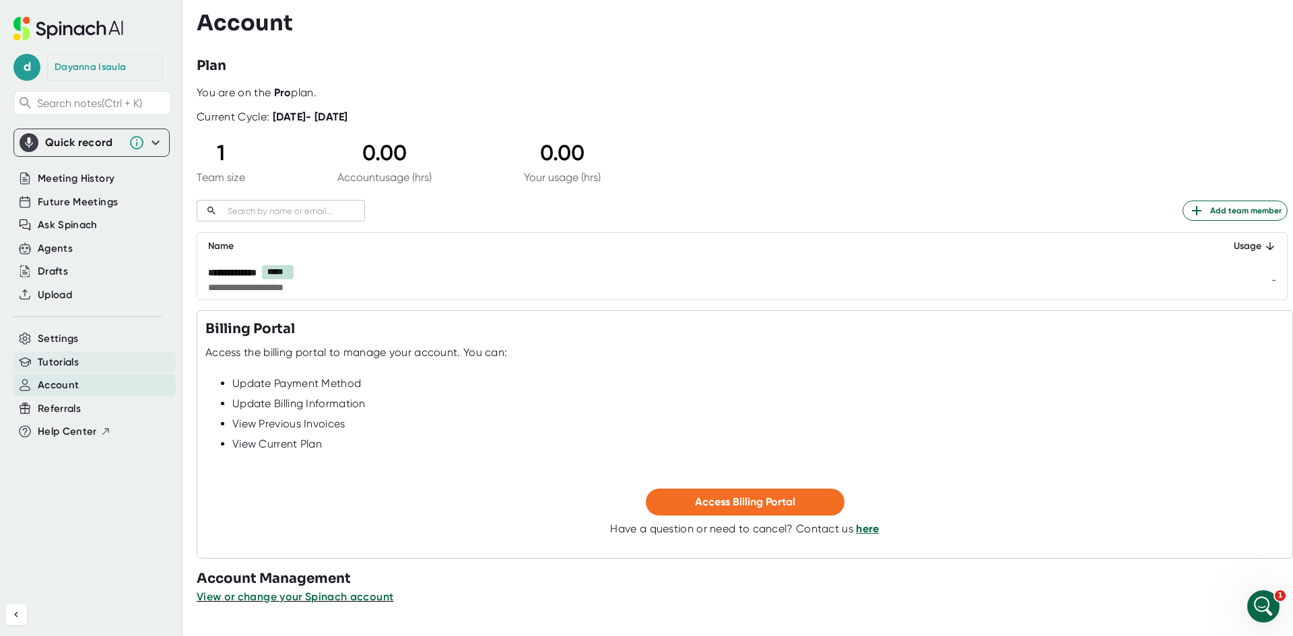
click at [81, 365] on div "Tutorials" at bounding box center [94, 362] width 162 height 22
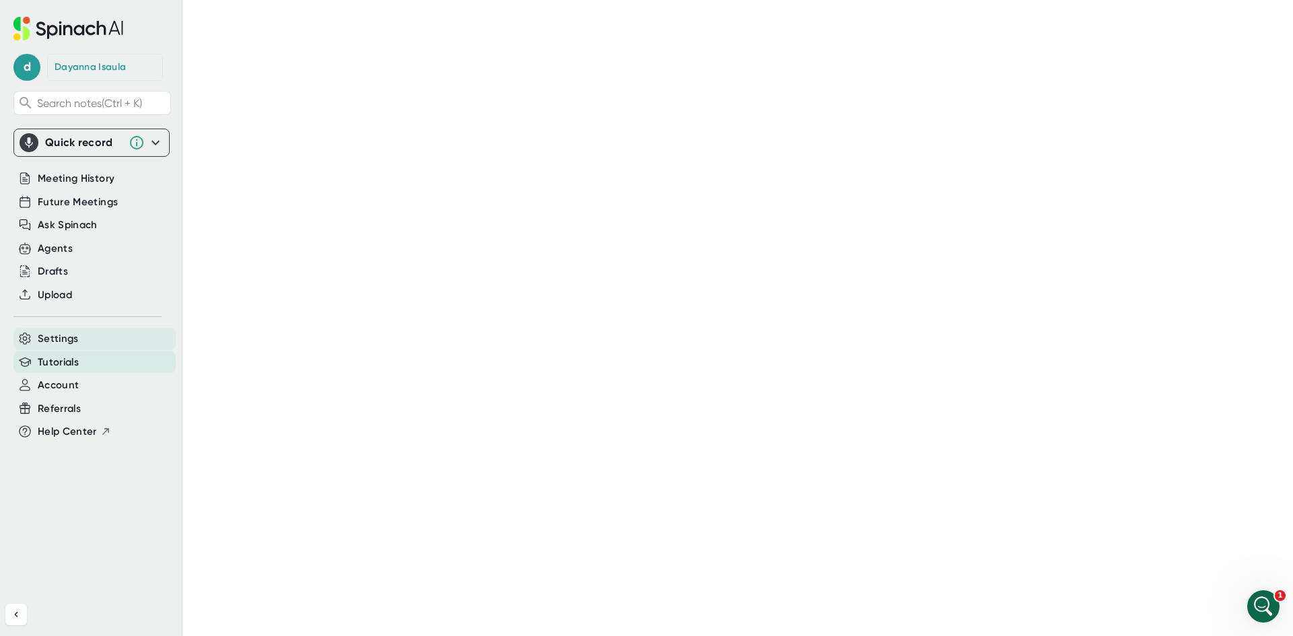
click at [73, 332] on span "Settings" at bounding box center [58, 338] width 41 height 15
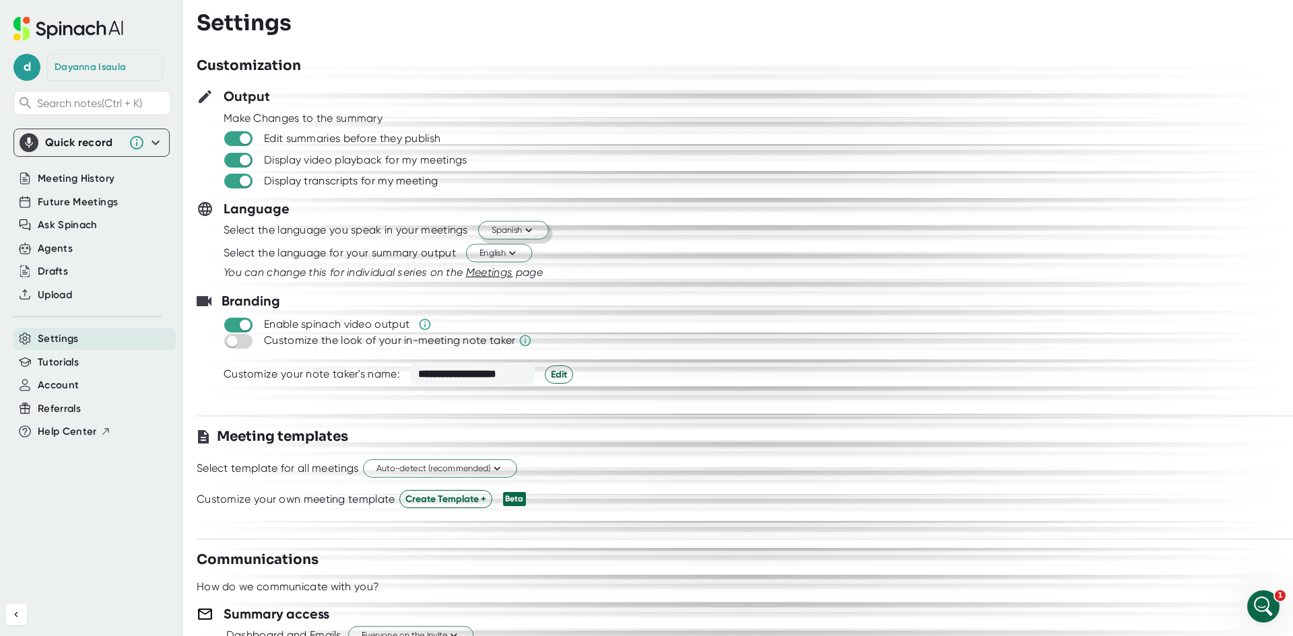
click at [492, 230] on button "Spanish" at bounding box center [513, 231] width 71 height 18
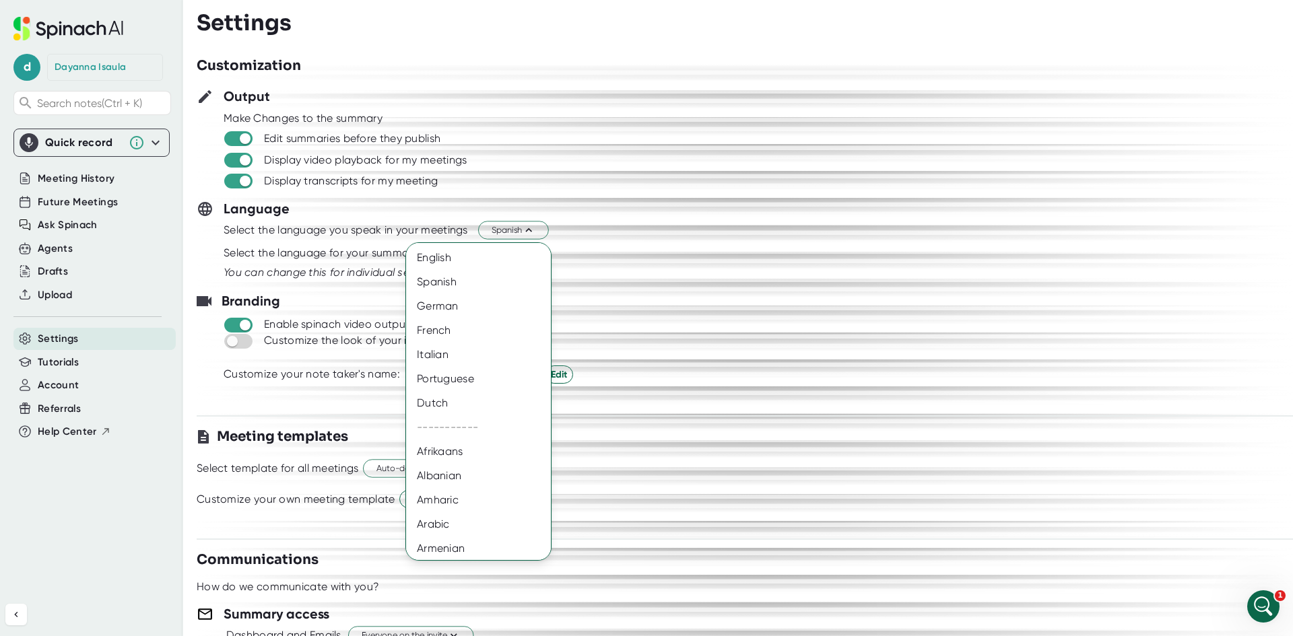
click at [616, 187] on div at bounding box center [646, 318] width 1293 height 636
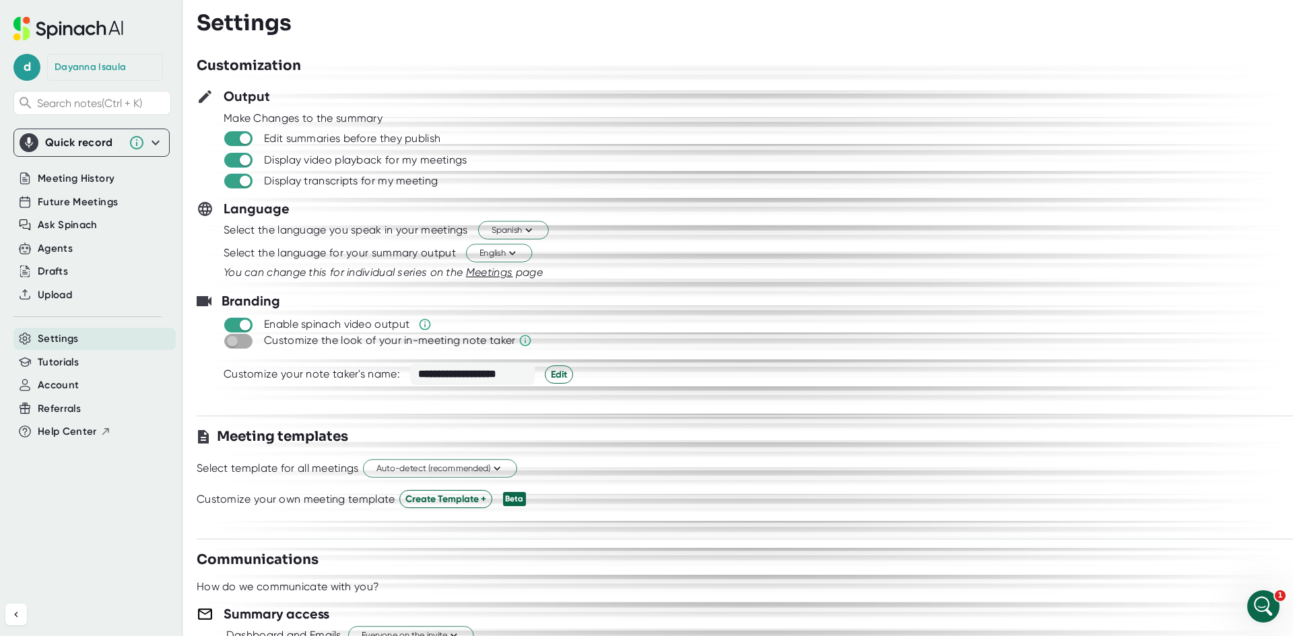
click at [235, 343] on input "checkbox" at bounding box center [232, 341] width 38 height 12
checkbox input "true"
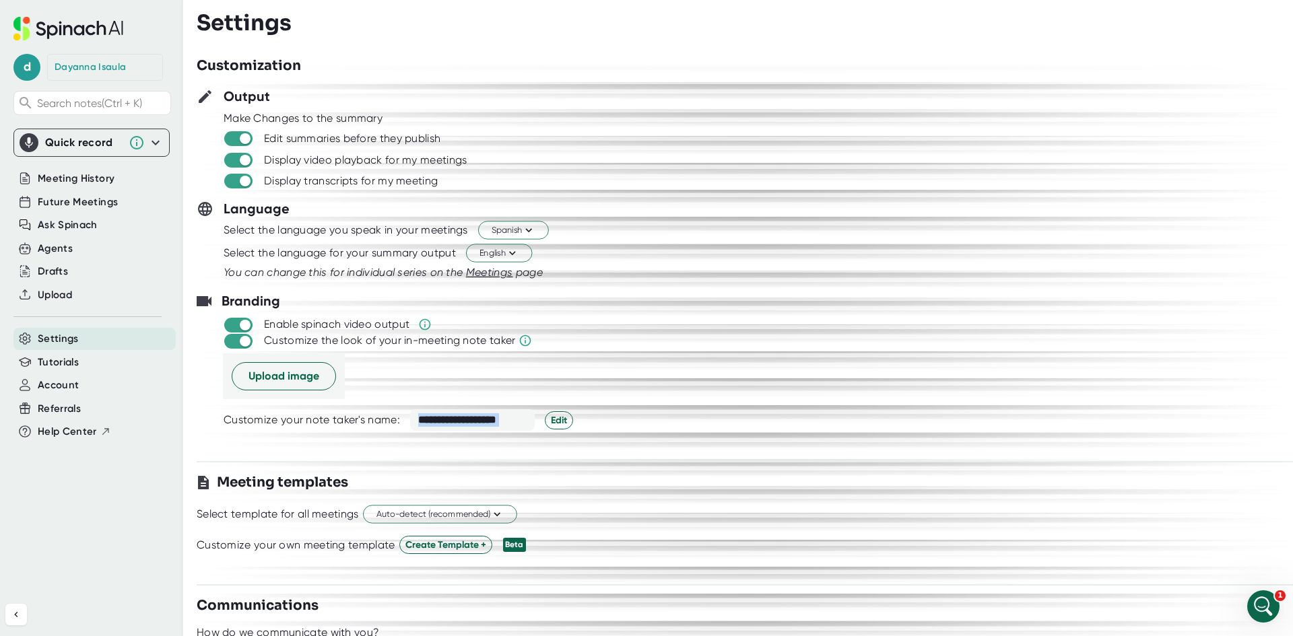
drag, startPoint x: 419, startPoint y: 421, endPoint x: 539, endPoint y: 411, distance: 120.3
click at [539, 411] on div "**********" at bounding box center [491, 420] width 163 height 22
click at [717, 265] on div "You can change this for individual series on the Meetings page" at bounding box center [758, 273] width 1069 height 16
click at [287, 380] on span "Upload image" at bounding box center [283, 376] width 71 height 16
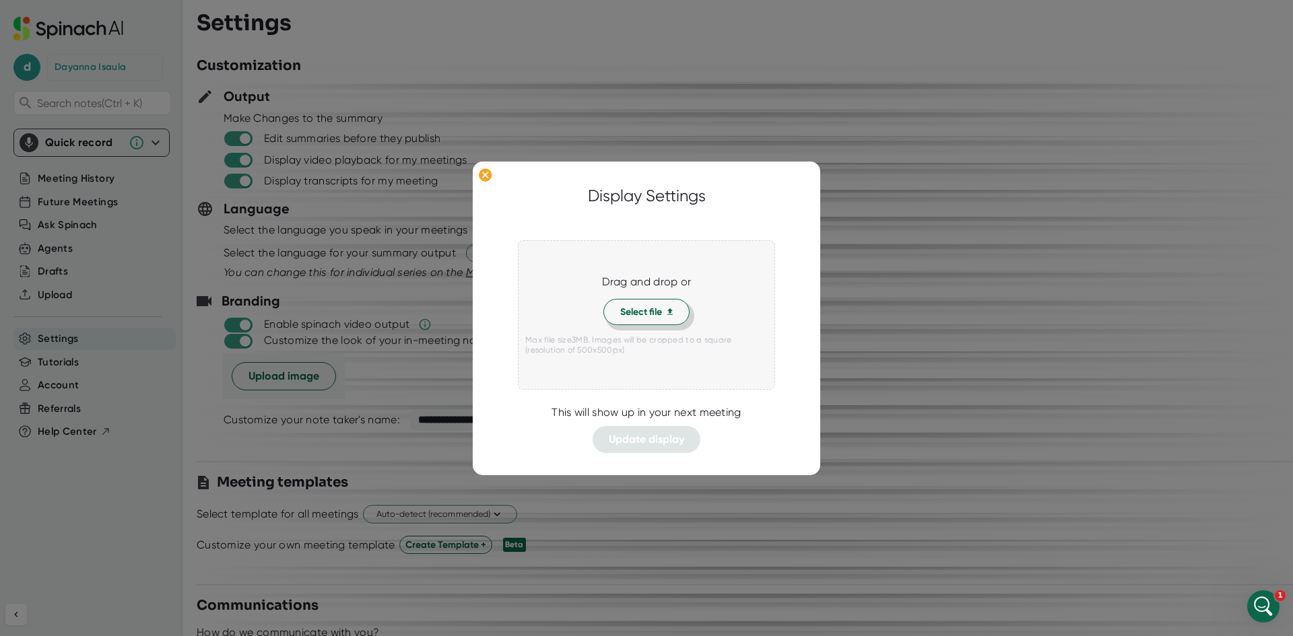
click at [642, 308] on span "Select file" at bounding box center [646, 312] width 53 height 14
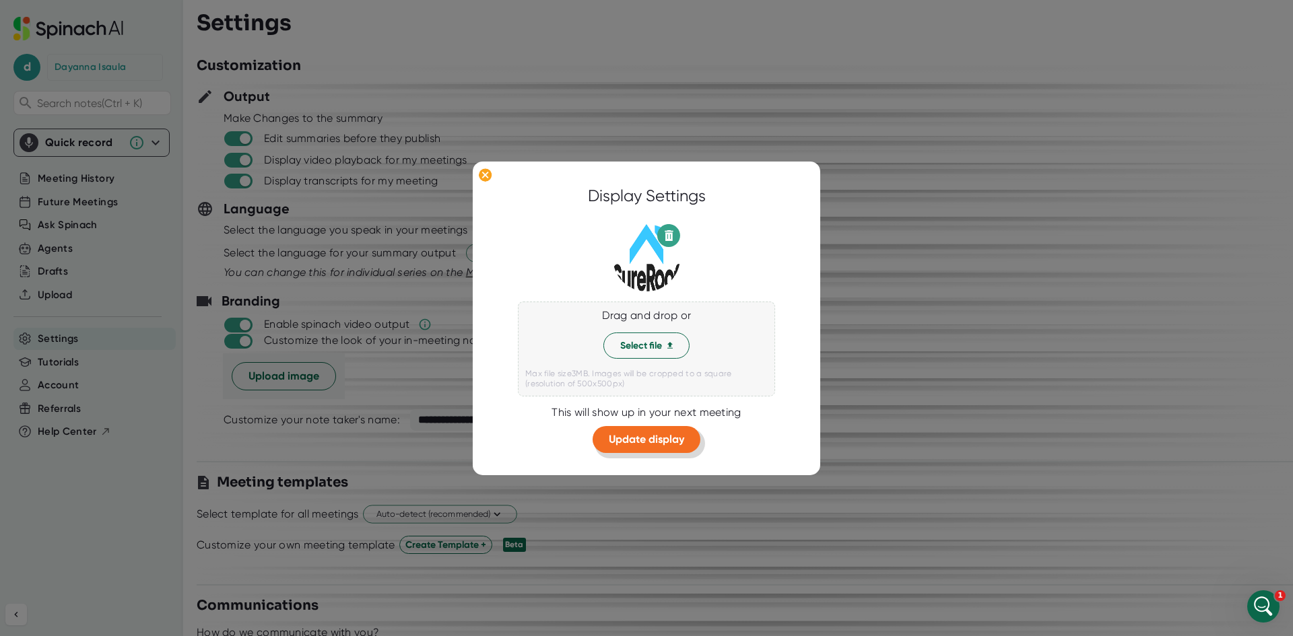
click at [650, 444] on span "Update display" at bounding box center [646, 439] width 75 height 13
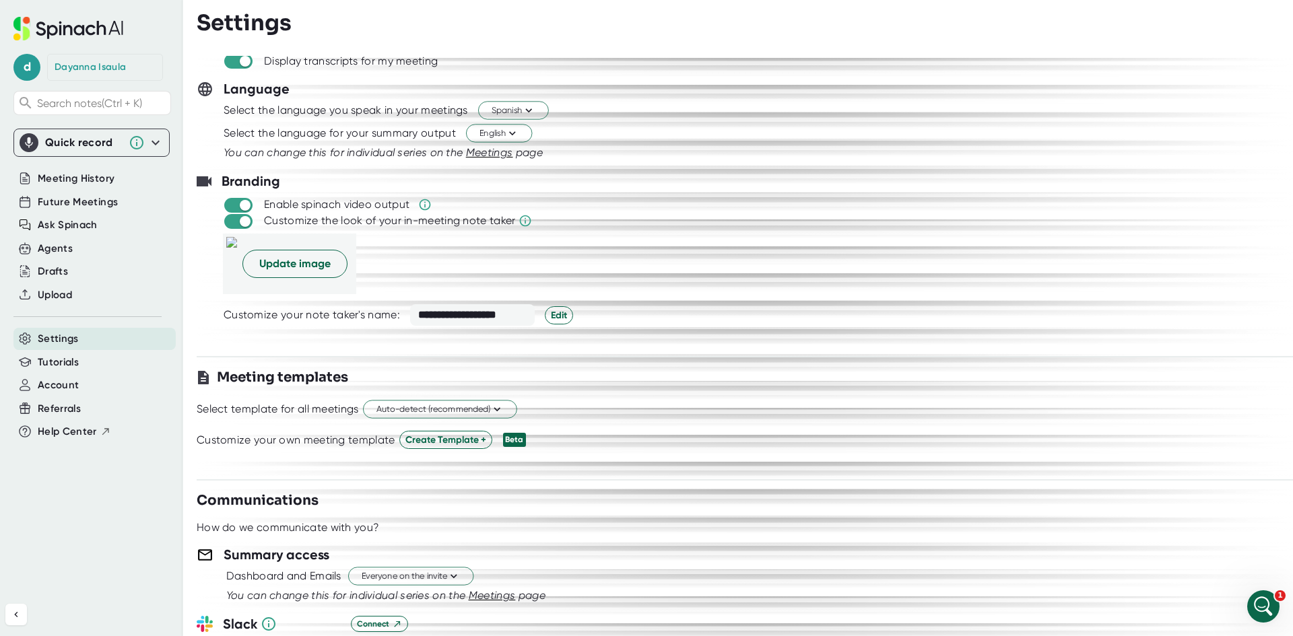
scroll to position [135, 0]
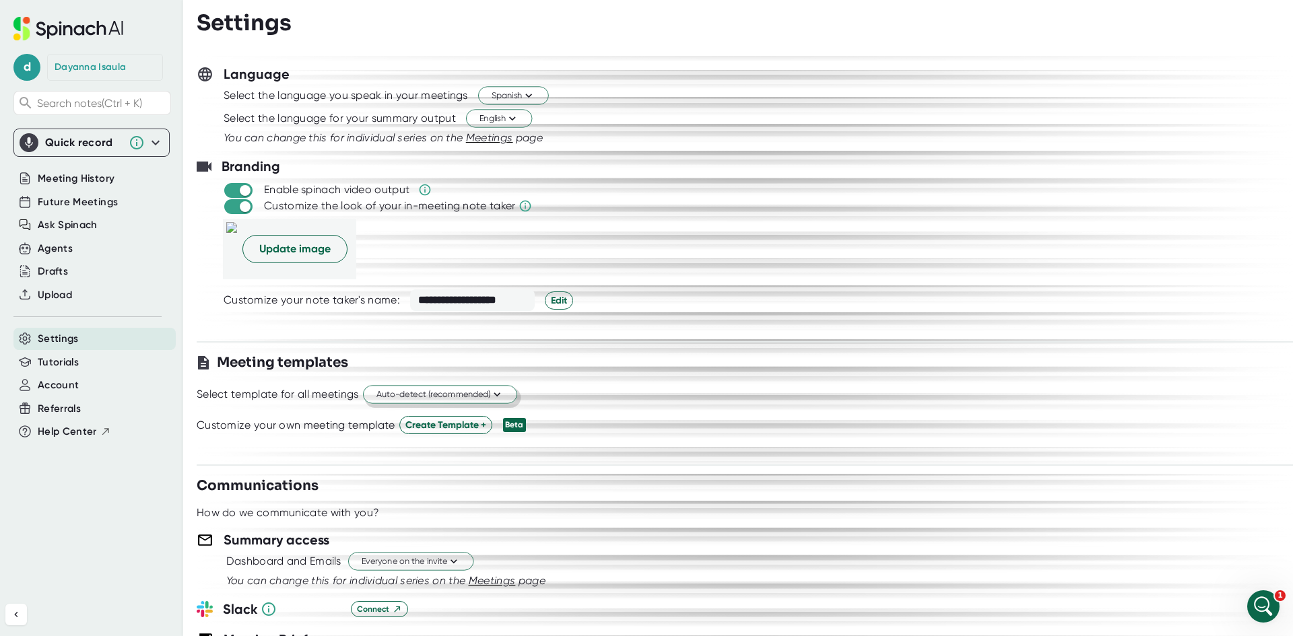
click at [488, 397] on span "Auto-detect (recommended)" at bounding box center [439, 394] width 127 height 13
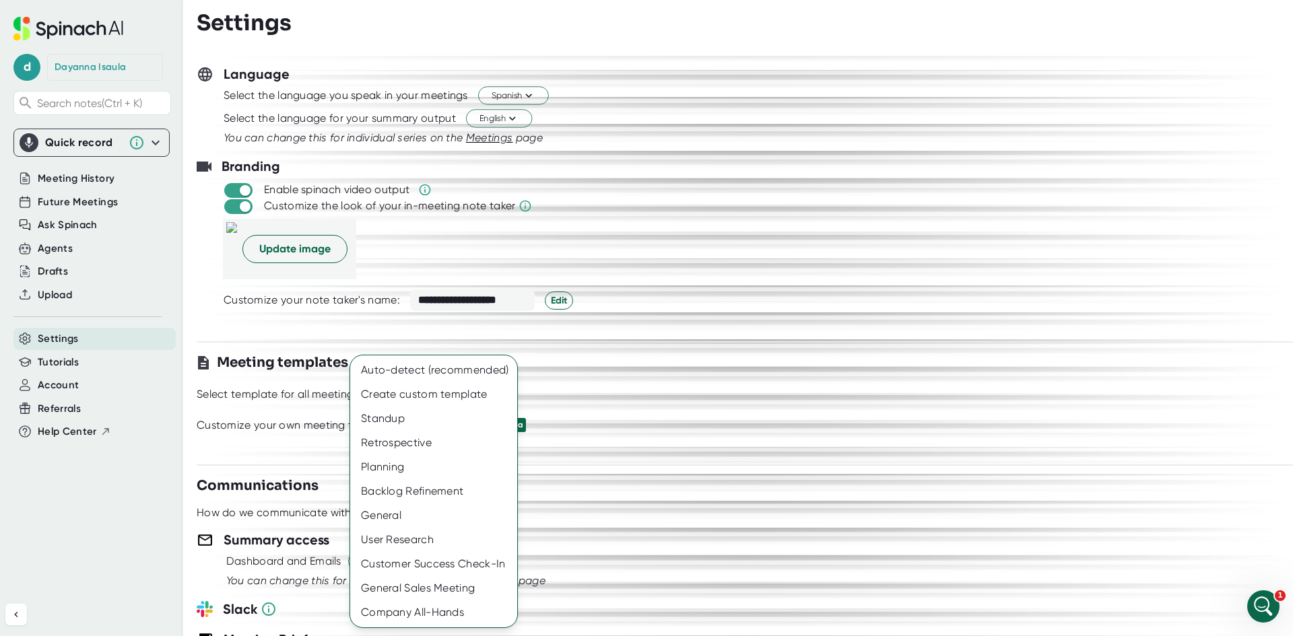
click at [681, 403] on div at bounding box center [646, 318] width 1293 height 636
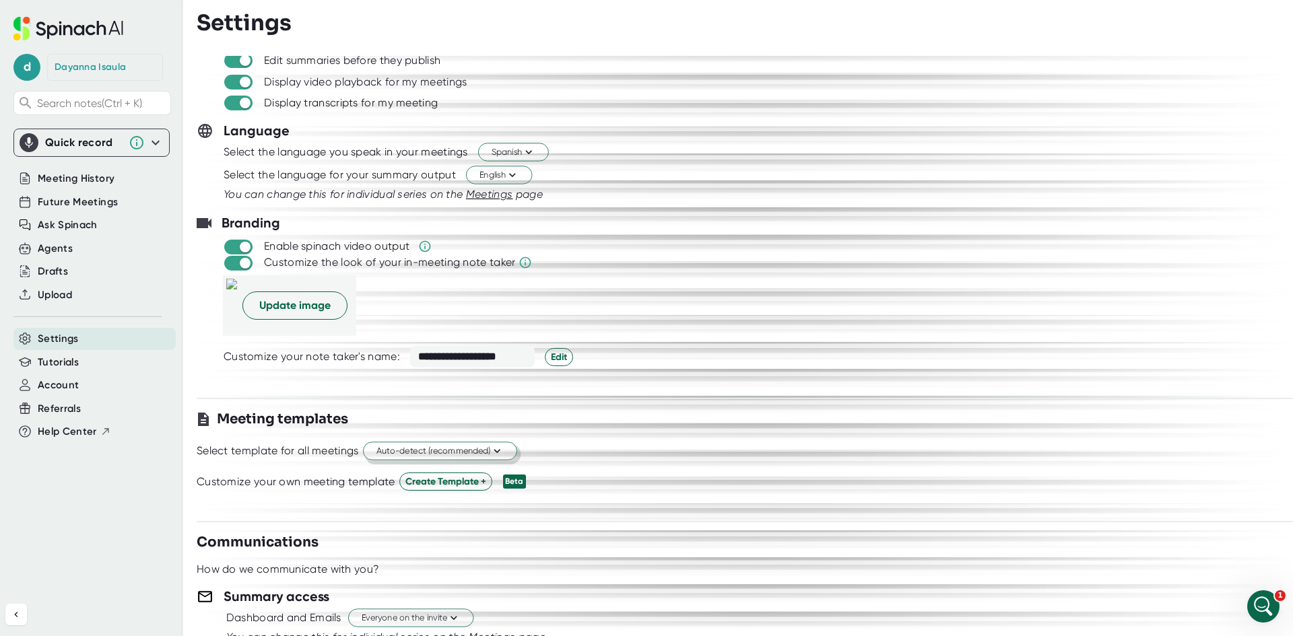
scroll to position [0, 0]
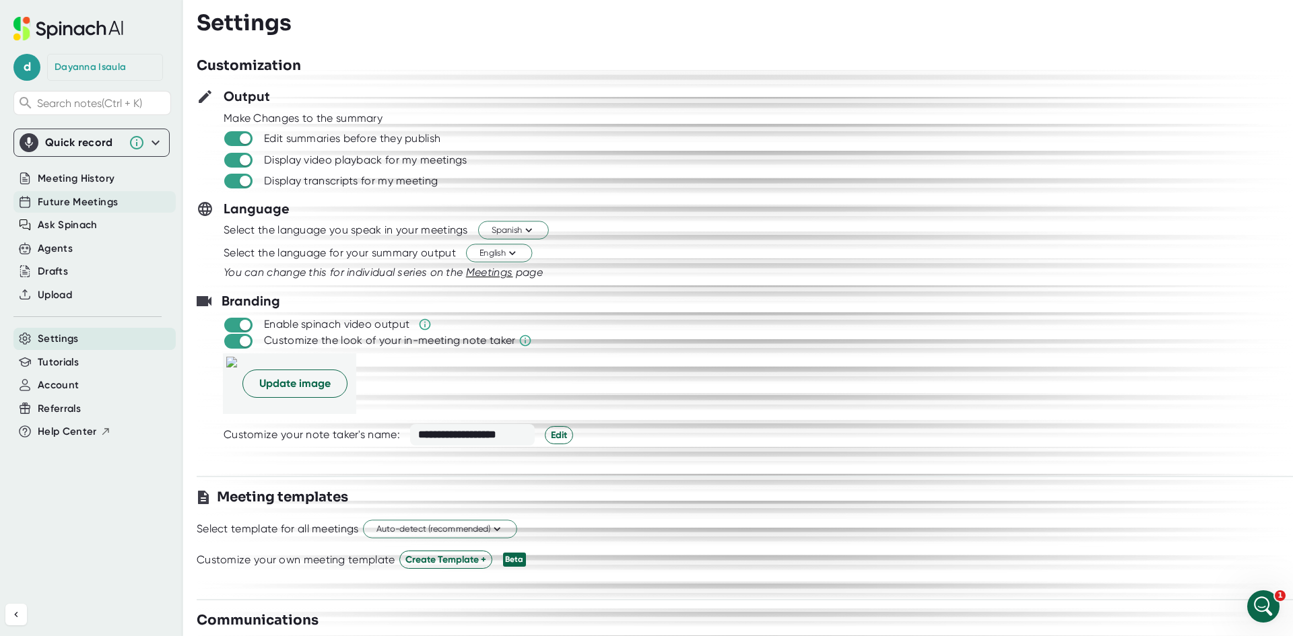
click at [110, 207] on span "Future Meetings" at bounding box center [78, 202] width 80 height 15
